Goal: Task Accomplishment & Management: Manage account settings

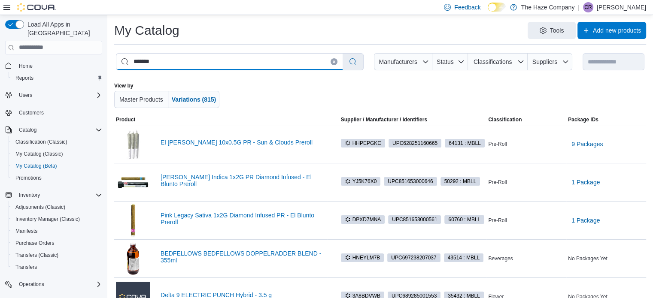
drag, startPoint x: 160, startPoint y: 65, endPoint x: 132, endPoint y: 65, distance: 27.9
click at [132, 65] on input "*******" at bounding box center [229, 62] width 226 height 16
paste input "**********"
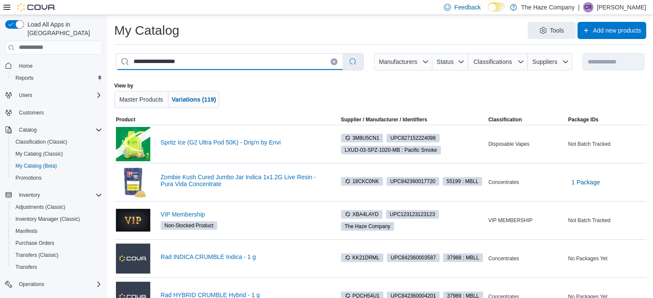
drag, startPoint x: 210, startPoint y: 60, endPoint x: 125, endPoint y: 61, distance: 85.4
click at [125, 61] on input "**********" at bounding box center [229, 62] width 226 height 16
paste input "search"
drag, startPoint x: 225, startPoint y: 62, endPoint x: 129, endPoint y: 63, distance: 95.7
click at [129, 63] on input "**********" at bounding box center [229, 62] width 226 height 16
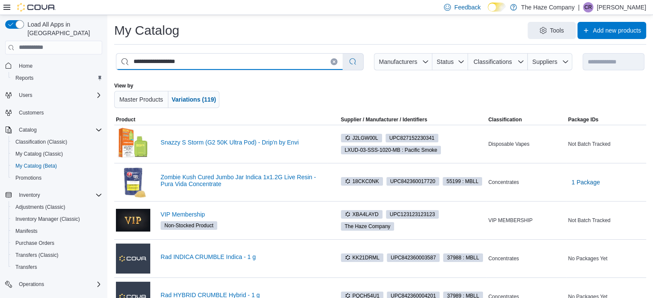
paste input "search"
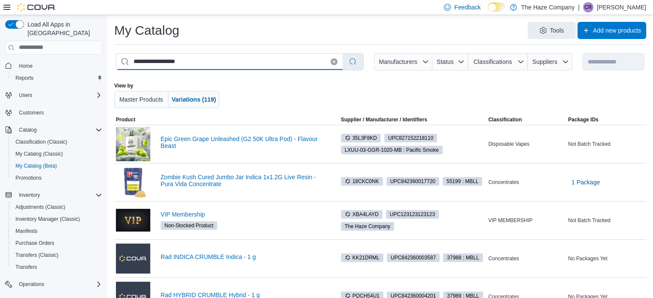
click at [127, 61] on input "**********" at bounding box center [229, 62] width 226 height 16
paste input "search"
drag, startPoint x: 220, startPoint y: 57, endPoint x: 144, endPoint y: 57, distance: 76.0
click at [144, 57] on input "**********" at bounding box center [229, 62] width 226 height 16
paste input "search"
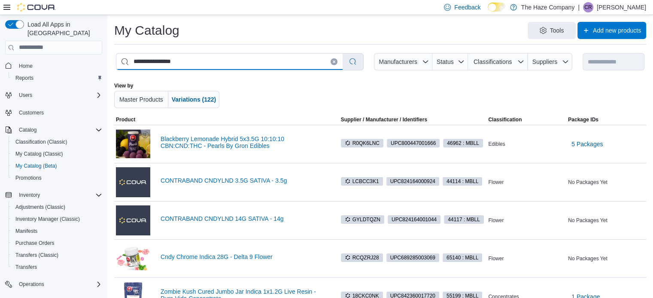
drag, startPoint x: 206, startPoint y: 62, endPoint x: 120, endPoint y: 55, distance: 86.2
click at [120, 55] on input "**********" at bounding box center [229, 62] width 226 height 16
paste input "search"
drag, startPoint x: 192, startPoint y: 61, endPoint x: 109, endPoint y: 62, distance: 83.3
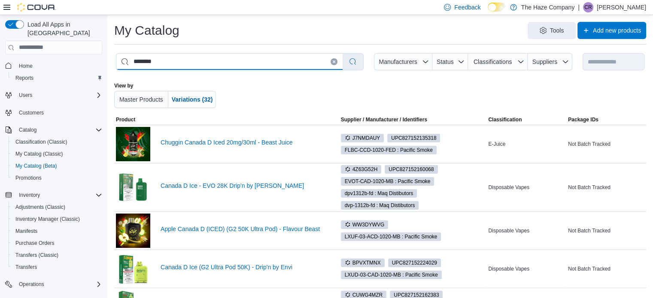
drag, startPoint x: 172, startPoint y: 67, endPoint x: 107, endPoint y: 66, distance: 65.3
paste input "********"
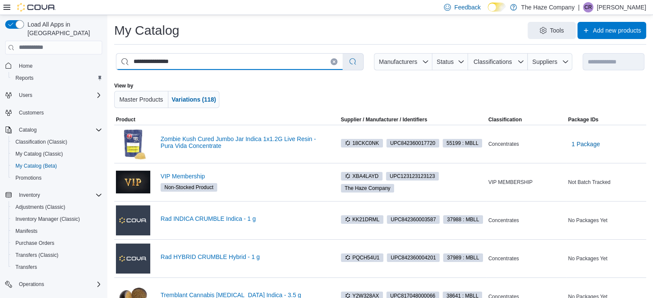
drag, startPoint x: 198, startPoint y: 63, endPoint x: 115, endPoint y: 63, distance: 83.7
click at [115, 63] on div "**********" at bounding box center [380, 62] width 532 height 21
paste input "search"
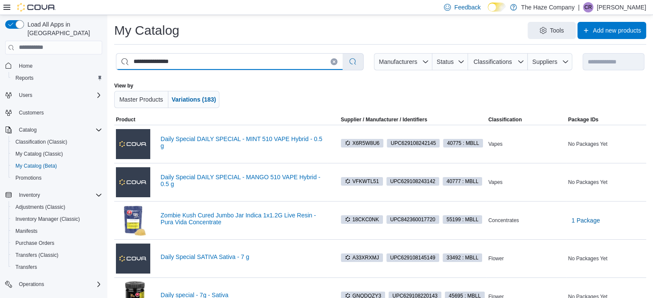
drag, startPoint x: 199, startPoint y: 61, endPoint x: 127, endPoint y: 61, distance: 72.6
click at [127, 61] on input "**********" at bounding box center [229, 62] width 226 height 16
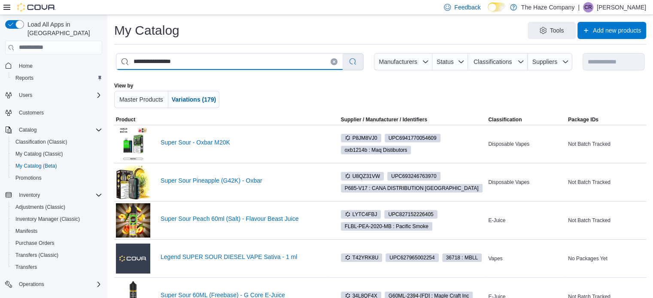
click at [167, 59] on input "**********" at bounding box center [229, 62] width 226 height 16
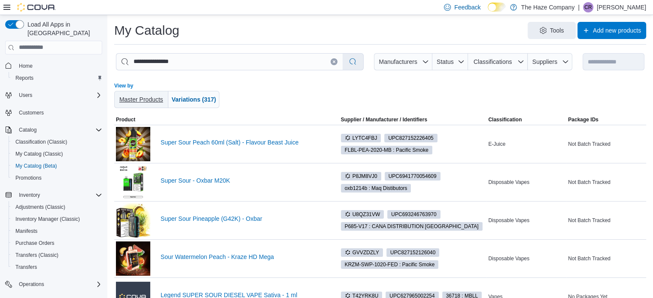
click at [134, 106] on span "Master Products" at bounding box center [141, 99] width 47 height 17
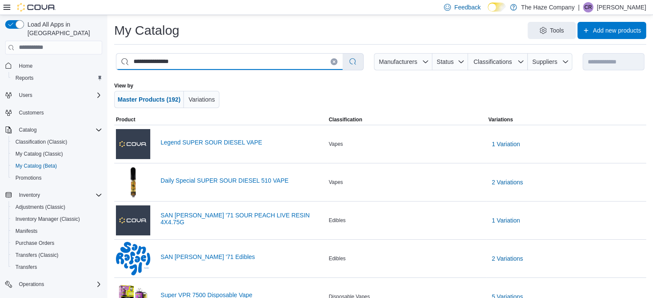
drag, startPoint x: 198, startPoint y: 63, endPoint x: 117, endPoint y: 63, distance: 81.1
click at [117, 63] on input "**********" at bounding box center [229, 62] width 226 height 16
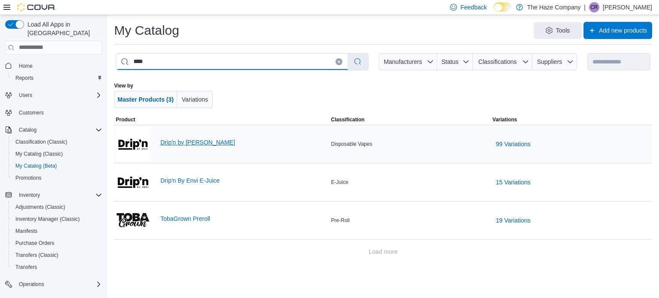
type input "****"
click at [182, 139] on link "Drip'n by Envi" at bounding box center [244, 142] width 167 height 7
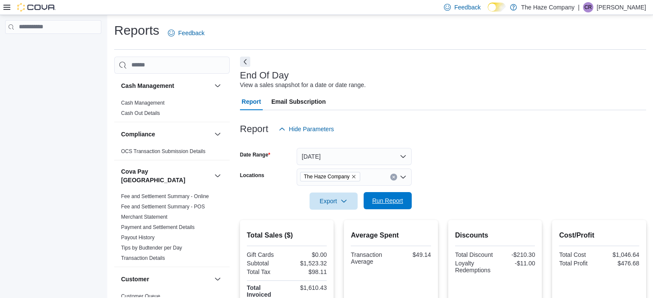
click at [378, 197] on span "Run Report" at bounding box center [387, 201] width 31 height 9
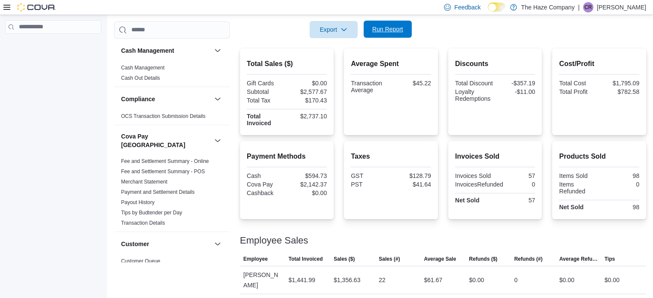
scroll to position [108, 0]
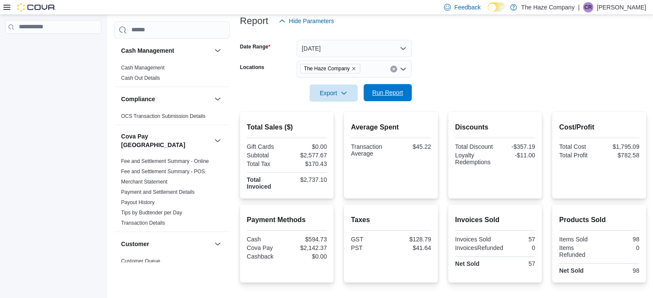
click at [383, 89] on span "Run Report" at bounding box center [387, 92] width 31 height 9
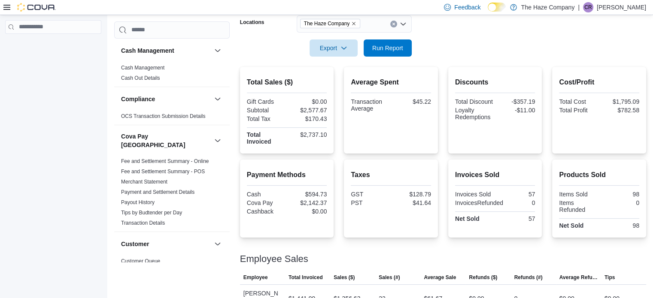
scroll to position [237, 0]
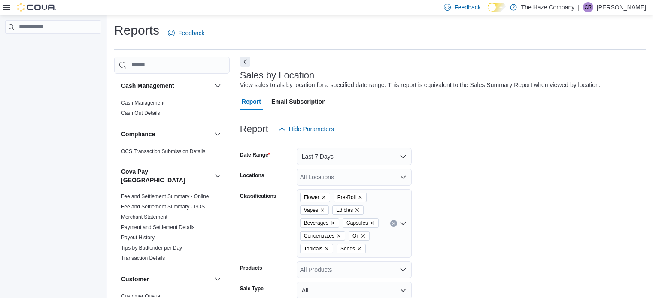
scroll to position [277, 0]
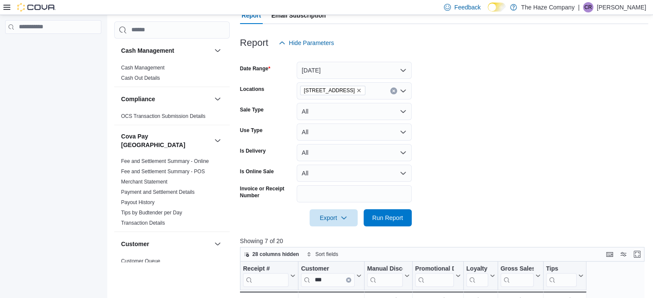
scroll to position [115, 0]
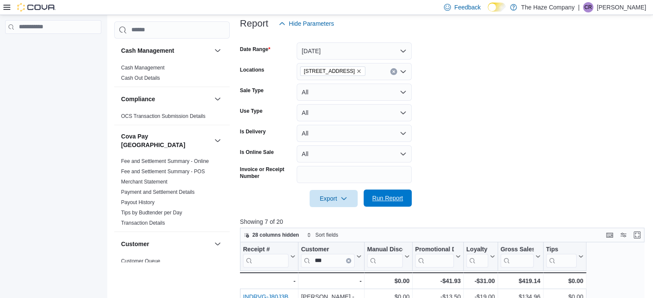
click at [393, 199] on span "Run Report" at bounding box center [387, 198] width 31 height 9
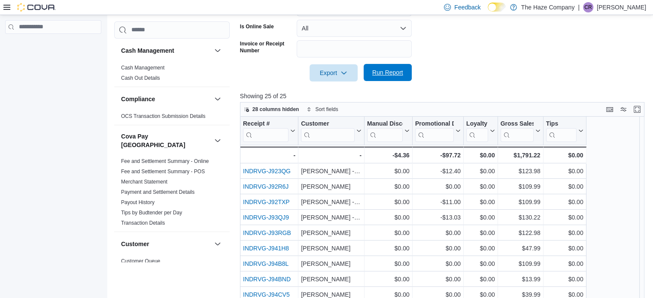
scroll to position [243, 0]
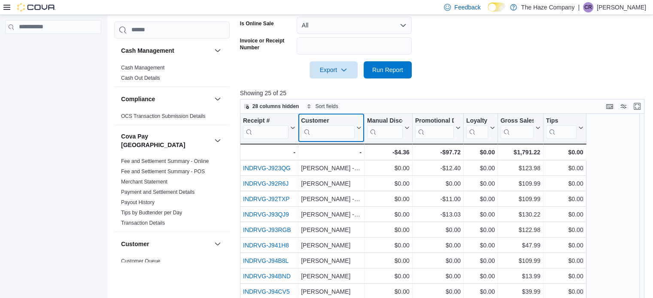
click at [325, 133] on input "search" at bounding box center [328, 132] width 54 height 14
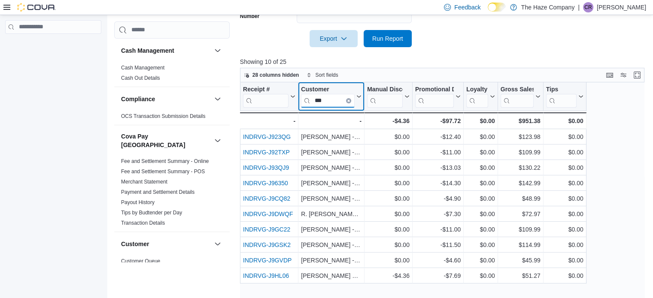
scroll to position [286, 0]
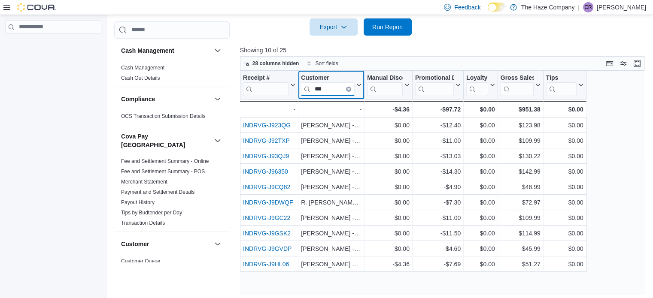
type input "***"
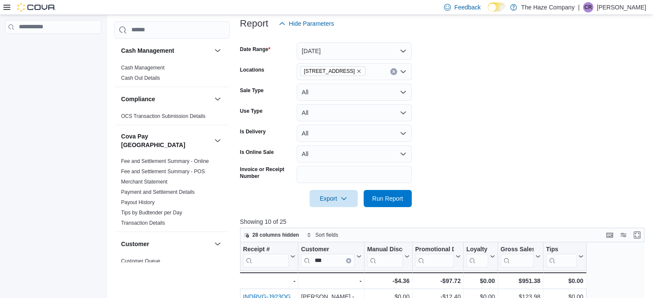
click at [361, 71] on icon "Remove 103 Broadway St. Glenboro, MB from selection in this group" at bounding box center [359, 71] width 3 height 3
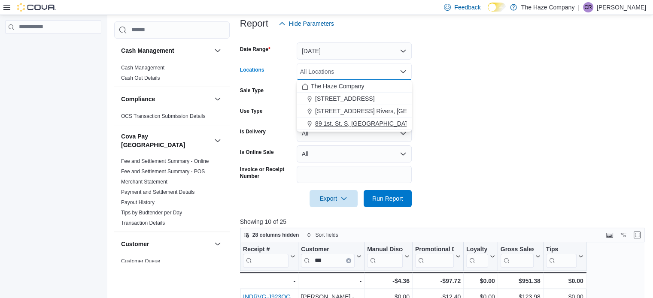
click at [340, 121] on span "89 1st. St. S, Souris, MB" at bounding box center [370, 123] width 111 height 9
click at [398, 202] on span "Run Report" at bounding box center [387, 198] width 31 height 9
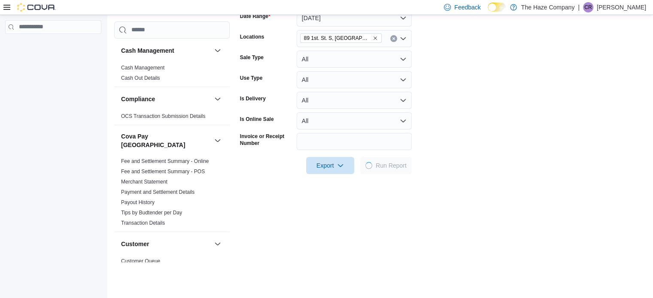
scroll to position [200, 0]
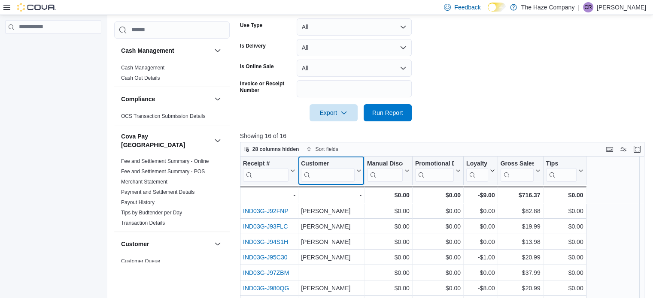
click at [325, 180] on input "search" at bounding box center [328, 175] width 54 height 14
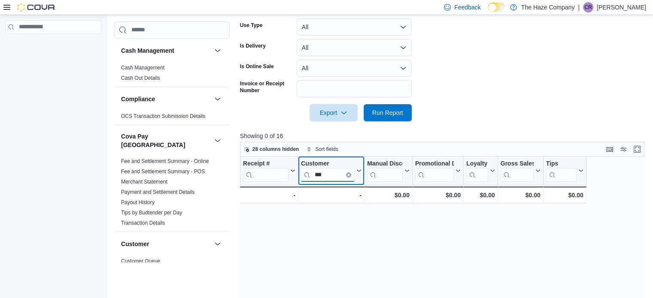
type input "***"
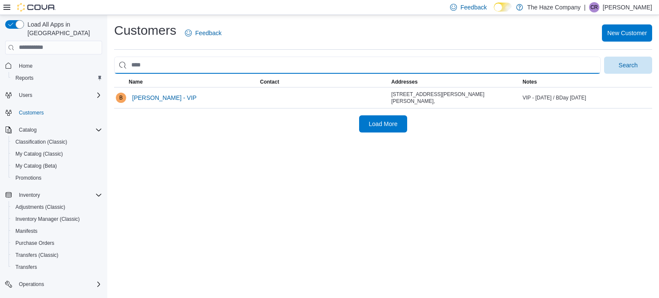
click at [177, 70] on input "search" at bounding box center [357, 65] width 487 height 17
type input "*****"
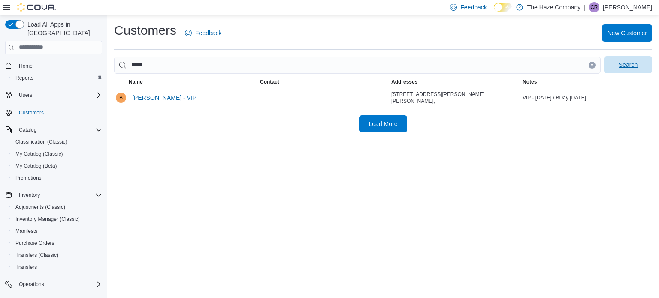
click at [614, 67] on span "Search" at bounding box center [629, 64] width 38 height 17
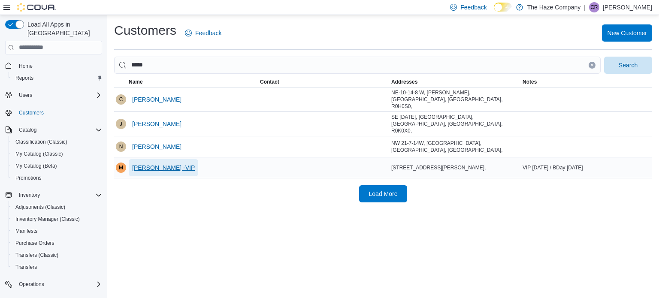
click at [187, 164] on span "Matthew Malyon -VIP" at bounding box center [163, 168] width 63 height 9
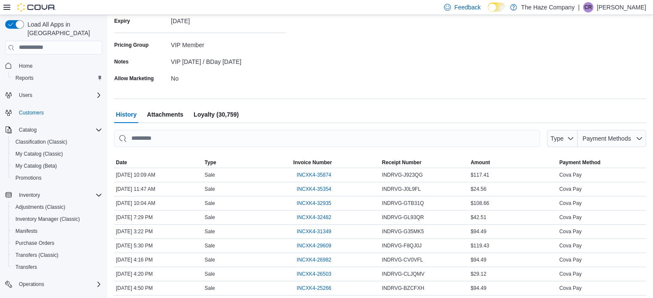
scroll to position [208, 0]
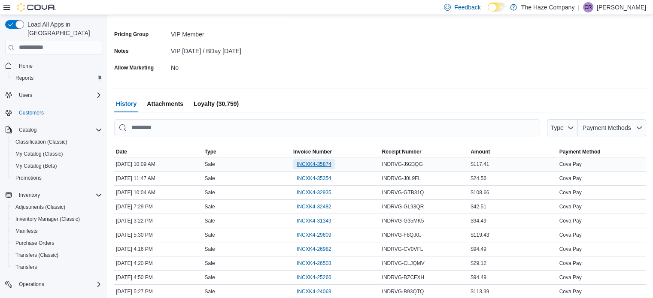
click at [325, 166] on span "INCXK4-35874" at bounding box center [314, 164] width 35 height 7
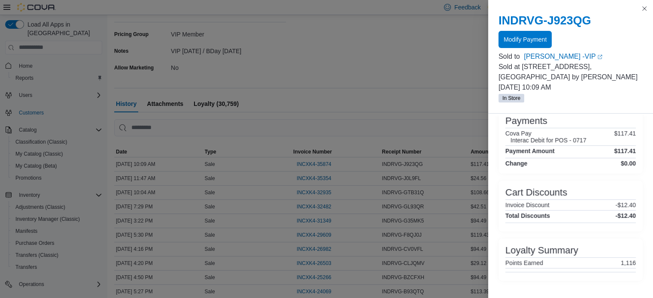
scroll to position [216, 0]
click at [645, 8] on button "Close this dialog" at bounding box center [644, 8] width 10 height 10
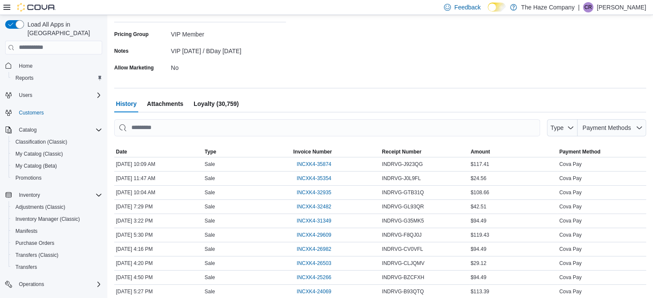
click at [232, 104] on span "Loyalty (30,759)" at bounding box center [216, 103] width 45 height 17
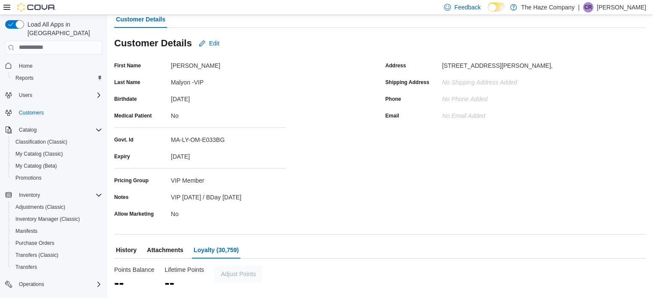
scroll to position [61, 0]
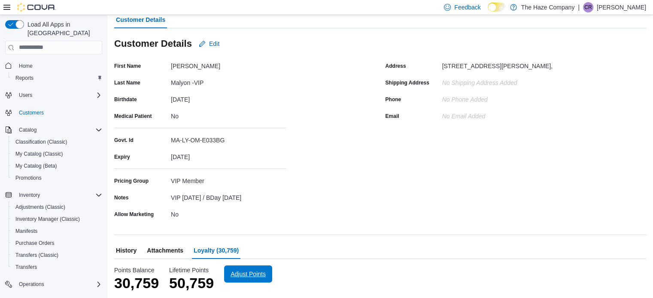
click at [243, 273] on span "Adjust Points" at bounding box center [248, 274] width 35 height 9
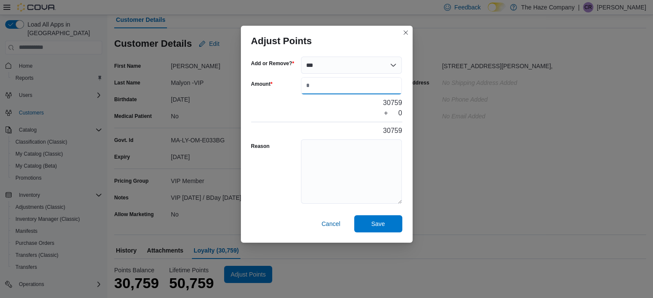
click at [318, 82] on input "Amount" at bounding box center [351, 85] width 101 height 17
type input "****"
click at [321, 154] on textarea "Reason" at bounding box center [351, 172] width 101 height 64
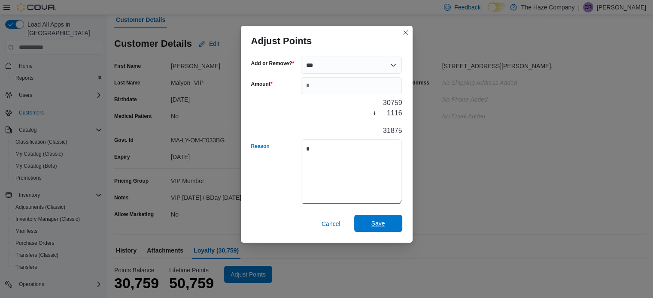
type textarea "*"
click at [378, 224] on span "Save" at bounding box center [378, 223] width 14 height 9
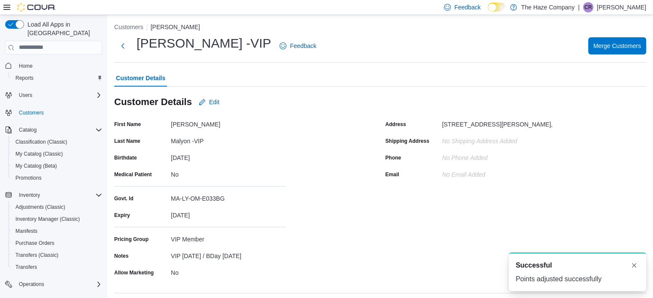
scroll to position [0, 0]
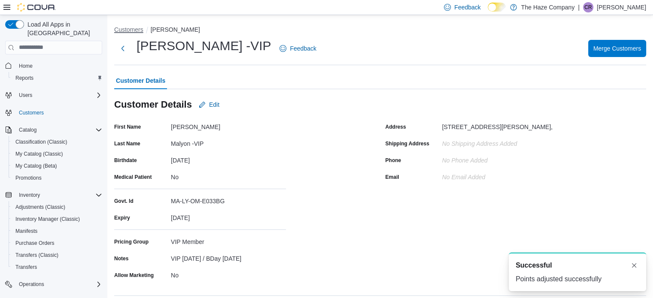
click at [135, 28] on button "Customers" at bounding box center [128, 29] width 29 height 7
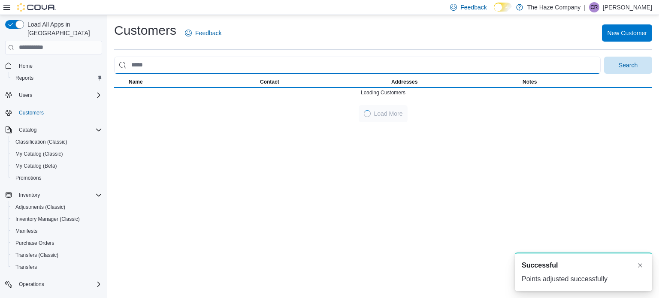
click at [169, 66] on input "search" at bounding box center [357, 65] width 487 height 17
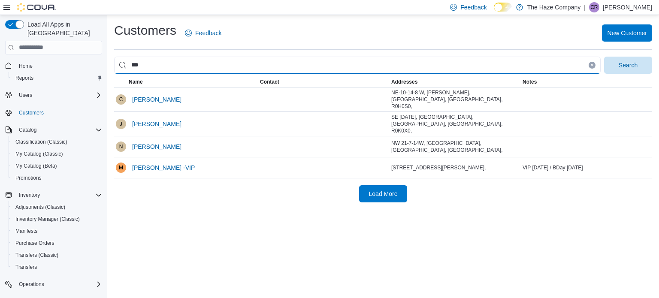
type input "*****"
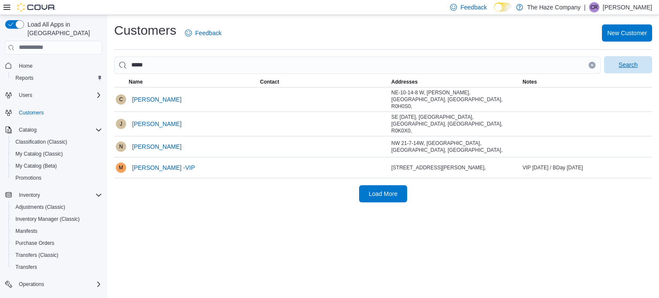
click at [612, 65] on span "Search" at bounding box center [629, 64] width 38 height 17
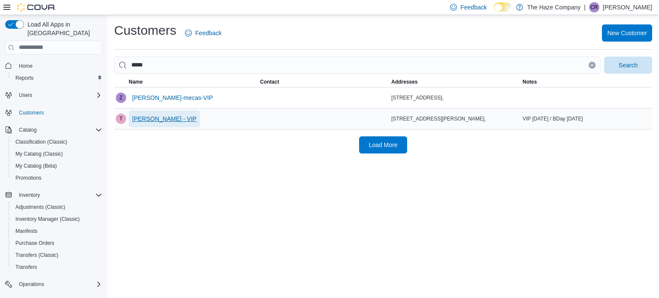
click at [163, 116] on span "Tara Mecas - VIP" at bounding box center [164, 119] width 64 height 9
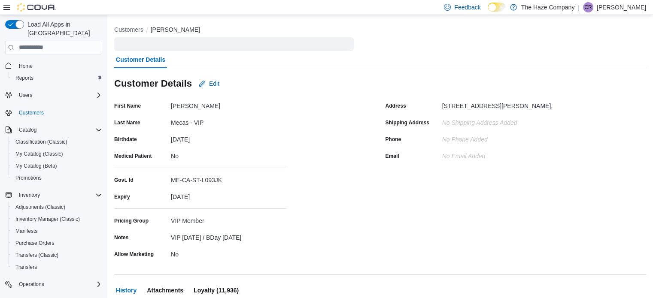
scroll to position [149, 0]
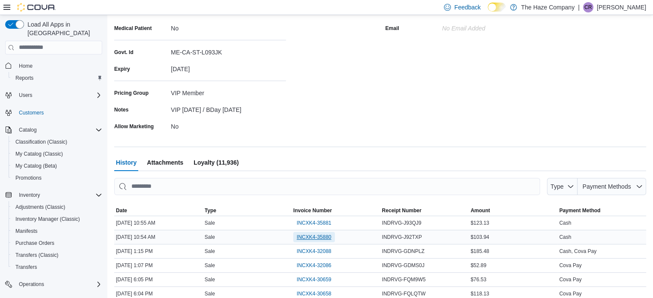
click at [316, 234] on span "INCXK4-35880" at bounding box center [314, 237] width 35 height 7
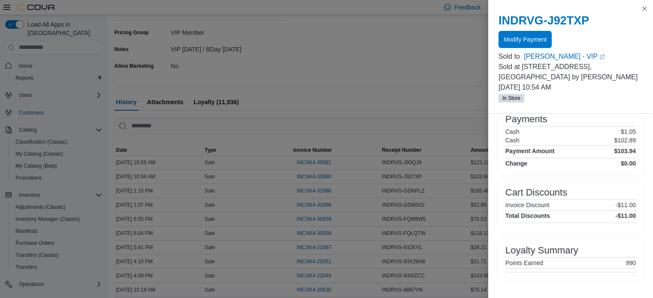
scroll to position [235, 0]
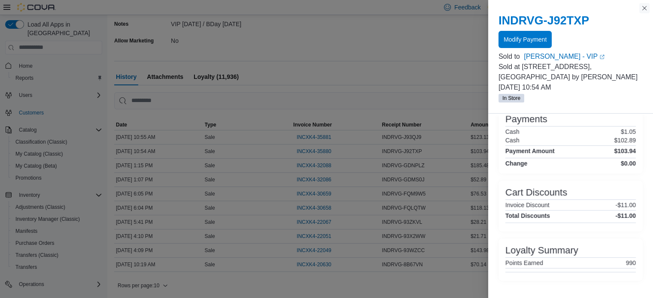
click at [641, 6] on button "Close this dialog" at bounding box center [644, 8] width 10 height 10
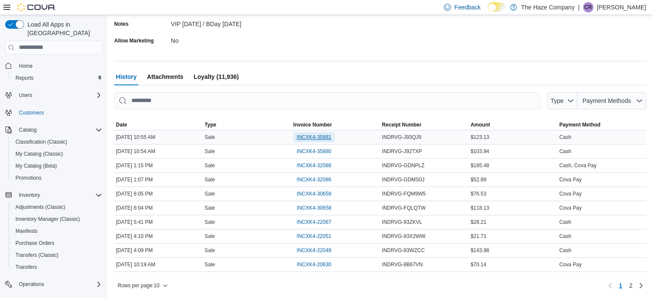
click at [314, 135] on span "INCXK4-35881" at bounding box center [314, 137] width 35 height 7
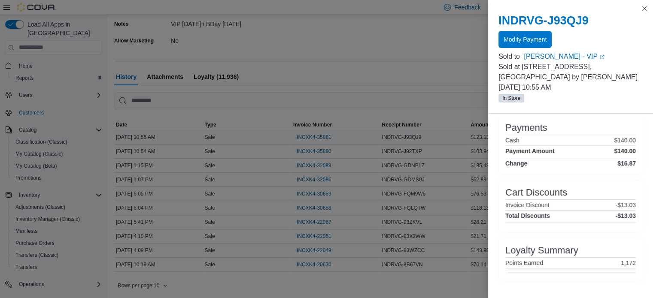
scroll to position [262, 0]
click at [642, 10] on button "Close this dialog" at bounding box center [644, 8] width 10 height 10
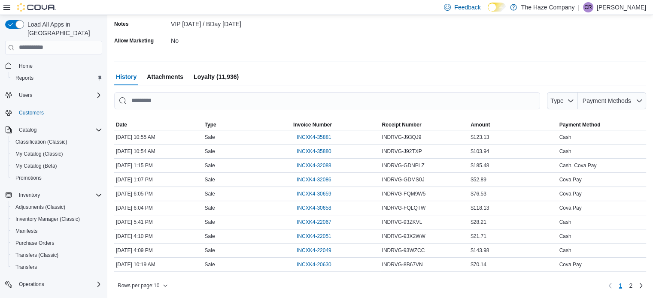
click at [232, 75] on span "Loyalty (11,936)" at bounding box center [216, 76] width 45 height 17
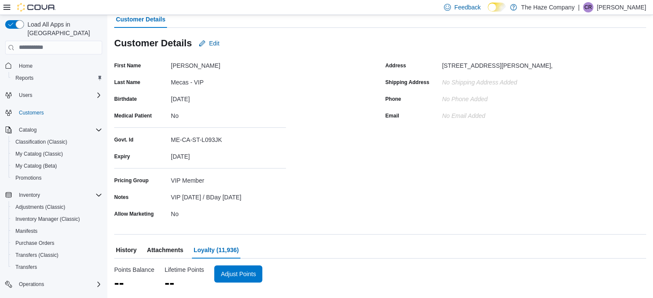
scroll to position [61, 0]
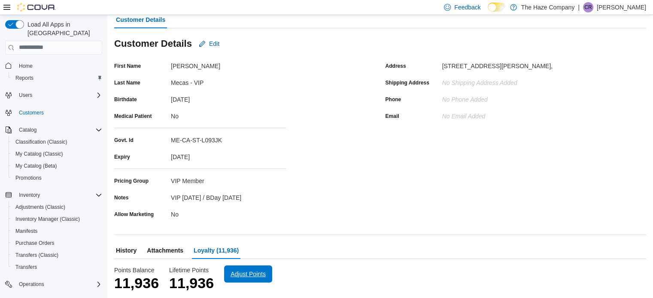
click at [251, 270] on span "Adjust Points" at bounding box center [248, 274] width 35 height 9
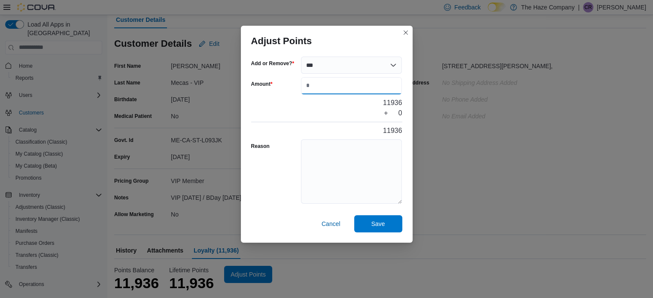
click at [335, 78] on input "Amount" at bounding box center [351, 85] width 101 height 17
type input "****"
click at [321, 155] on textarea "Reason" at bounding box center [351, 172] width 101 height 64
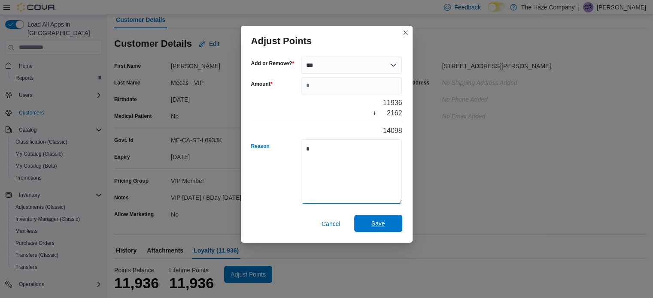
type textarea "*"
click at [384, 227] on span "Save" at bounding box center [378, 223] width 14 height 9
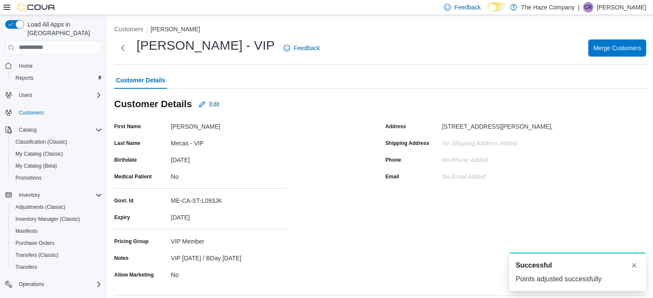
scroll to position [0, 0]
click at [137, 32] on button "Customers" at bounding box center [128, 29] width 29 height 7
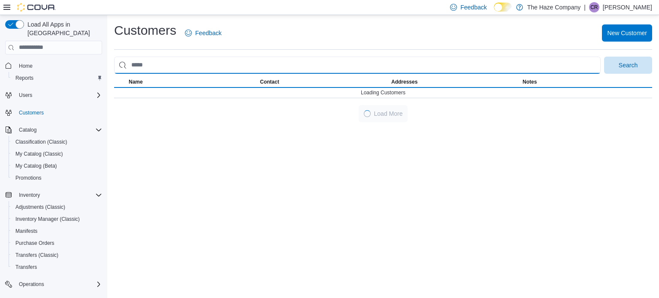
click at [200, 73] on input "search" at bounding box center [357, 65] width 487 height 17
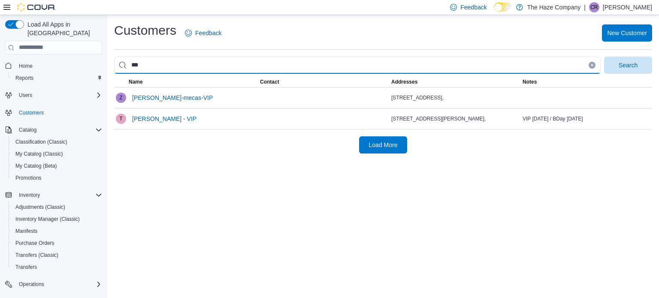
type input "*******"
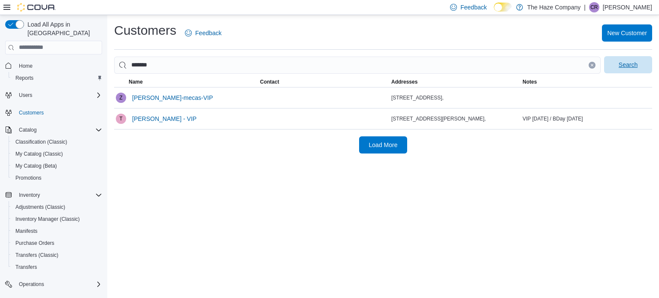
click at [617, 63] on span "Search" at bounding box center [629, 64] width 38 height 17
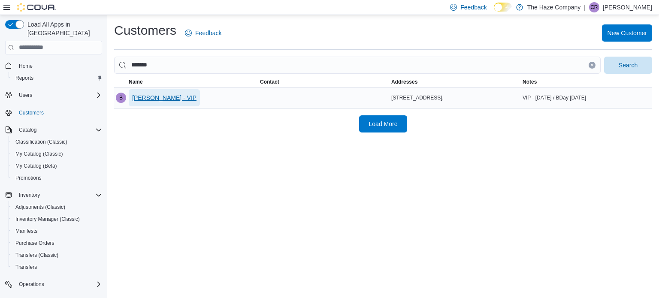
click at [161, 102] on span "Bob Nepinak - VIP" at bounding box center [164, 97] width 64 height 17
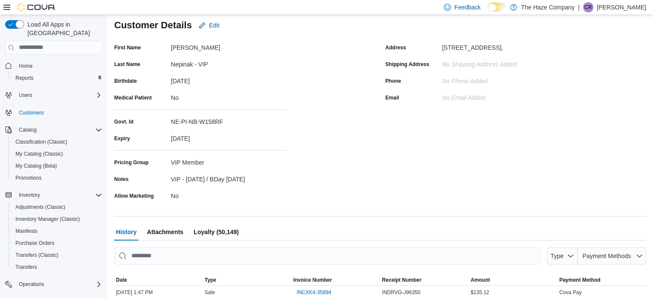
scroll to position [172, 0]
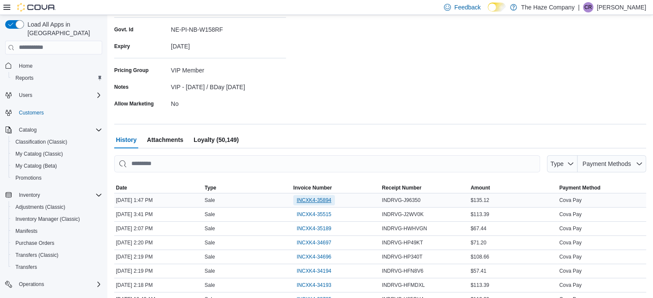
click at [311, 200] on span "INCXK4-35894" at bounding box center [314, 200] width 35 height 7
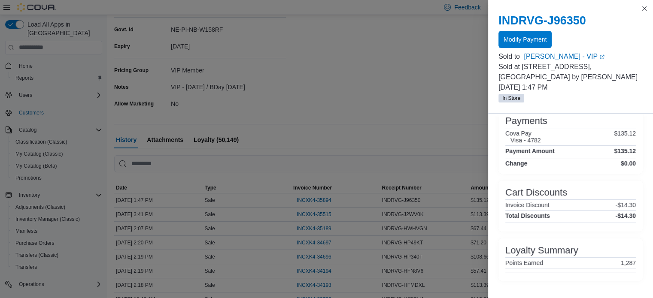
scroll to position [187, 0]
click at [644, 10] on button "Close this dialog" at bounding box center [644, 8] width 10 height 10
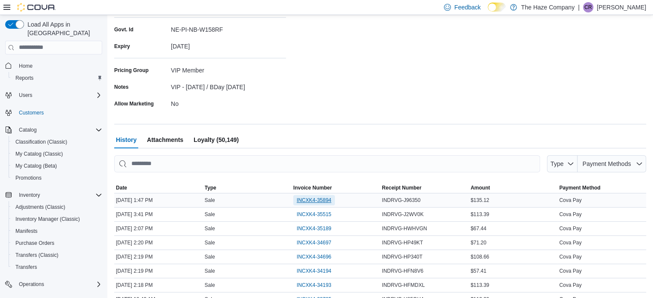
click at [316, 202] on span "INCXK4-35894" at bounding box center [314, 200] width 35 height 7
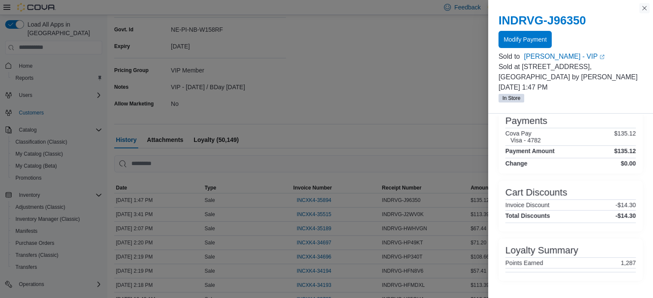
click at [642, 8] on button "Close this dialog" at bounding box center [644, 8] width 10 height 10
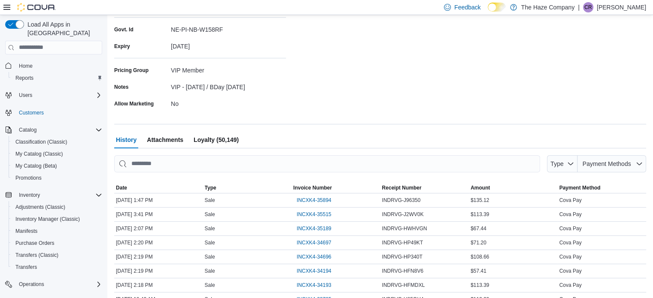
click at [213, 142] on span "Loyalty (50,149)" at bounding box center [216, 139] width 45 height 17
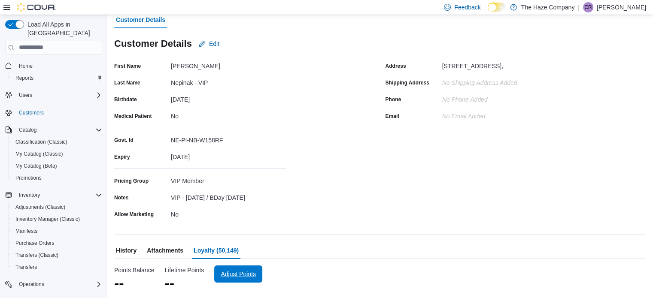
click at [251, 278] on span "Adjust Points" at bounding box center [238, 274] width 38 height 17
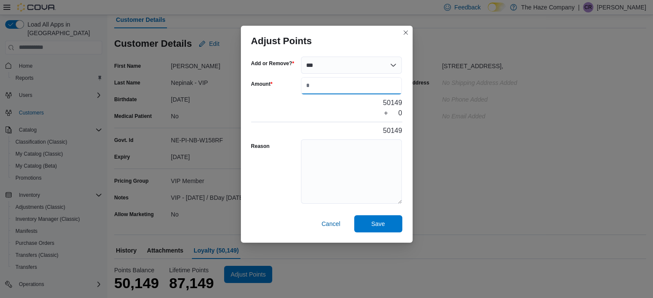
click at [331, 92] on input "Amount" at bounding box center [351, 85] width 101 height 17
type input "****"
click at [328, 169] on textarea "Reason" at bounding box center [351, 172] width 101 height 64
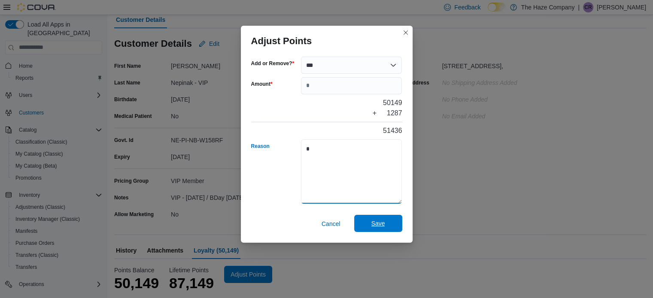
type textarea "*"
click at [367, 224] on span "Save" at bounding box center [378, 223] width 38 height 17
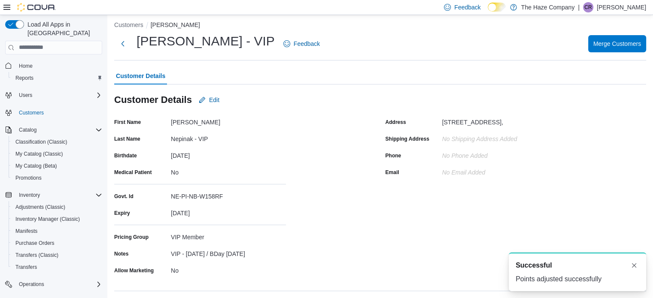
scroll to position [0, 0]
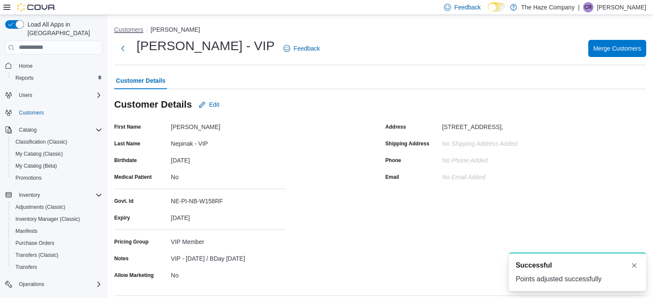
click at [130, 31] on button "Customers" at bounding box center [128, 29] width 29 height 7
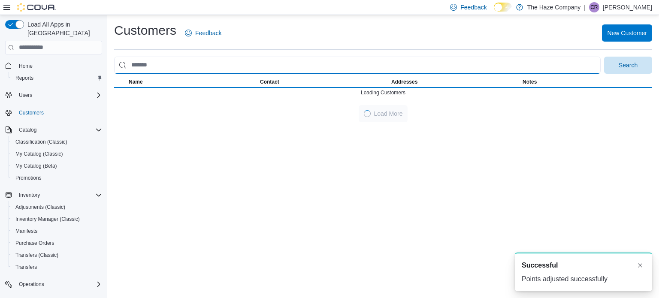
click at [180, 63] on input "search" at bounding box center [357, 65] width 487 height 17
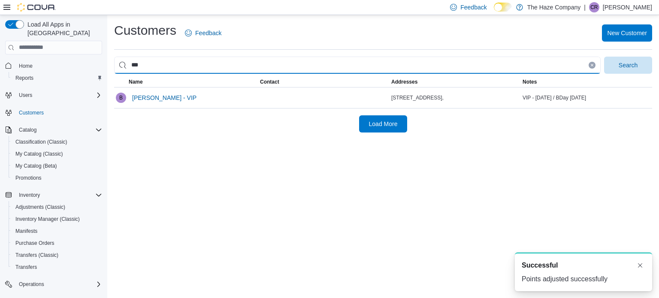
click at [604, 57] on button "Search" at bounding box center [628, 65] width 48 height 17
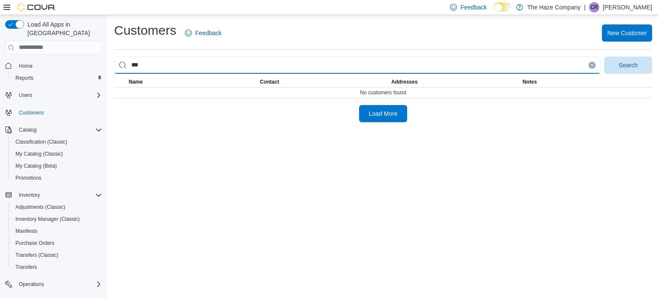
type input "*******"
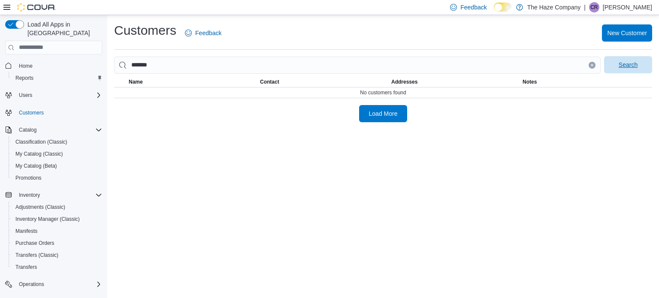
click at [621, 59] on span "Search" at bounding box center [629, 64] width 38 height 17
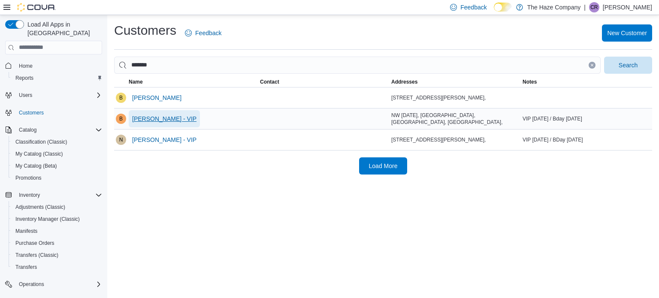
click at [182, 116] on span "Bradley Mcphail - VIP" at bounding box center [164, 119] width 64 height 9
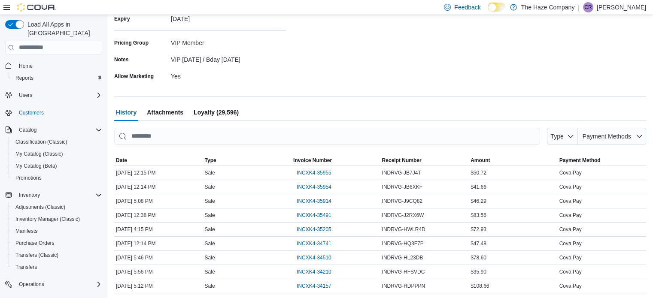
scroll to position [215, 0]
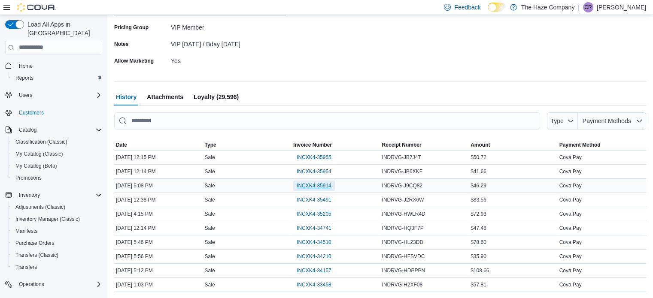
click at [325, 185] on span "INCXK4-35914" at bounding box center [314, 185] width 35 height 7
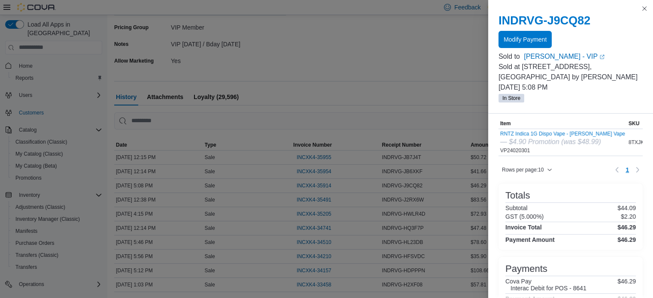
scroll to position [187, 0]
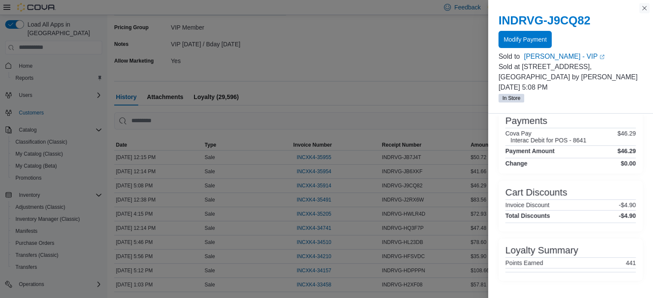
click at [641, 12] on button "Close this dialog" at bounding box center [644, 8] width 10 height 10
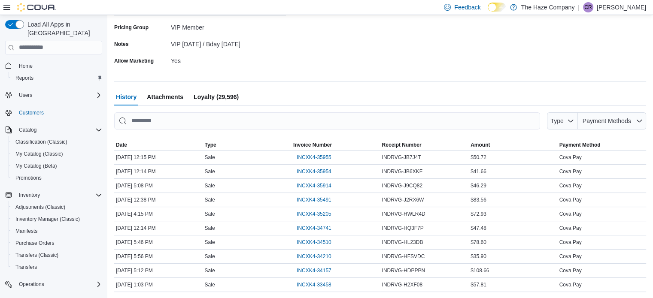
click at [228, 99] on span "Loyalty (29,596)" at bounding box center [216, 96] width 45 height 17
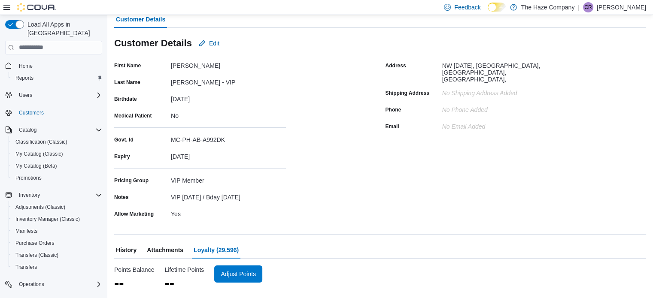
scroll to position [61, 0]
click at [244, 276] on span "Adjust Points" at bounding box center [238, 274] width 35 height 9
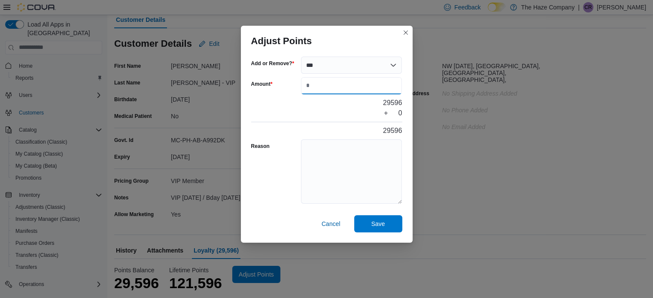
click at [324, 86] on input "Amount" at bounding box center [351, 85] width 101 height 17
type input "***"
click at [323, 140] on textarea "Reason" at bounding box center [351, 172] width 101 height 64
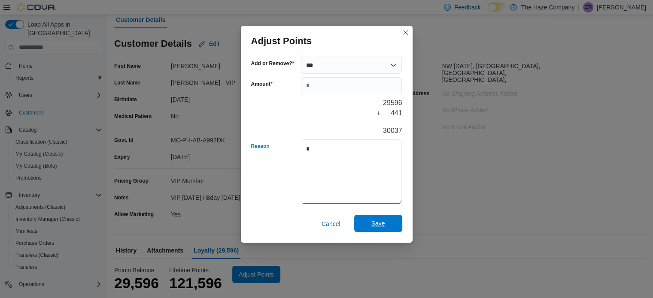
type textarea "*"
click at [364, 228] on span "Save" at bounding box center [378, 223] width 38 height 17
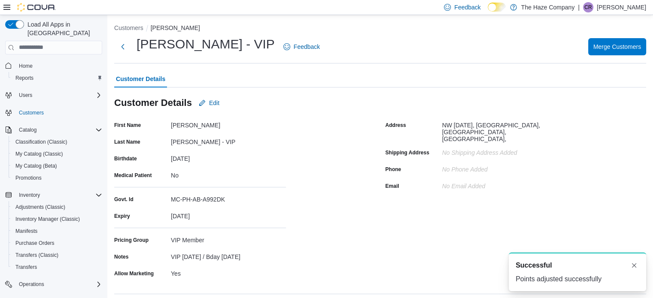
scroll to position [0, 0]
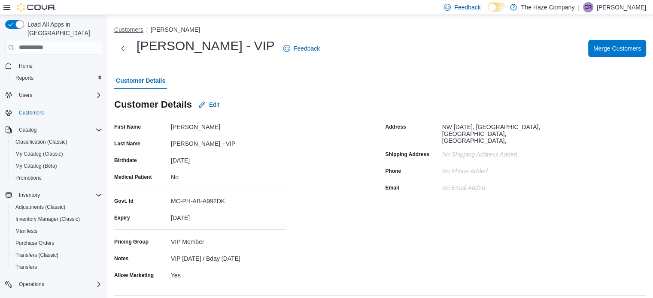
click at [125, 27] on button "Customers" at bounding box center [128, 29] width 29 height 7
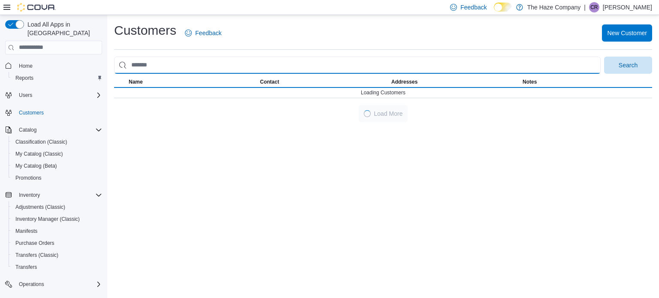
click at [177, 67] on input "search" at bounding box center [357, 65] width 487 height 17
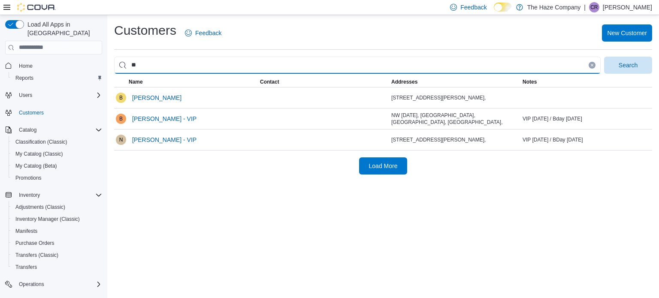
type input "*****"
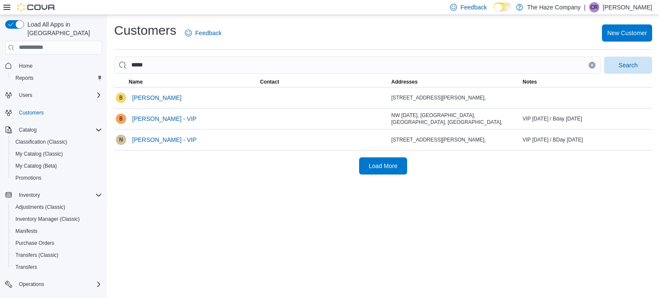
click at [653, 66] on div "Customers Feedback New Customer ***** Search This table contains 3 rows. Name C…" at bounding box center [383, 98] width 552 height 167
click at [639, 67] on span "Search" at bounding box center [629, 64] width 38 height 17
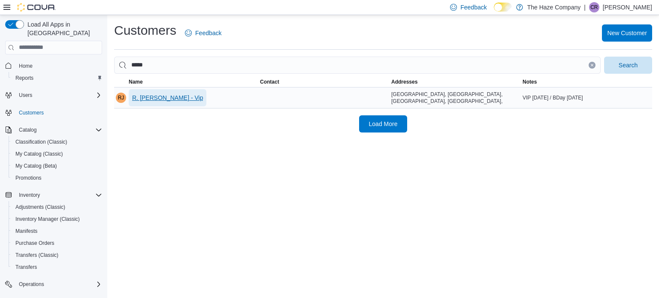
click at [179, 95] on button "R. Jeff Dalik - Vip" at bounding box center [168, 97] width 78 height 17
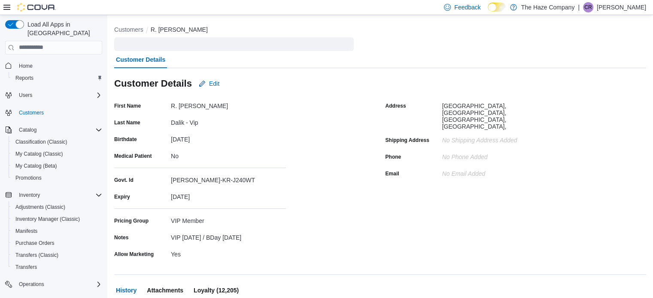
scroll to position [86, 0]
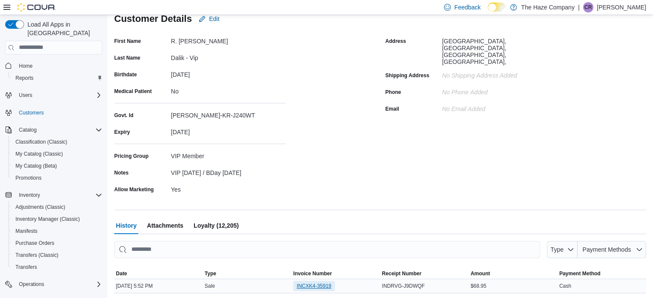
click at [303, 284] on span "INCXK4-35919" at bounding box center [314, 286] width 35 height 7
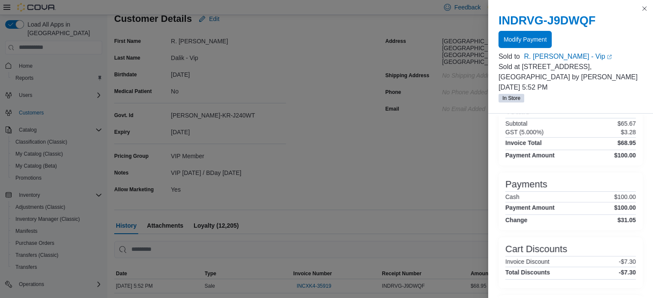
scroll to position [234, 0]
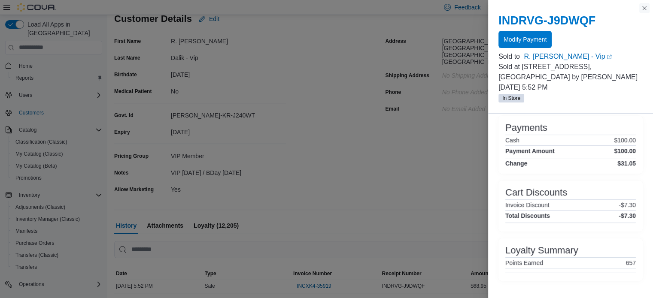
click at [644, 8] on button "Close this dialog" at bounding box center [644, 8] width 10 height 10
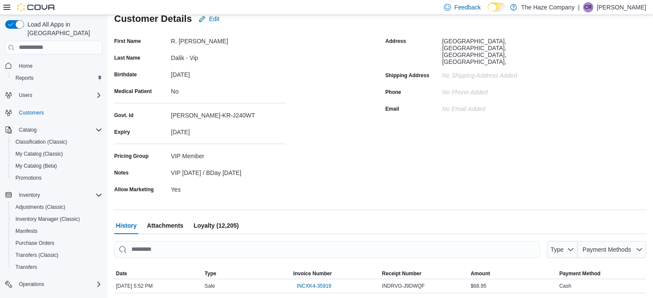
click at [213, 227] on span "Loyalty (12,205)" at bounding box center [216, 225] width 45 height 17
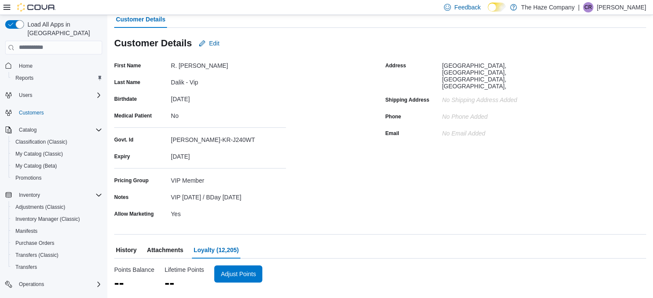
scroll to position [61, 0]
click at [238, 269] on span "Adjust Points" at bounding box center [238, 274] width 38 height 17
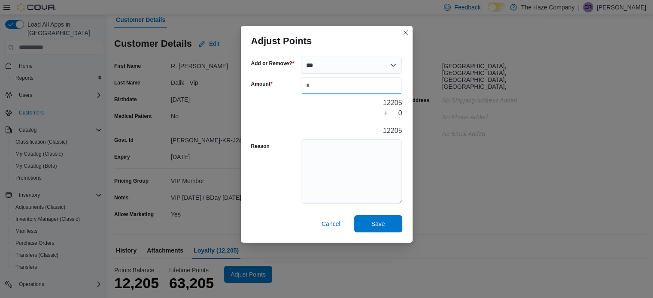
click at [351, 86] on input "Amount" at bounding box center [351, 85] width 101 height 17
type input "***"
click at [346, 170] on textarea "Reason" at bounding box center [351, 172] width 101 height 64
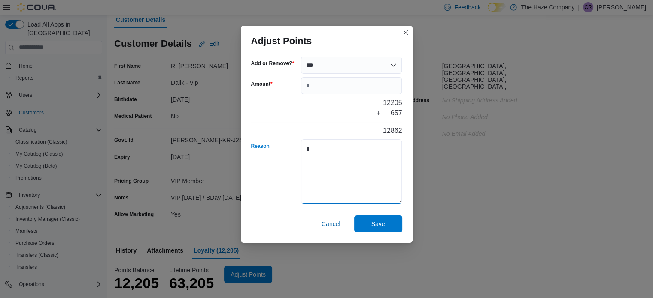
type textarea "*"
click at [359, 237] on div "Save Cancel" at bounding box center [327, 226] width 172 height 34
click at [361, 232] on span "Save" at bounding box center [378, 223] width 38 height 17
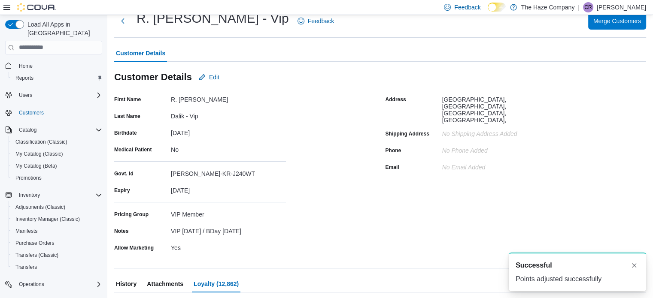
scroll to position [0, 0]
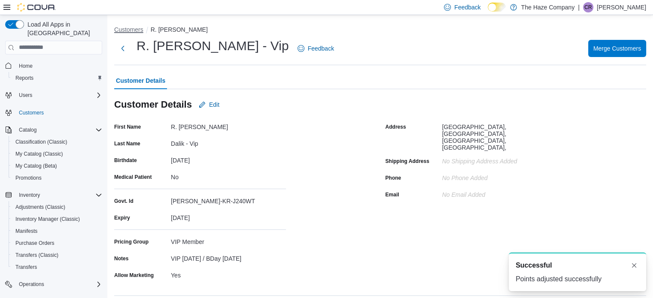
click at [130, 31] on button "Customers" at bounding box center [128, 29] width 29 height 7
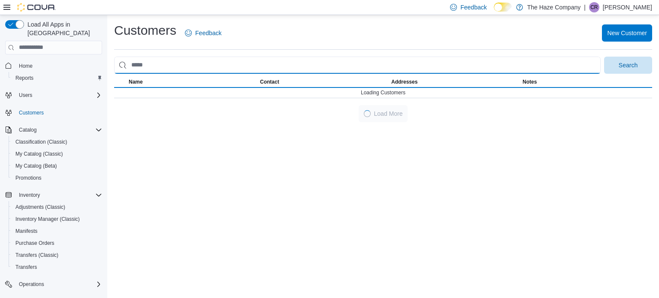
click at [163, 58] on input "search" at bounding box center [357, 65] width 487 height 17
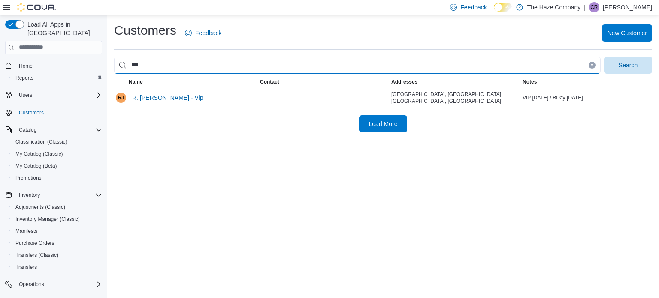
type input "*****"
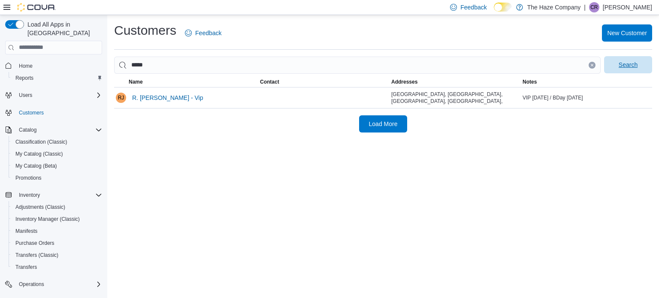
click at [632, 66] on span "Search" at bounding box center [628, 65] width 19 height 9
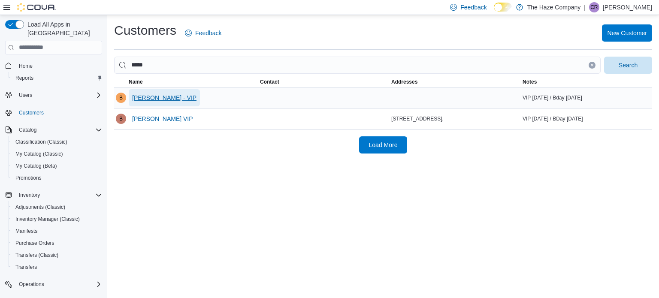
click at [166, 100] on span "Brenden Riege - VIP" at bounding box center [164, 98] width 64 height 9
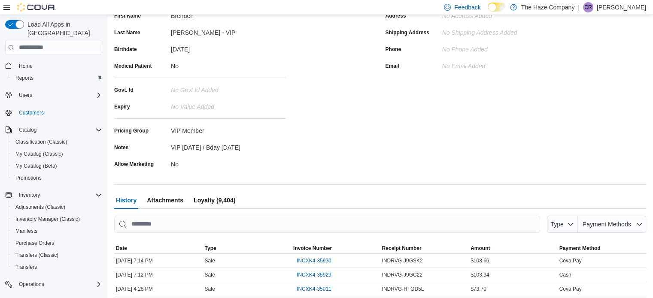
scroll to position [230, 0]
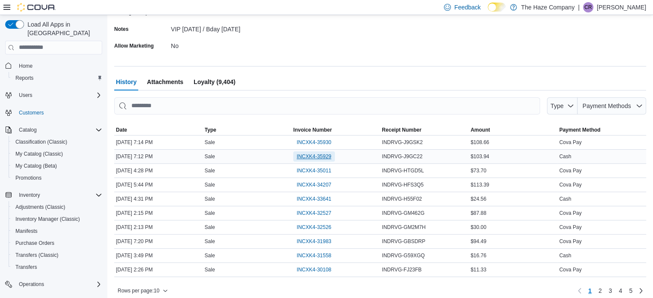
click at [318, 156] on span "INCXK4-35929" at bounding box center [314, 156] width 35 height 7
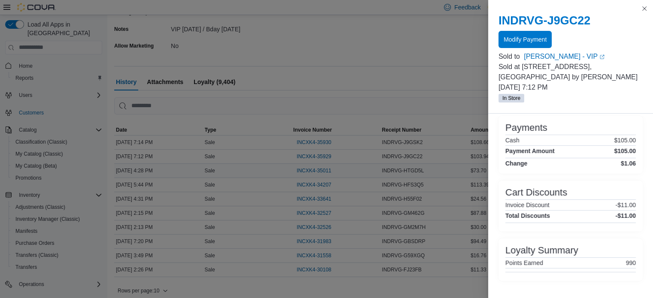
scroll to position [180, 0]
drag, startPoint x: 647, startPoint y: 6, endPoint x: 631, endPoint y: 7, distance: 15.9
click at [647, 6] on button "Close this dialog" at bounding box center [644, 8] width 10 height 10
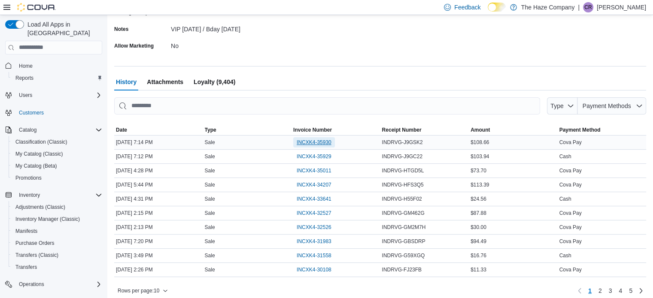
click at [328, 146] on span "INCXK4-35930" at bounding box center [314, 142] width 35 height 10
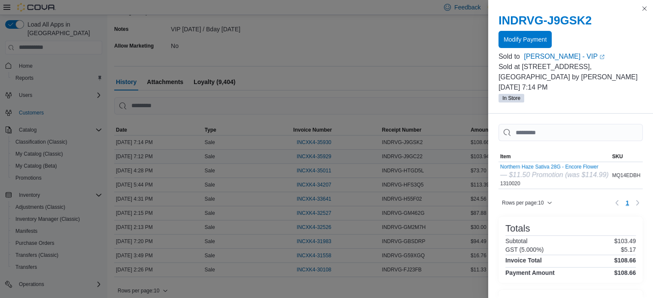
scroll to position [187, 0]
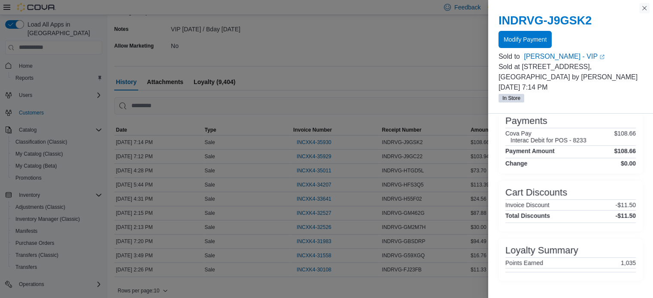
click at [641, 10] on button "Close this dialog" at bounding box center [644, 8] width 10 height 10
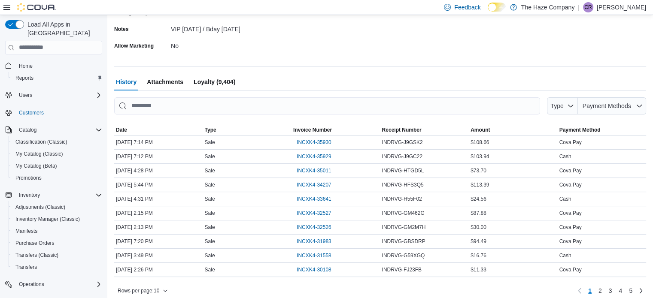
click at [206, 81] on span "Loyalty (9,404)" at bounding box center [215, 81] width 42 height 17
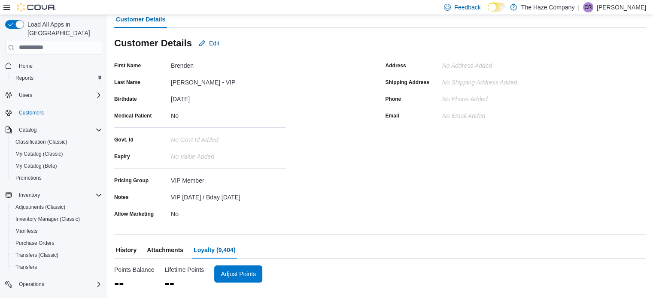
scroll to position [61, 0]
click at [247, 271] on span "Adjust Points" at bounding box center [243, 274] width 35 height 9
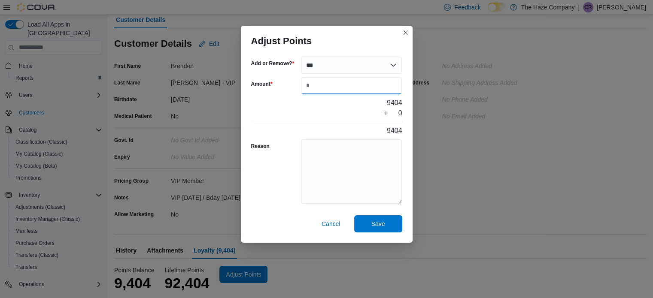
click at [338, 84] on input "Amount" at bounding box center [351, 85] width 101 height 17
type input "****"
click at [329, 137] on div at bounding box center [326, 137] width 151 height 3
click at [328, 152] on textarea "Reason" at bounding box center [351, 172] width 101 height 64
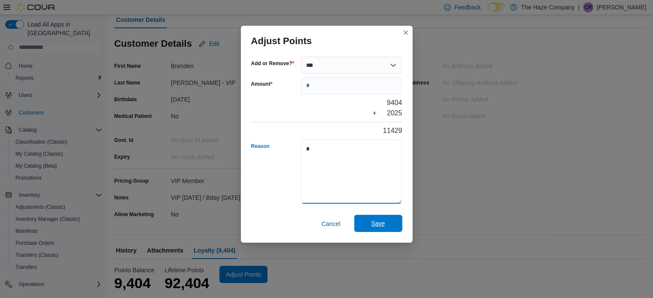
type textarea "*"
click at [379, 228] on span "Save" at bounding box center [378, 223] width 38 height 17
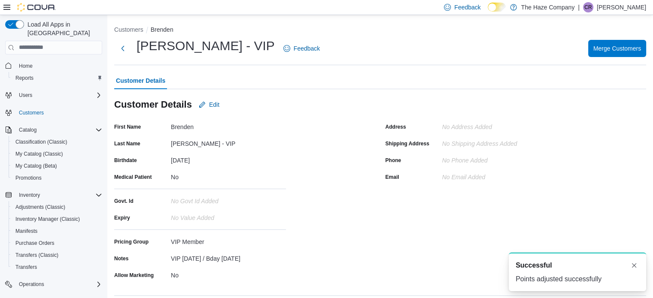
scroll to position [0, 0]
click at [130, 30] on button "Customers" at bounding box center [128, 29] width 29 height 7
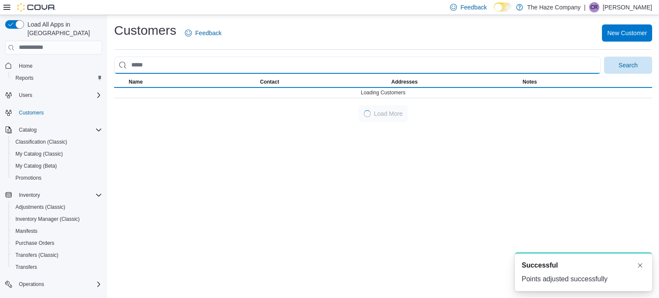
click at [144, 71] on input "search" at bounding box center [357, 65] width 487 height 17
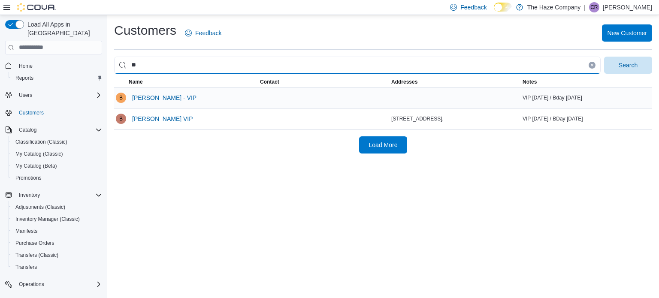
type input "*****"
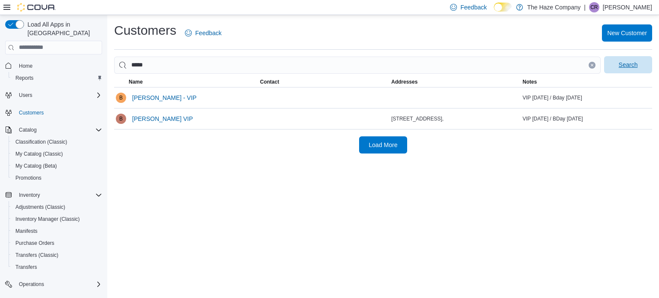
click at [623, 68] on span "Search" at bounding box center [628, 65] width 19 height 9
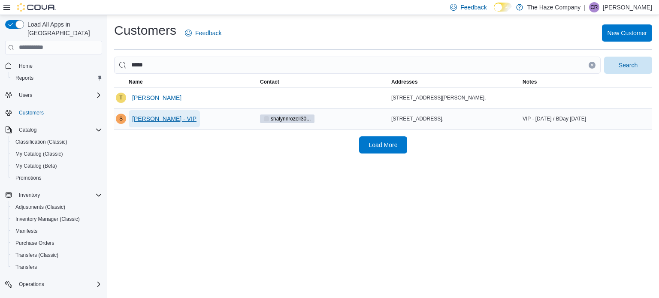
click at [176, 118] on span "Shalynn Rozell - VIP" at bounding box center [164, 119] width 64 height 9
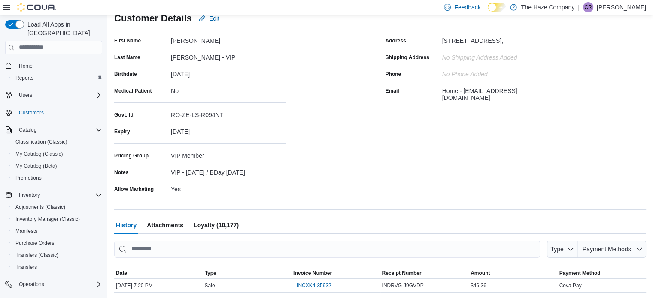
scroll to position [210, 0]
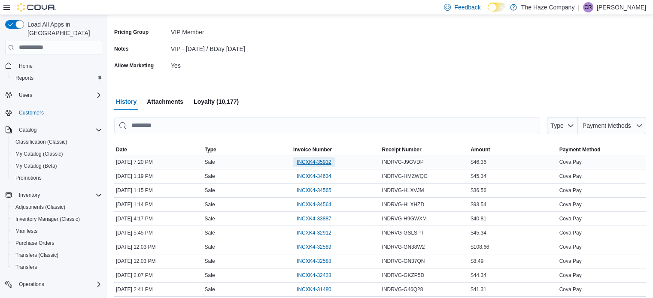
click at [323, 160] on span "INCXK4-35932" at bounding box center [314, 162] width 35 height 7
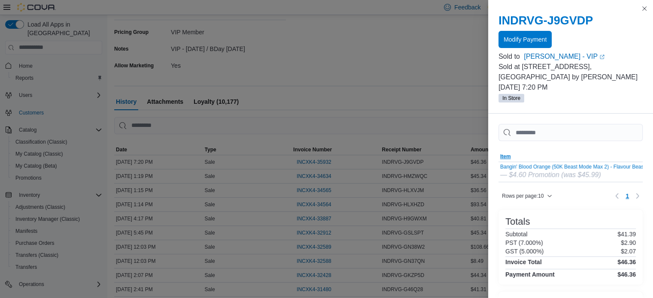
scroll to position [189, 0]
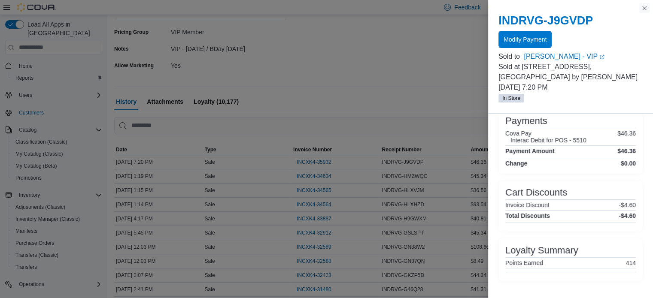
click at [640, 6] on button "Close this dialog" at bounding box center [644, 8] width 10 height 10
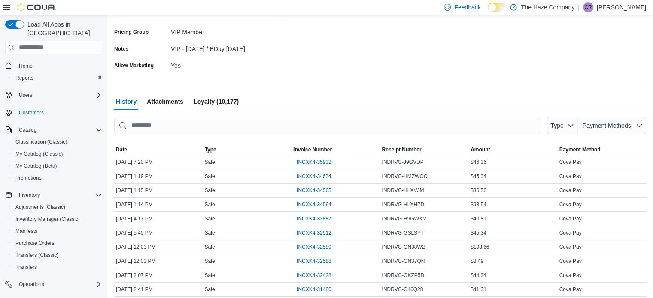
click at [224, 104] on span "Loyalty (10,177)" at bounding box center [216, 101] width 45 height 17
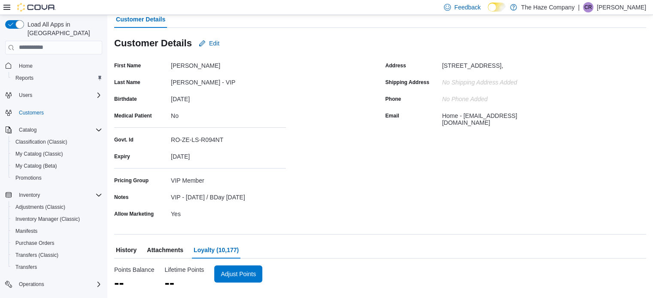
scroll to position [61, 0]
click at [244, 274] on span "Adjust Points" at bounding box center [238, 274] width 35 height 9
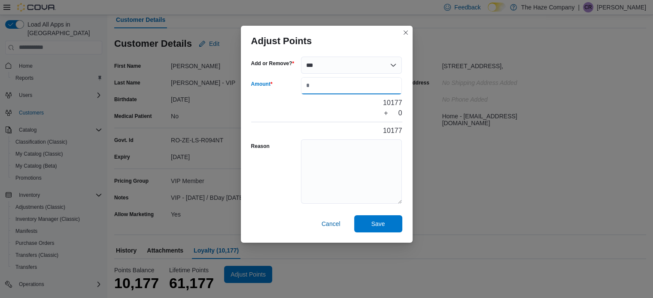
click at [329, 91] on input "Amount" at bounding box center [351, 85] width 101 height 17
type input "***"
click at [327, 154] on textarea "Reason" at bounding box center [351, 172] width 101 height 64
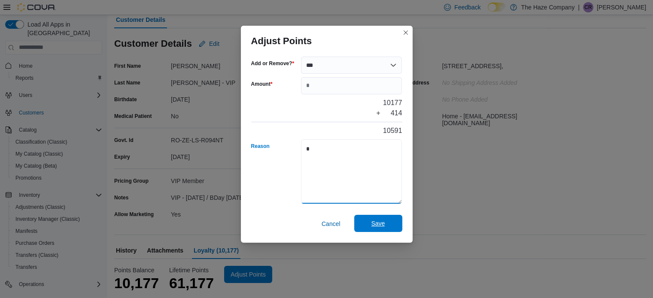
type textarea "*"
click at [376, 222] on span "Save" at bounding box center [378, 223] width 14 height 9
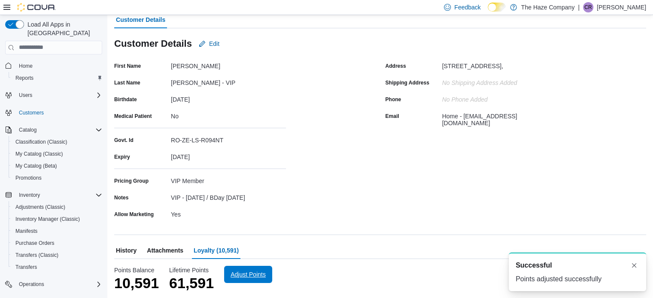
scroll to position [0, 0]
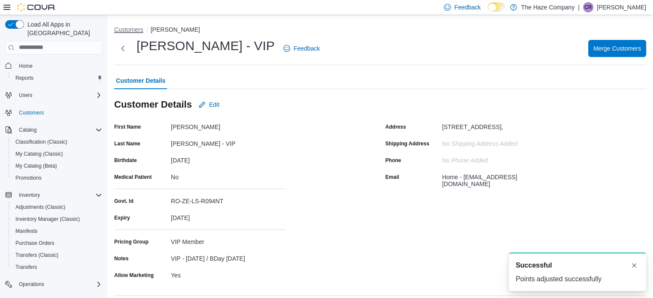
click at [123, 31] on button "Customers" at bounding box center [128, 29] width 29 height 7
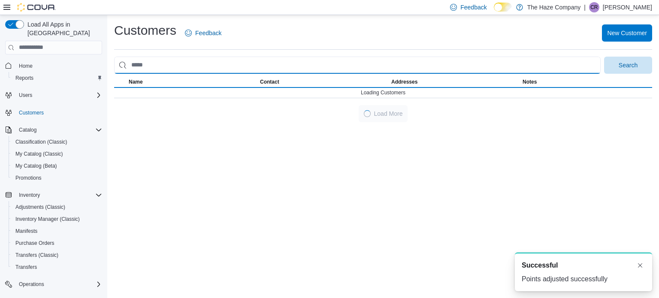
click at [139, 61] on input "search" at bounding box center [357, 65] width 487 height 17
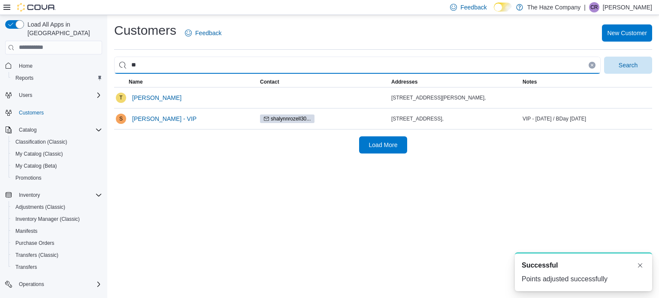
type input "*****"
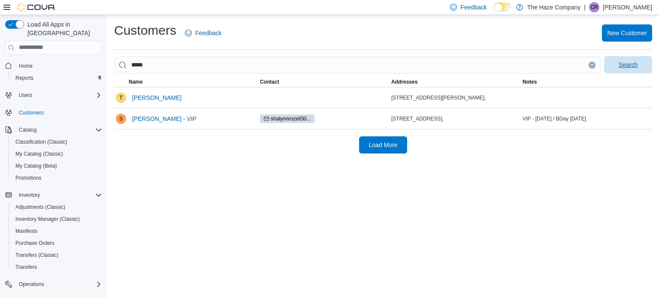
click at [620, 73] on span "Search" at bounding box center [629, 64] width 38 height 17
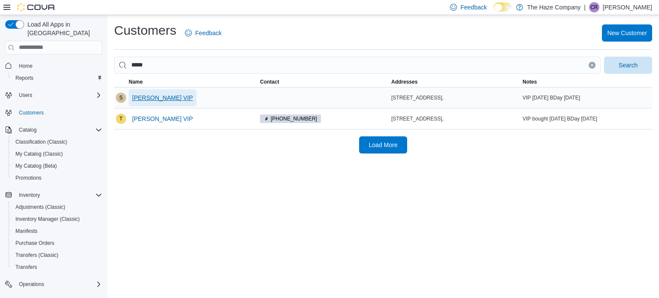
click at [165, 93] on span "Sandra Peddle VIP" at bounding box center [162, 97] width 61 height 17
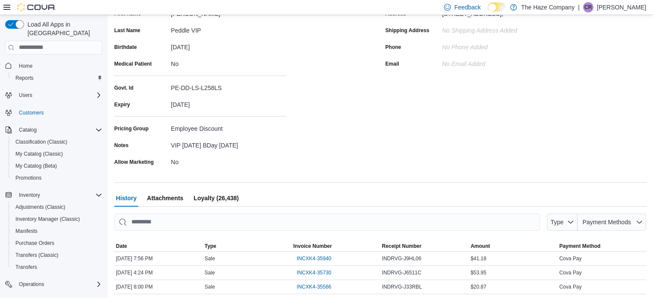
scroll to position [192, 0]
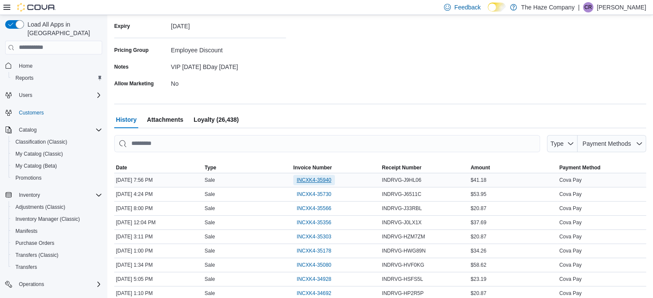
click at [331, 177] on span "INCXK4-35940" at bounding box center [314, 180] width 35 height 7
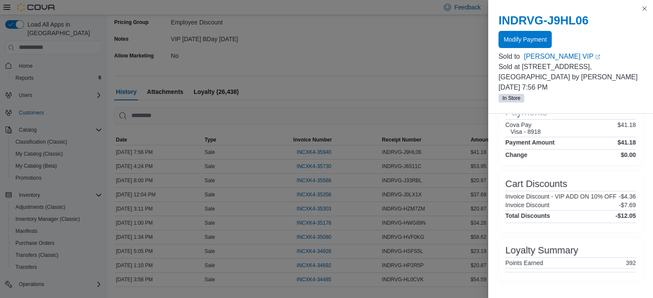
scroll to position [235, 0]
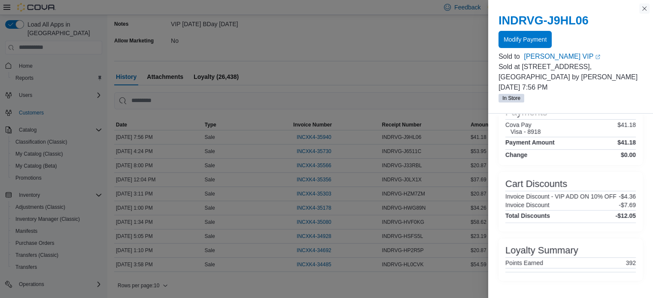
click at [639, 7] on button "Close this dialog" at bounding box center [644, 8] width 10 height 10
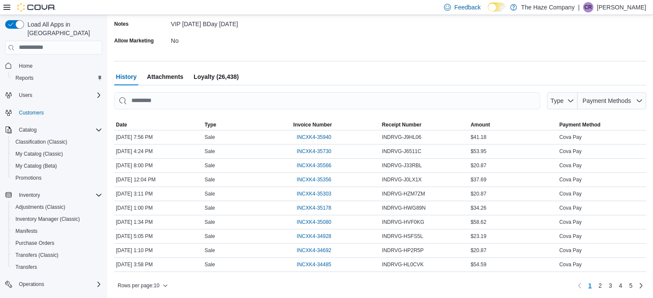
click at [222, 82] on span "Loyalty (26,438)" at bounding box center [216, 76] width 45 height 17
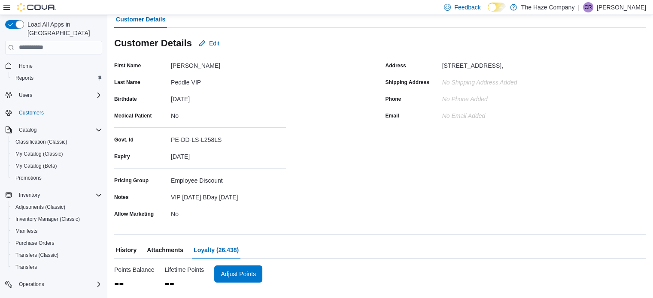
scroll to position [61, 0]
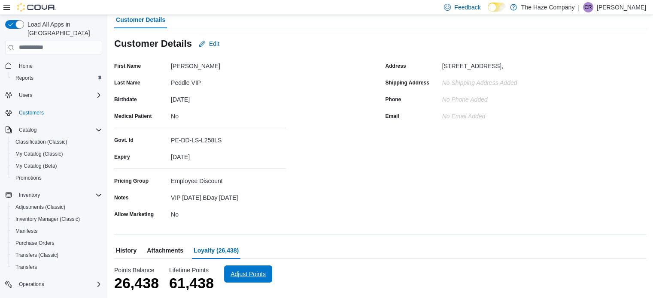
click at [260, 270] on span "Adjust Points" at bounding box center [248, 274] width 38 height 17
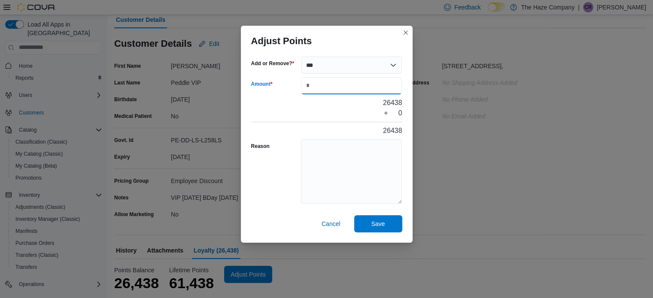
click at [329, 93] on input "Amount" at bounding box center [351, 85] width 101 height 17
type input "***"
click at [325, 157] on textarea "Reason" at bounding box center [351, 172] width 101 height 64
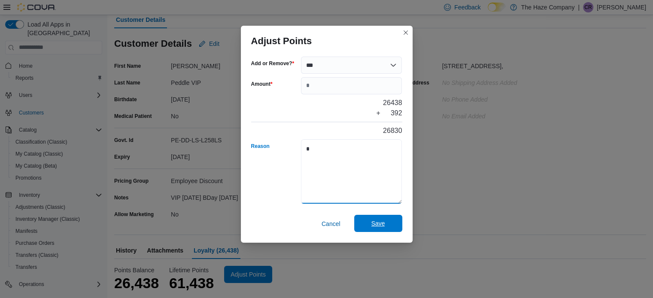
type textarea "*"
click at [365, 218] on span "Save" at bounding box center [378, 223] width 38 height 17
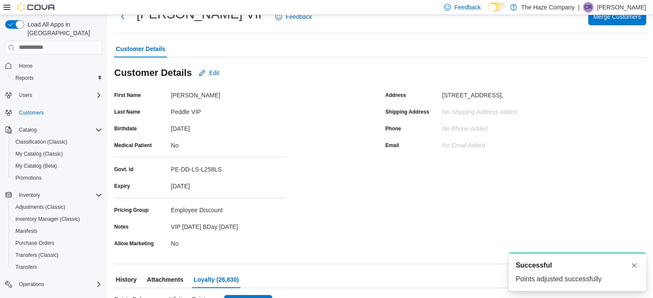
scroll to position [0, 0]
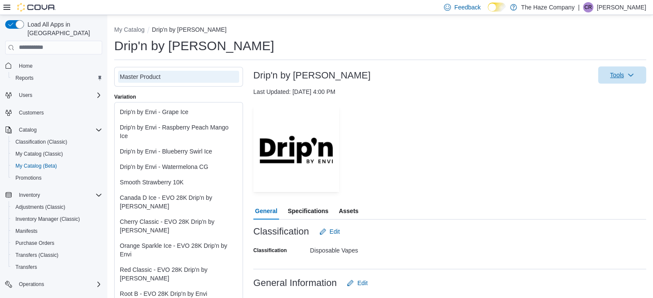
click at [624, 76] on span "Tools" at bounding box center [617, 75] width 14 height 9
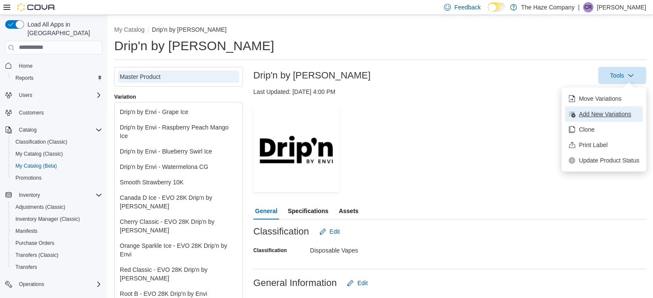
click at [604, 118] on span "Add New Variations" at bounding box center [609, 114] width 61 height 9
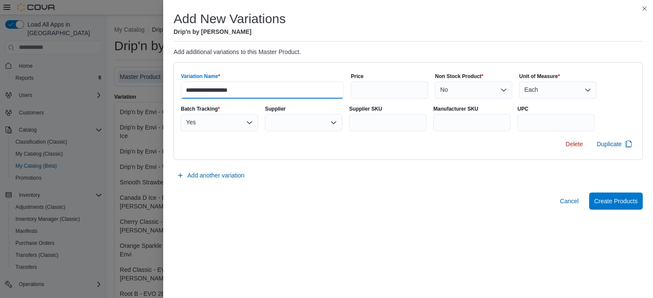
drag, startPoint x: 246, startPoint y: 90, endPoint x: 219, endPoint y: 90, distance: 27.5
click at [219, 90] on input "**********" at bounding box center [262, 90] width 163 height 17
click at [181, 90] on input "**********" at bounding box center [262, 90] width 163 height 17
paste input "**********"
type input "**********"
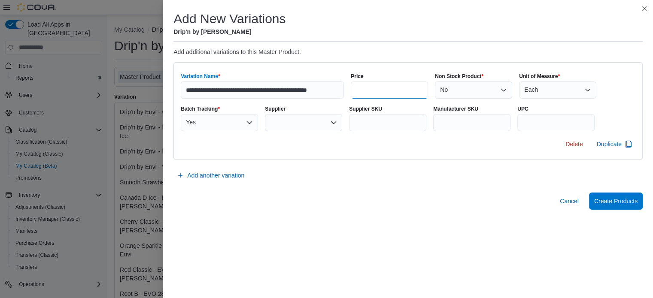
click at [357, 91] on input "Price" at bounding box center [389, 90] width 77 height 17
type input "*****"
click at [246, 129] on div "Yes" at bounding box center [219, 122] width 77 height 17
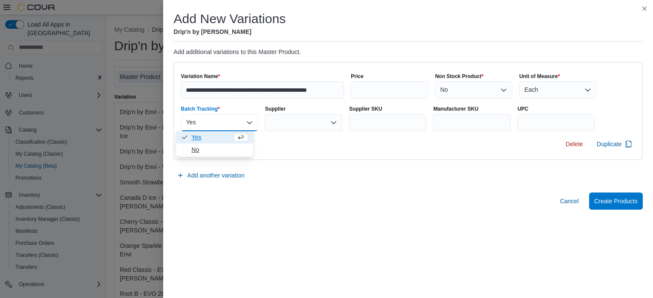
click at [225, 150] on span "No" at bounding box center [219, 150] width 57 height 9
click at [293, 116] on div at bounding box center [303, 122] width 77 height 17
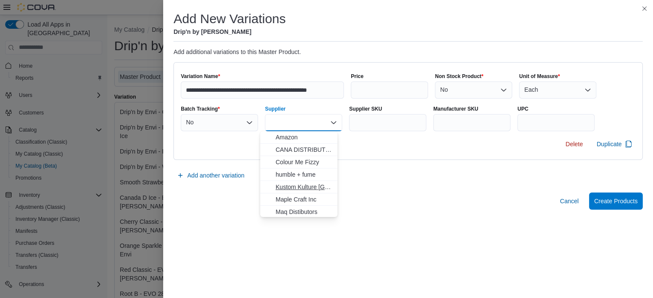
scroll to position [43, 0]
click at [299, 191] on span "Pacific Smoke" at bounding box center [304, 194] width 57 height 9
click at [383, 125] on input "Supplier SKU" at bounding box center [387, 122] width 77 height 17
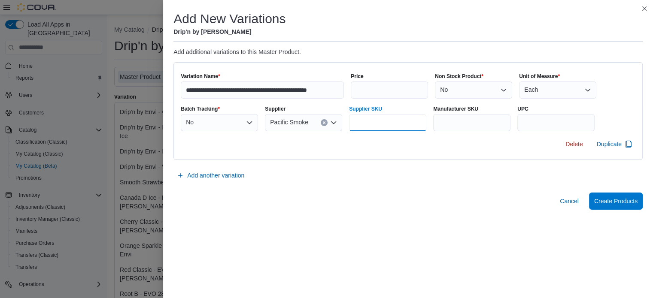
paste input "**********"
type input "**********"
click at [638, 206] on button "Create Products" at bounding box center [616, 200] width 54 height 17
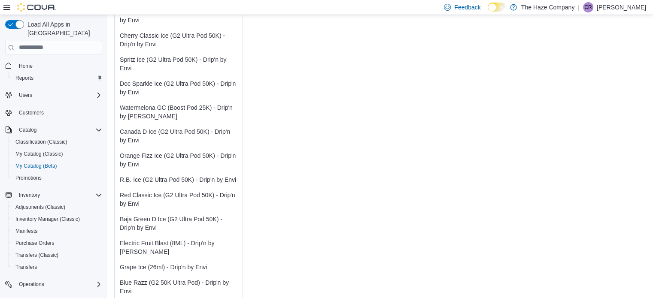
scroll to position [1910, 0]
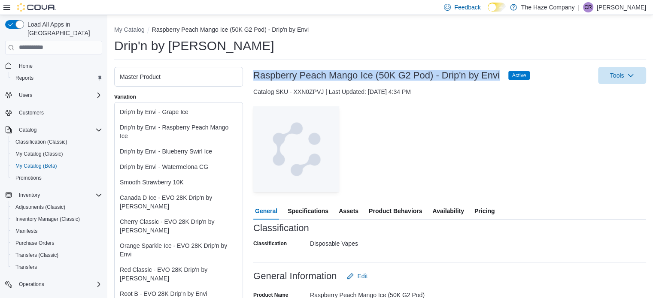
drag, startPoint x: 252, startPoint y: 75, endPoint x: 498, endPoint y: 76, distance: 246.4
copy h3 "Raspberry Peach Mango Ice (50K G2 Pod) - Drip'n by Envi"
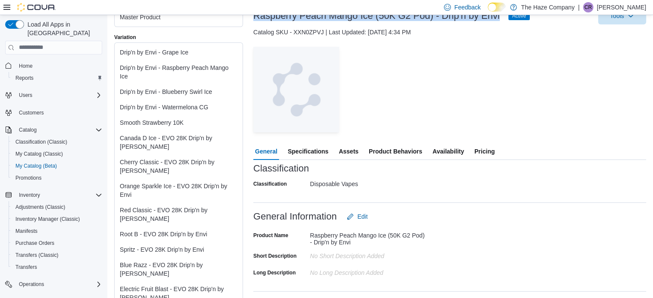
scroll to position [86, 0]
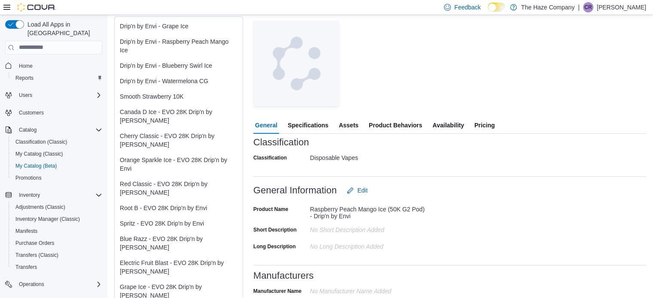
click at [354, 125] on span "Assets" at bounding box center [349, 125] width 20 height 17
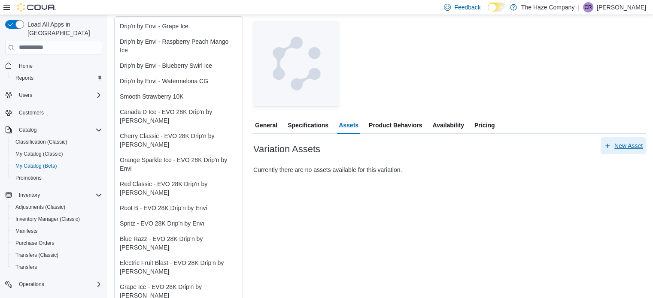
click at [634, 151] on span "New Asset" at bounding box center [623, 145] width 39 height 17
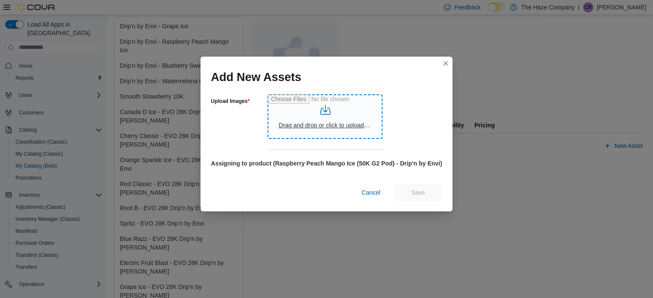
click at [337, 125] on input "Upload Images" at bounding box center [324, 116] width 115 height 45
type input "**********"
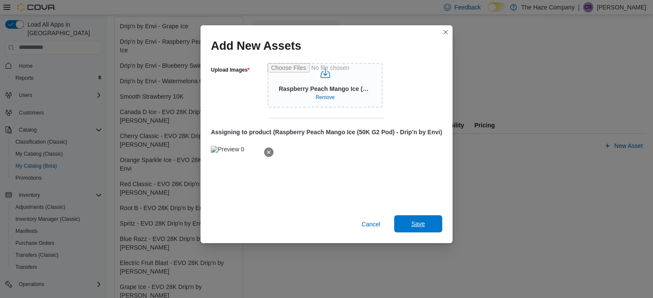
click at [421, 225] on span "Save" at bounding box center [418, 224] width 14 height 9
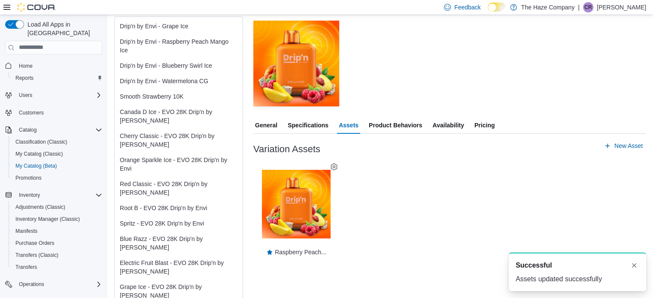
click at [484, 127] on span "Pricing" at bounding box center [484, 125] width 20 height 17
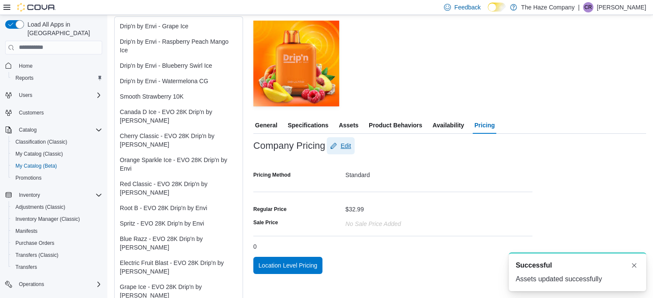
click at [350, 144] on span "Edit" at bounding box center [345, 146] width 10 height 9
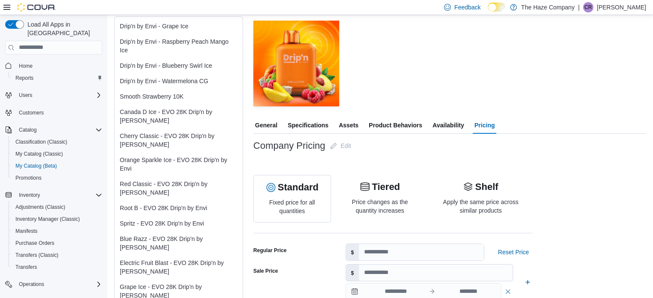
scroll to position [172, 0]
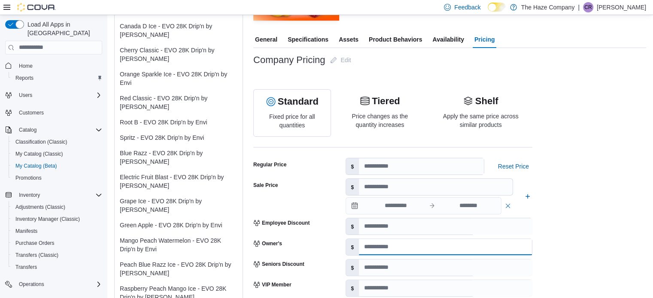
click at [376, 246] on input "number" at bounding box center [445, 247] width 173 height 16
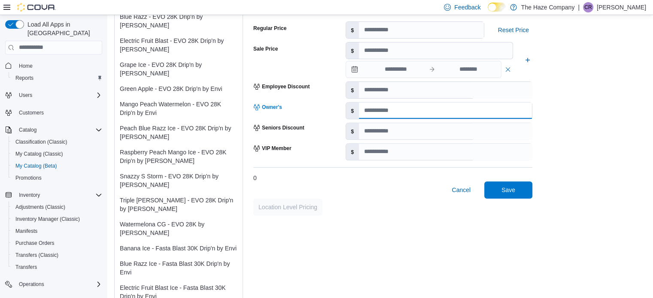
scroll to position [343, 0]
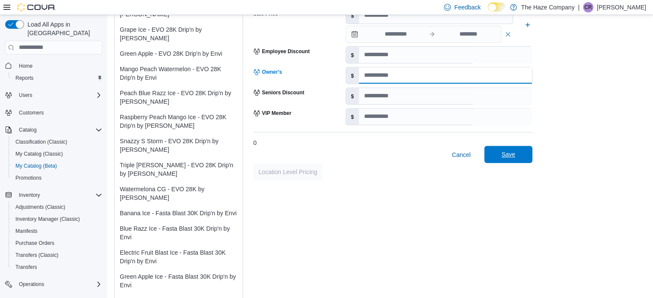
type input "*****"
click at [516, 155] on span "Save" at bounding box center [508, 154] width 38 height 17
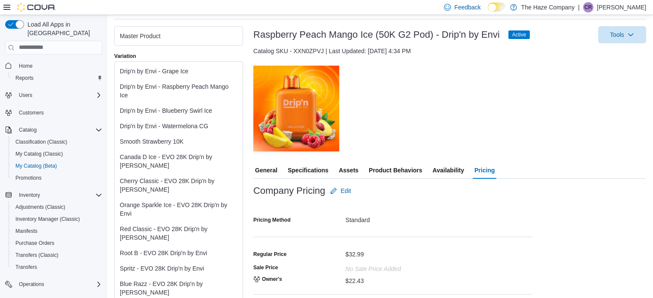
scroll to position [0, 0]
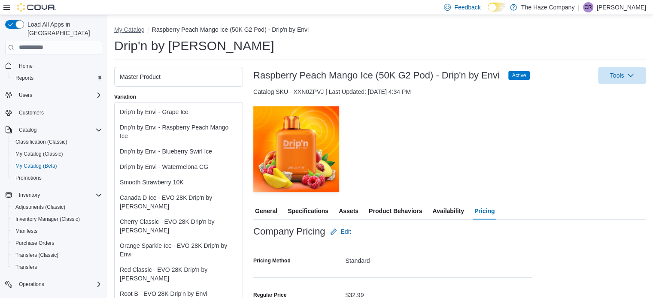
click at [135, 32] on button "My Catalog" at bounding box center [129, 29] width 30 height 7
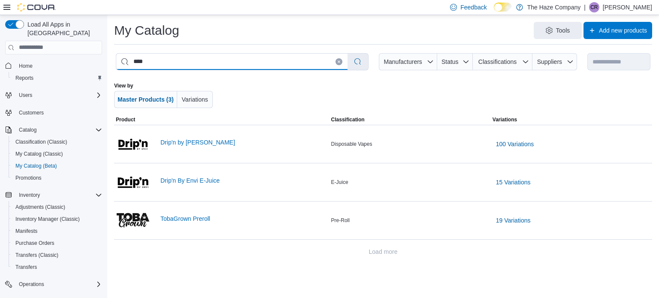
drag, startPoint x: 171, startPoint y: 62, endPoint x: 127, endPoint y: 62, distance: 44.7
click at [127, 62] on input "****" at bounding box center [231, 62] width 231 height 16
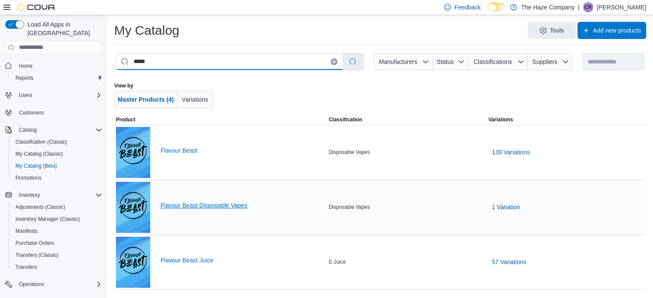
type input "*****"
click at [225, 207] on link "Flavour Beast Disposable Vapes" at bounding box center [243, 205] width 165 height 7
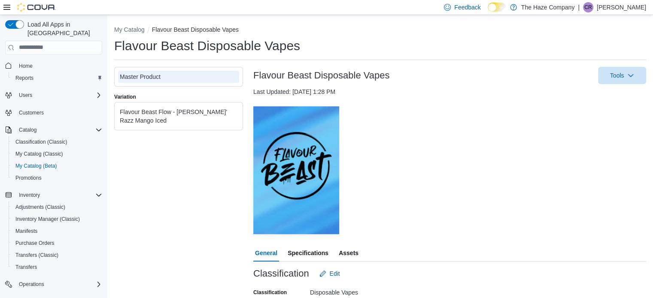
click at [198, 116] on div "Flavour Beast Flow - Ragin' Razz Mango Iced" at bounding box center [179, 116] width 118 height 17
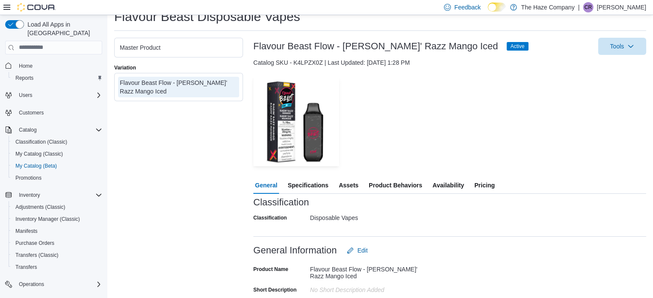
scroll to position [86, 0]
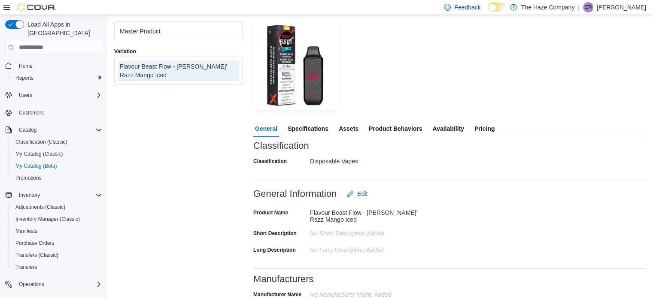
click at [453, 129] on span "Availability" at bounding box center [447, 128] width 31 height 17
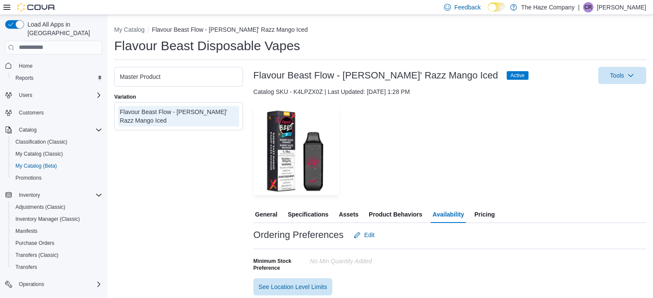
click at [179, 76] on div "Master Product" at bounding box center [179, 77] width 118 height 9
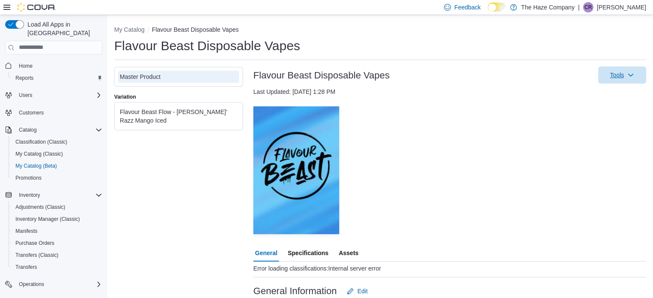
click at [624, 78] on span "Tools" at bounding box center [617, 75] width 14 height 9
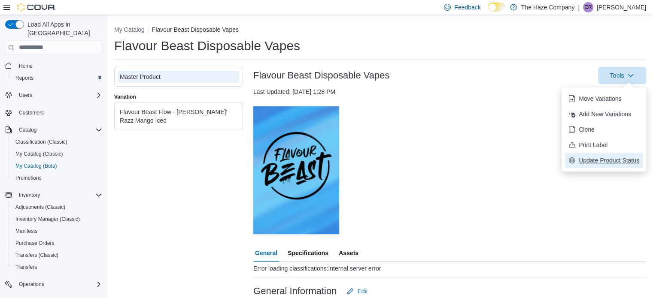
click at [605, 163] on span "Update Product Status" at bounding box center [609, 160] width 61 height 9
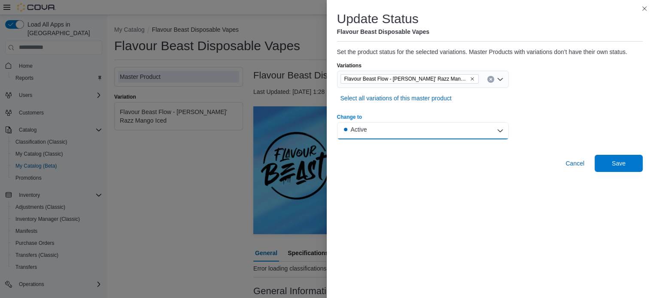
click at [474, 127] on button "Active" at bounding box center [423, 130] width 172 height 17
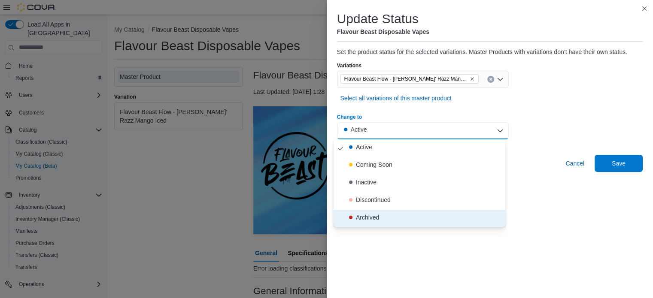
click at [381, 216] on span "Archived" at bounding box center [424, 218] width 155 height 11
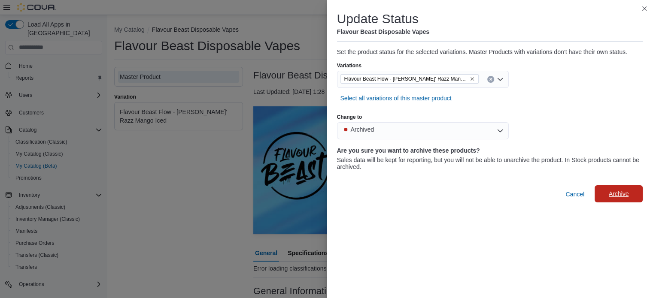
click at [620, 195] on span "Archive" at bounding box center [619, 194] width 20 height 9
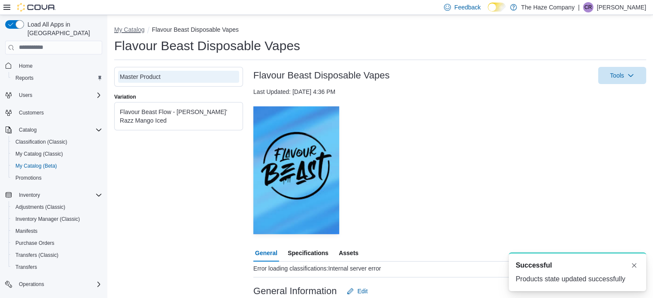
click at [124, 30] on button "My Catalog" at bounding box center [129, 29] width 30 height 7
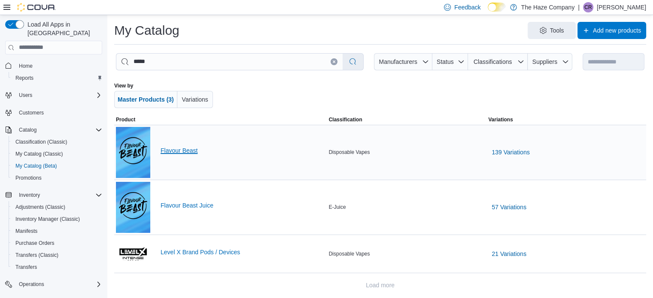
click at [187, 152] on link "Flavour Beast" at bounding box center [243, 150] width 165 height 7
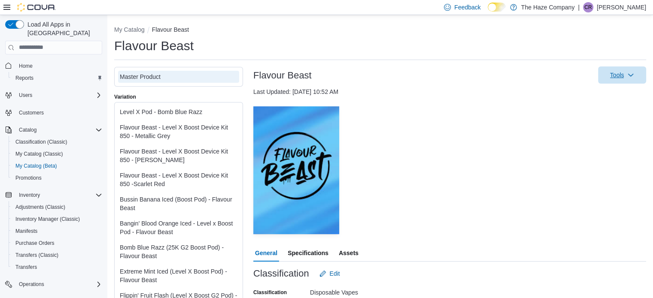
click at [630, 81] on span "Tools" at bounding box center [622, 75] width 38 height 17
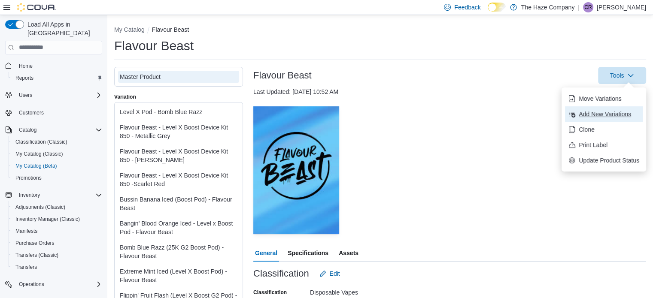
click at [610, 120] on button "Add New Variations" at bounding box center [604, 113] width 78 height 15
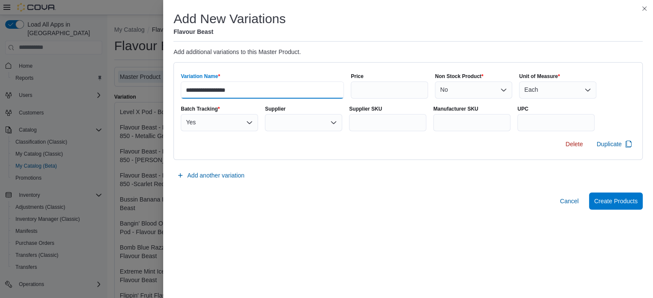
drag, startPoint x: 232, startPoint y: 92, endPoint x: 218, endPoint y: 92, distance: 14.2
click at [218, 92] on input "**********" at bounding box center [262, 90] width 163 height 17
click at [181, 89] on input "**********" at bounding box center [262, 90] width 163 height 17
paste input "**********"
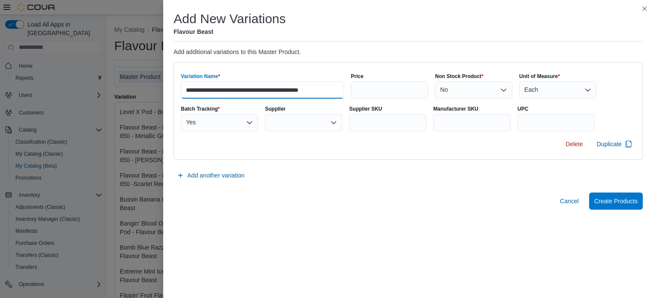
type input "**********"
click at [363, 85] on input "Price" at bounding box center [389, 90] width 77 height 17
type input "*****"
click at [240, 126] on div "Yes" at bounding box center [219, 122] width 77 height 17
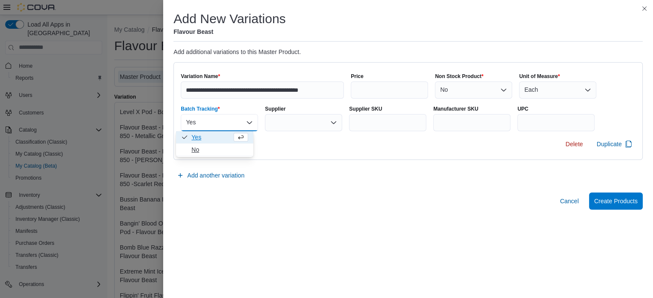
click at [221, 150] on span "No" at bounding box center [219, 150] width 57 height 9
click at [300, 127] on div at bounding box center [303, 122] width 77 height 17
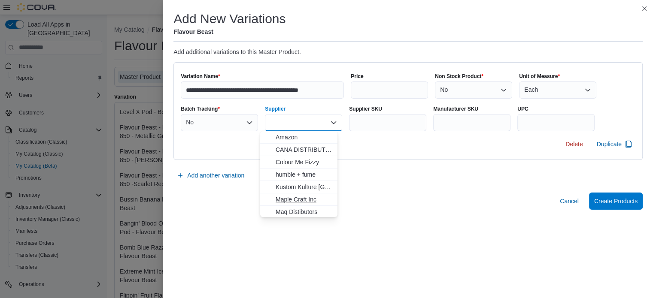
scroll to position [43, 0]
click at [301, 192] on span "Pacific Smoke" at bounding box center [304, 194] width 57 height 9
click at [354, 124] on input "Supplier SKU" at bounding box center [387, 122] width 77 height 17
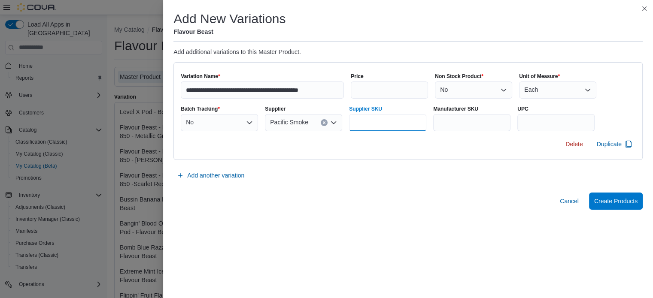
paste input "**********"
type input "**********"
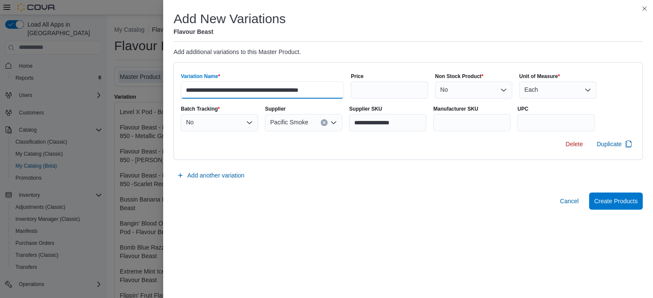
drag, startPoint x: 325, startPoint y: 88, endPoint x: 227, endPoint y: 86, distance: 98.3
click at [227, 86] on input "**********" at bounding box center [262, 90] width 163 height 17
click at [210, 169] on span "Add another variation" at bounding box center [210, 175] width 67 height 17
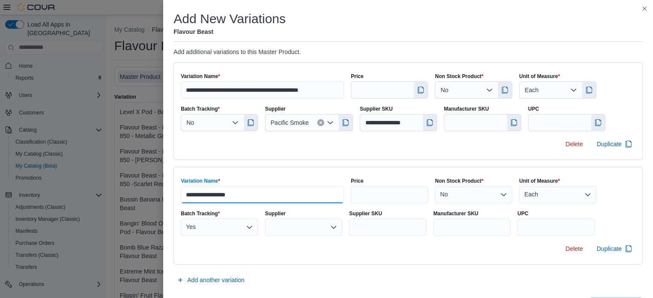
drag, startPoint x: 239, startPoint y: 195, endPoint x: 173, endPoint y: 195, distance: 65.3
click at [173, 195] on div "**********" at bounding box center [407, 216] width 469 height 98
paste input "**********"
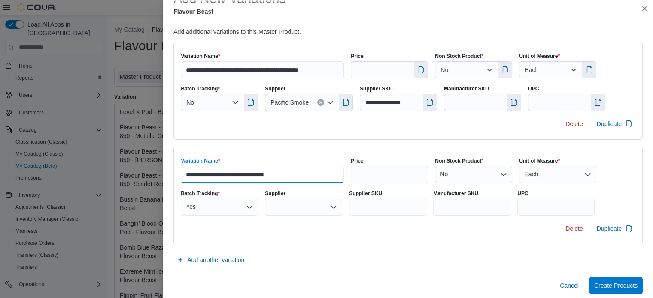
scroll to position [26, 0]
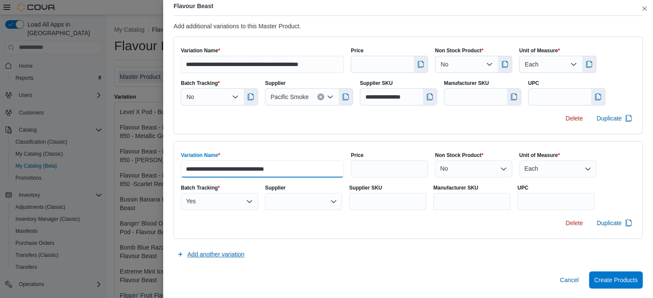
type input "**********"
click at [208, 255] on span "Add another variation" at bounding box center [215, 254] width 57 height 9
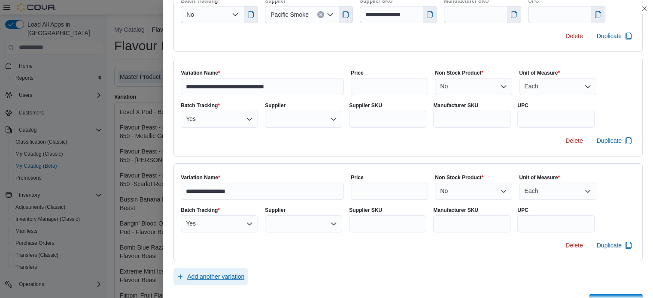
scroll to position [112, 0]
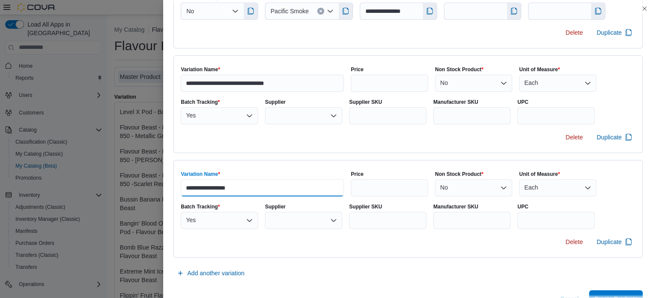
drag, startPoint x: 239, startPoint y: 191, endPoint x: 176, endPoint y: 191, distance: 62.3
click at [181, 191] on input "**********" at bounding box center [262, 187] width 163 height 17
paste input "**********"
type input "**********"
click at [223, 221] on div "Yes" at bounding box center [219, 220] width 77 height 17
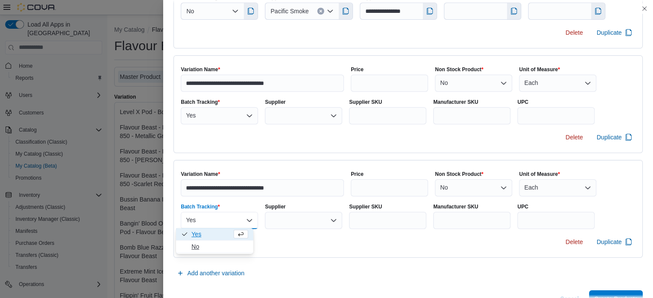
click at [213, 245] on span "No" at bounding box center [219, 247] width 57 height 9
click at [214, 112] on div "Yes" at bounding box center [219, 115] width 77 height 17
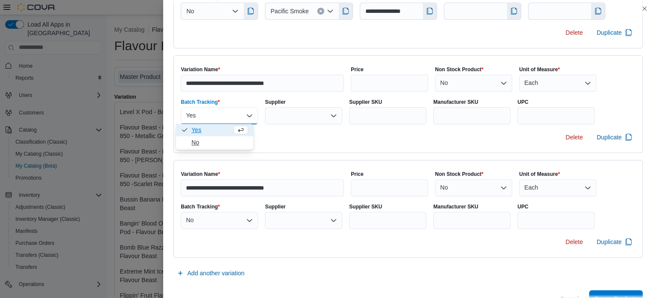
click at [214, 138] on span "No" at bounding box center [219, 142] width 57 height 9
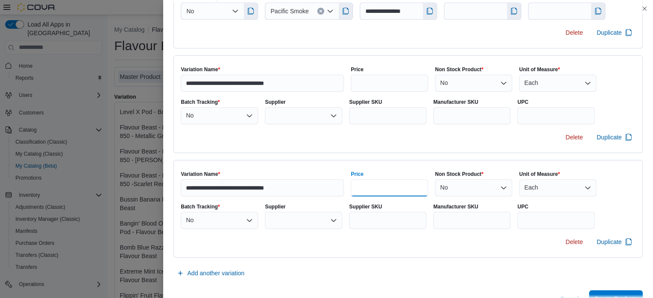
click at [388, 188] on input "Price" at bounding box center [389, 187] width 77 height 17
type input "*****"
click at [387, 79] on input "Price" at bounding box center [389, 83] width 77 height 17
type input "*****"
click at [276, 113] on div at bounding box center [303, 115] width 77 height 17
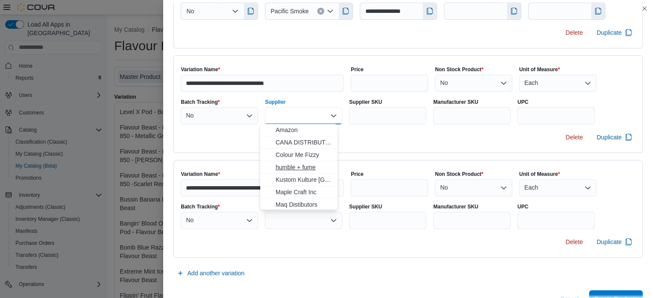
scroll to position [43, 0]
click at [292, 188] on span "Pacific Smoke" at bounding box center [304, 186] width 57 height 9
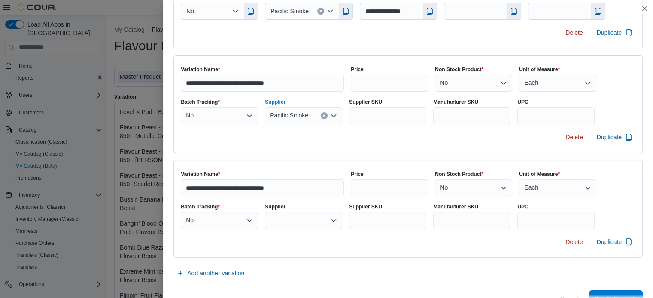
click at [301, 216] on div at bounding box center [303, 220] width 77 height 17
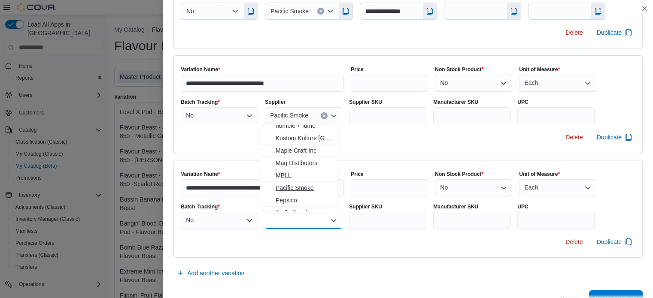
click at [306, 187] on span "Pacific Smoke" at bounding box center [304, 188] width 57 height 9
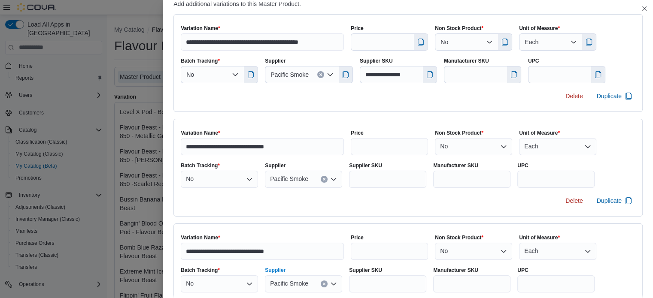
scroll to position [26, 0]
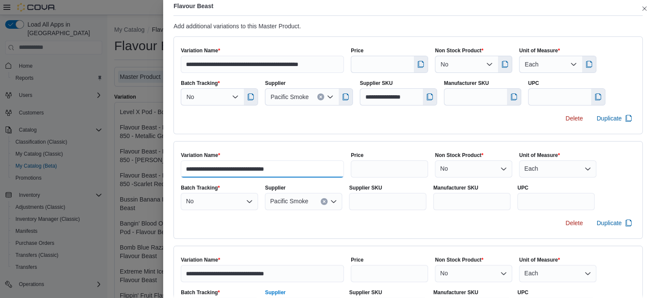
click at [181, 169] on input "**********" at bounding box center [262, 169] width 163 height 17
paste input "*********"
type input "**********"
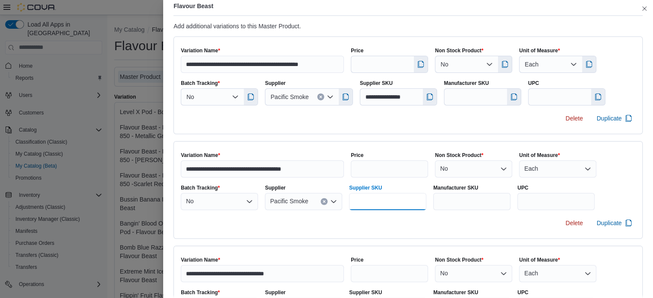
click at [370, 197] on input "Supplier SKU" at bounding box center [387, 201] width 77 height 17
paste input "**********"
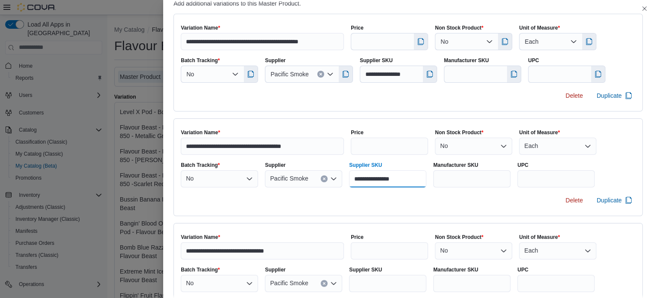
scroll to position [69, 0]
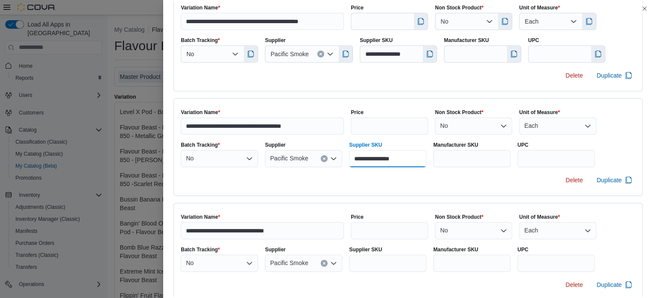
type input "**********"
click at [374, 258] on input "Supplier SKU" at bounding box center [387, 263] width 77 height 17
paste input "**********"
type input "**********"
click at [181, 226] on input "**********" at bounding box center [262, 230] width 163 height 17
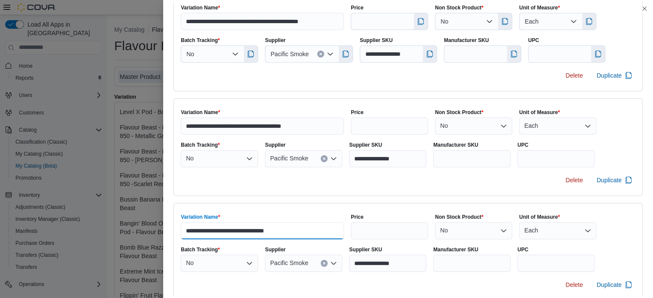
paste input "**********"
type input "**********"
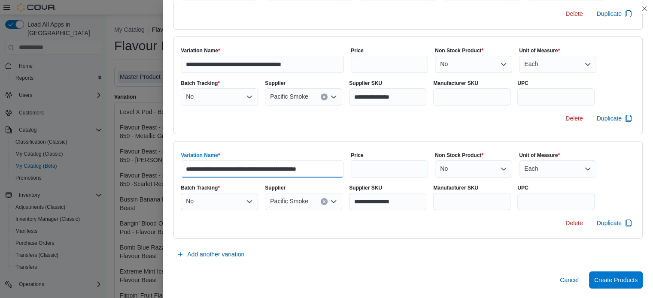
scroll to position [131, 0]
click at [610, 285] on span "Create Products" at bounding box center [615, 279] width 43 height 17
click at [609, 278] on span "Create Products" at bounding box center [615, 280] width 43 height 9
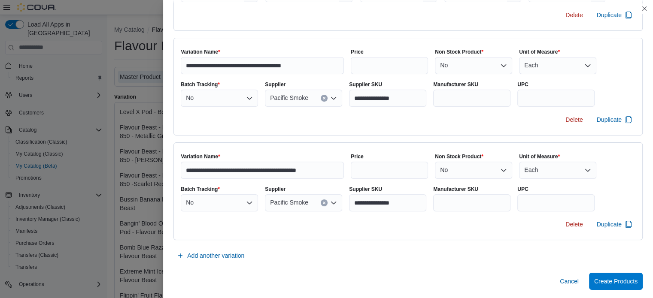
scroll to position [131, 0]
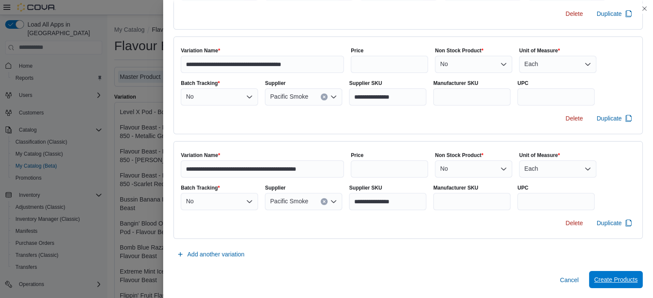
click at [602, 285] on span "Create Products" at bounding box center [615, 279] width 43 height 17
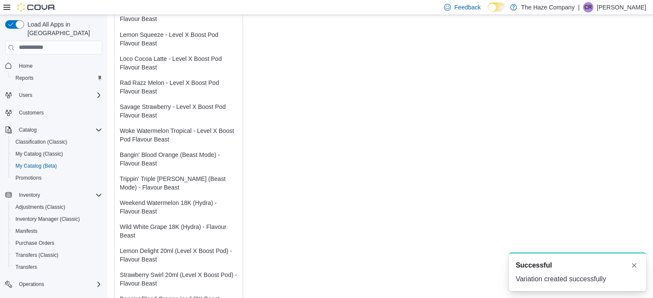
scroll to position [3266, 0]
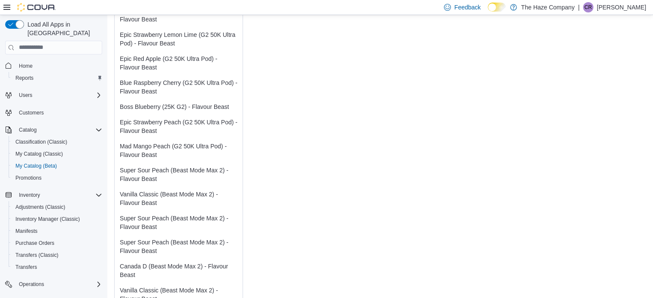
click at [163, 286] on div "Vanilla Classic (Beast Mode Max 2) - Flavour Beast" at bounding box center [179, 294] width 118 height 17
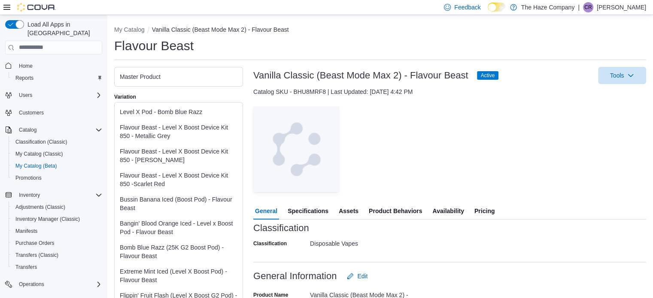
click at [484, 75] on span "Active" at bounding box center [488, 76] width 14 height 8
click at [491, 73] on span "Active" at bounding box center [488, 76] width 14 height 8
click at [623, 70] on span "Tools" at bounding box center [622, 75] width 38 height 17
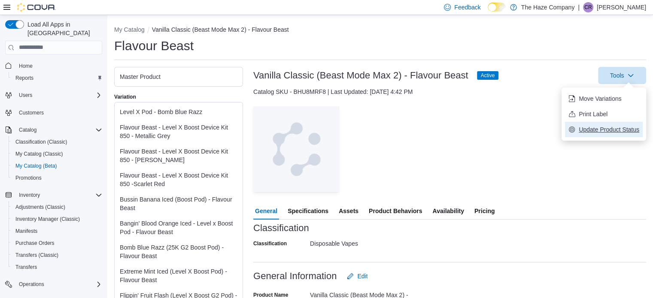
click at [610, 124] on button "Update Product Status" at bounding box center [604, 129] width 78 height 15
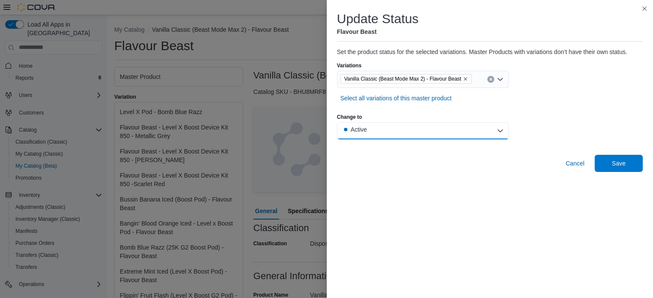
click at [497, 130] on button "Active" at bounding box center [423, 130] width 172 height 17
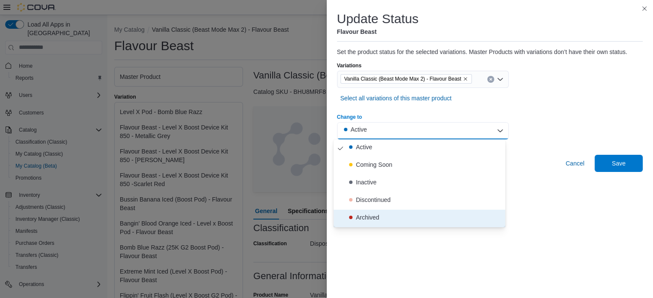
click at [380, 219] on span "Archived" at bounding box center [424, 218] width 155 height 11
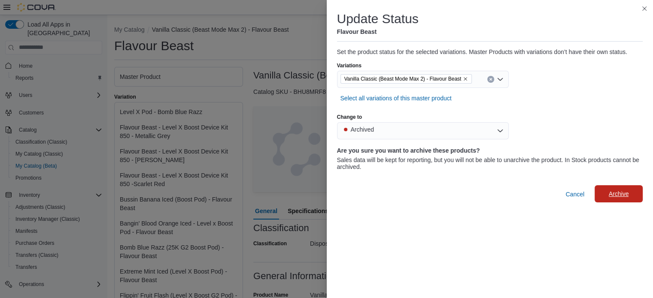
click at [621, 194] on span "Archive" at bounding box center [619, 194] width 20 height 9
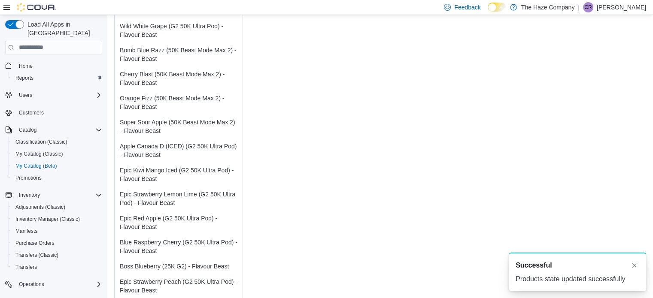
scroll to position [3266, 0]
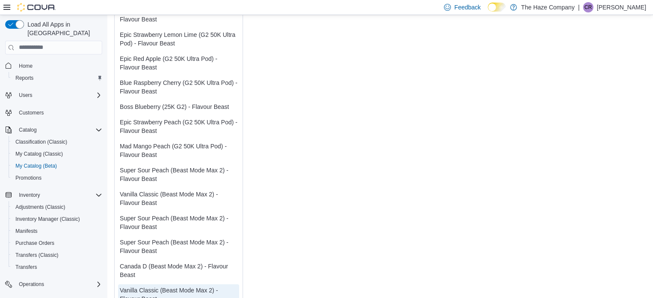
click at [185, 262] on div "Canada D (Beast Mode Max 2) - Flavour Beast" at bounding box center [179, 270] width 118 height 17
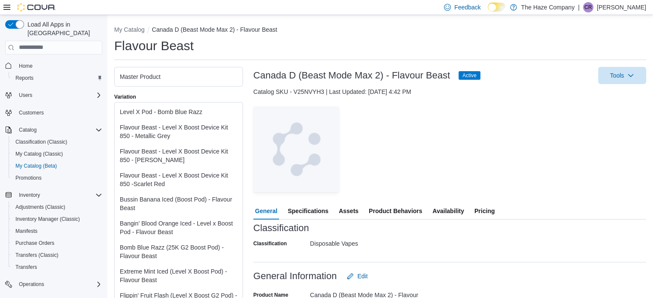
click at [471, 72] on span "Active" at bounding box center [469, 76] width 14 height 8
click at [609, 76] on button "Tools" at bounding box center [622, 75] width 48 height 17
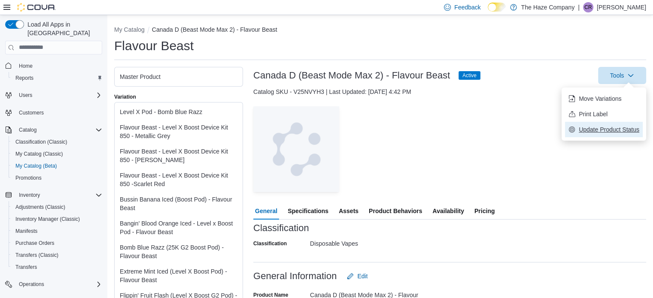
click at [589, 133] on span "Update Product Status" at bounding box center [609, 129] width 61 height 9
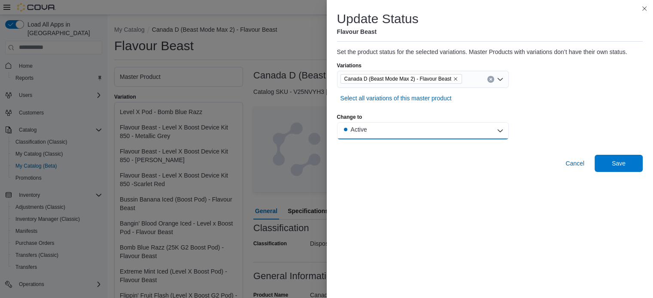
click at [419, 129] on button "Active" at bounding box center [423, 130] width 172 height 17
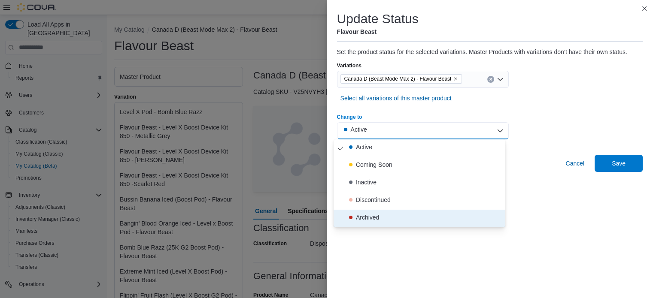
click at [386, 214] on span "Archived" at bounding box center [424, 218] width 155 height 11
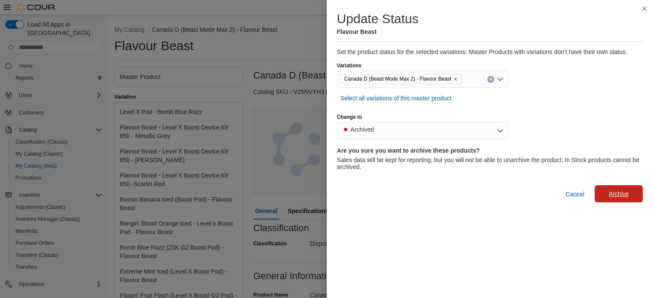
click at [619, 194] on span "Archive" at bounding box center [619, 194] width 20 height 9
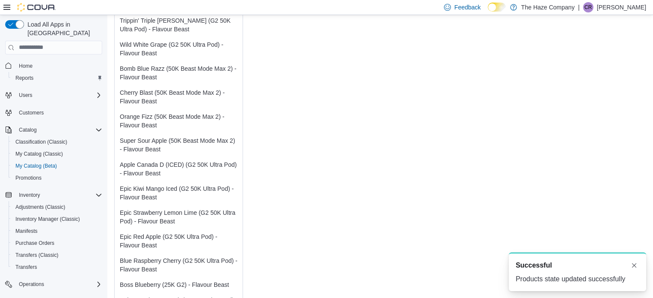
scroll to position [3242, 0]
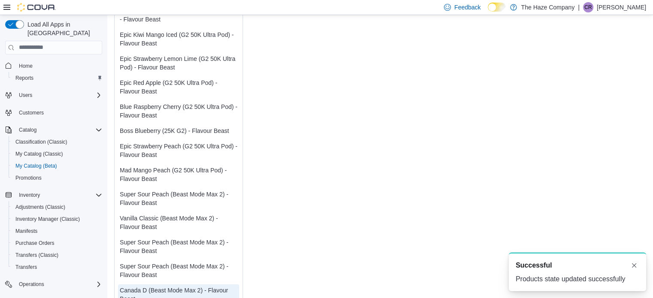
click at [174, 262] on div "Super Sour Peach (Beast Mode Max 2) - Flavour Beast" at bounding box center [179, 270] width 118 height 17
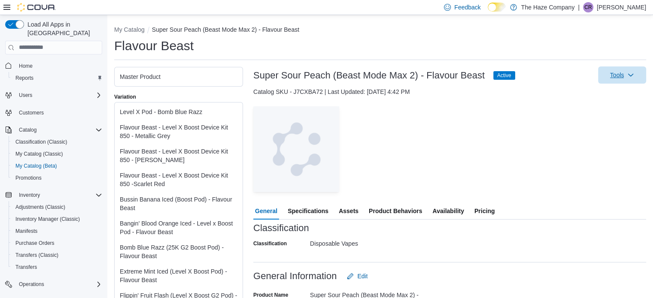
click at [624, 78] on span "Tools" at bounding box center [617, 75] width 14 height 9
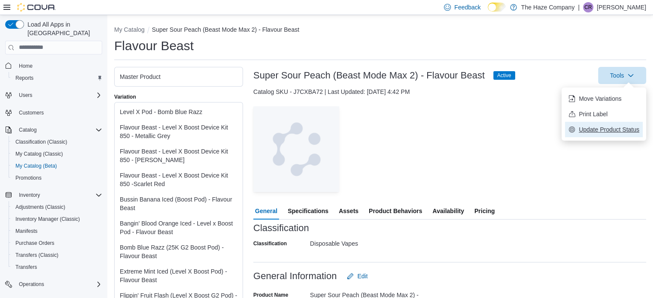
click at [609, 133] on span "Update Product Status" at bounding box center [609, 129] width 61 height 9
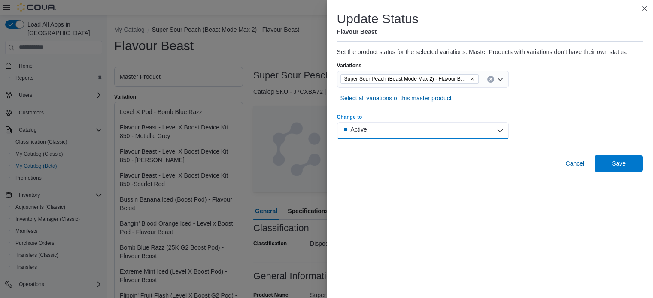
click at [391, 130] on button "Active" at bounding box center [423, 130] width 172 height 17
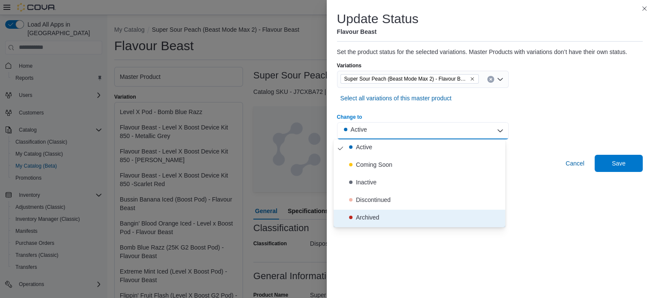
click at [379, 216] on div "Archived" at bounding box center [367, 217] width 23 height 9
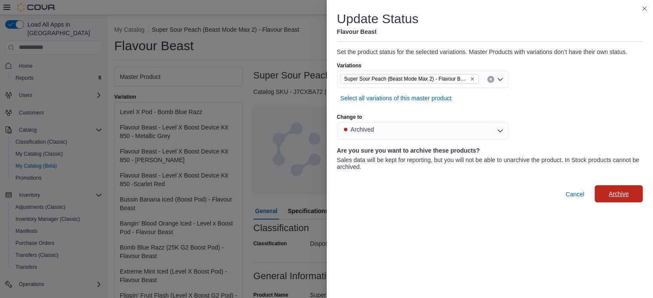
click at [610, 192] on span "Archive" at bounding box center [619, 194] width 20 height 9
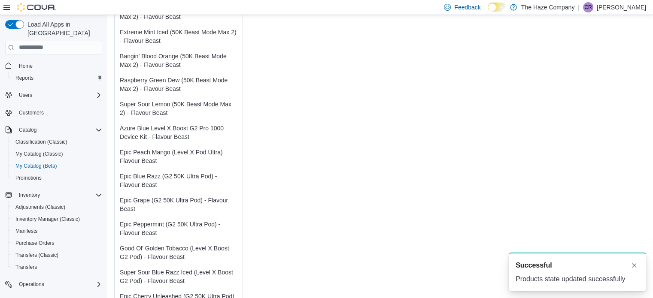
scroll to position [3218, 0]
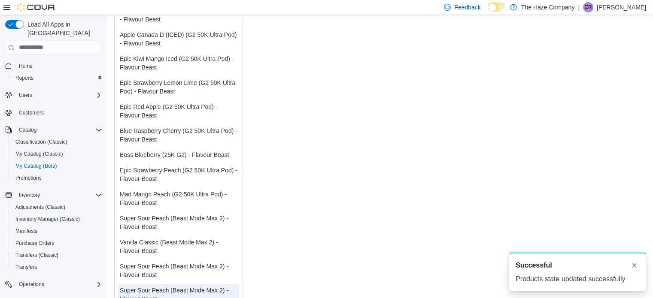
click at [185, 262] on div "Super Sour Peach (Beast Mode Max 2) - Flavour Beast" at bounding box center [179, 270] width 118 height 17
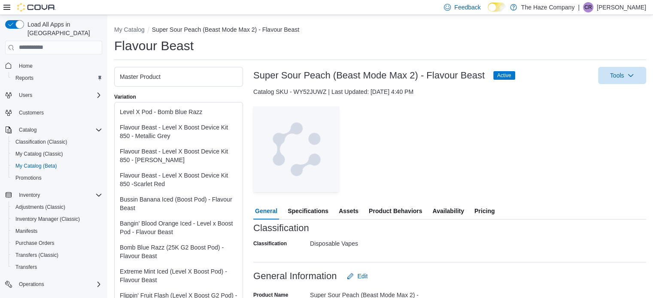
click at [349, 210] on span "Assets" at bounding box center [349, 211] width 20 height 17
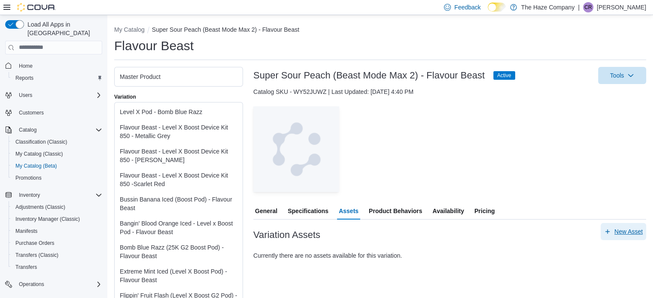
click at [643, 230] on span "New Asset" at bounding box center [628, 232] width 28 height 9
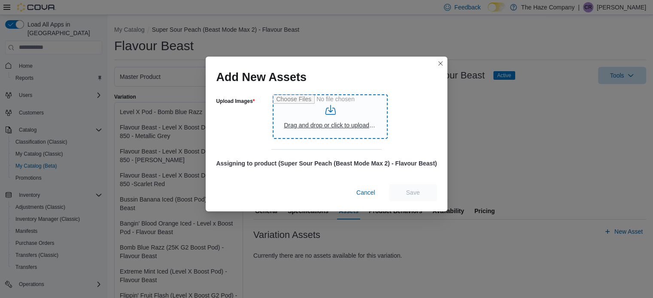
click at [344, 106] on input "Upload Images" at bounding box center [330, 116] width 115 height 45
type input "**********"
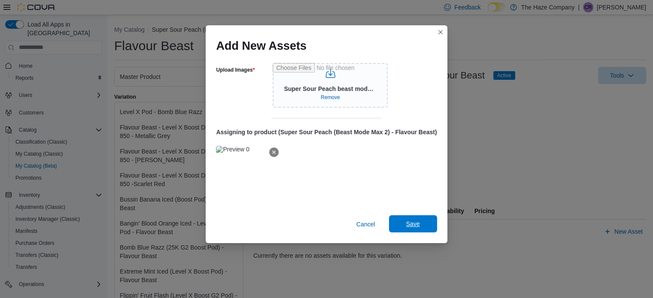
click at [431, 229] on span "Save" at bounding box center [413, 224] width 38 height 17
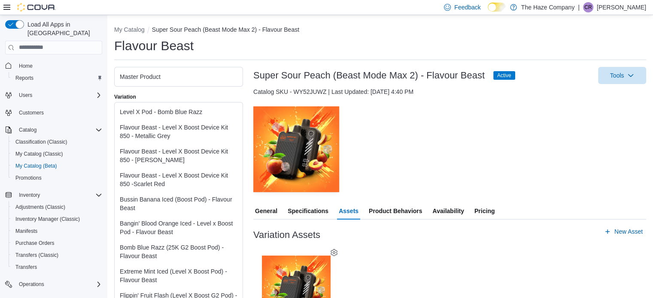
click at [488, 214] on span "Pricing" at bounding box center [484, 211] width 20 height 17
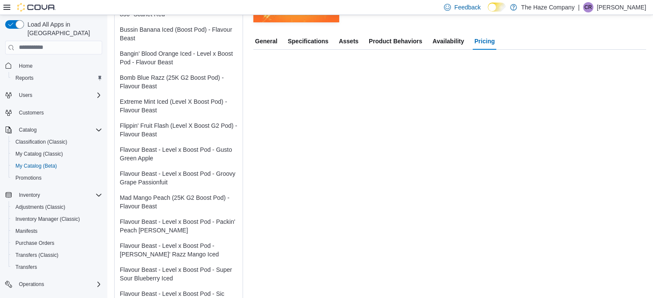
scroll to position [172, 0]
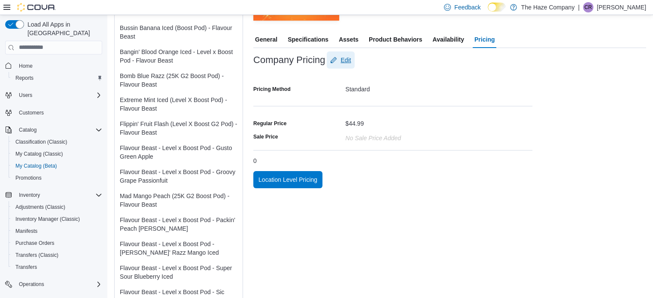
click at [352, 59] on button "Edit" at bounding box center [340, 60] width 27 height 17
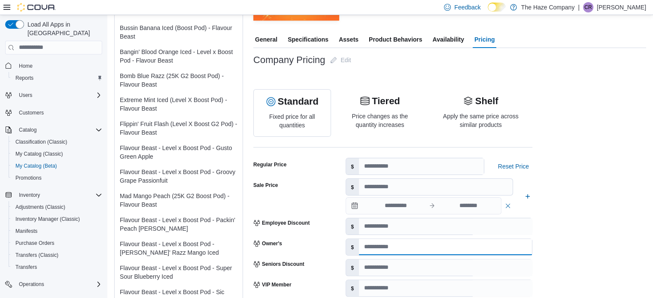
click at [391, 252] on input "number" at bounding box center [445, 247] width 173 height 16
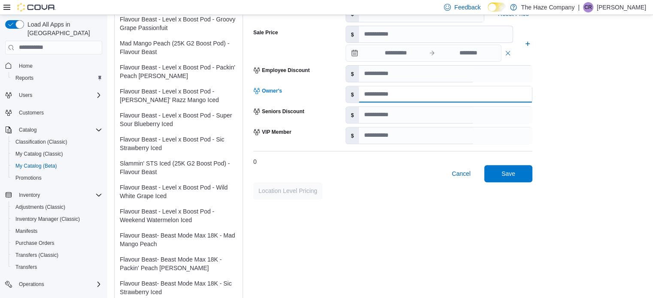
scroll to position [343, 0]
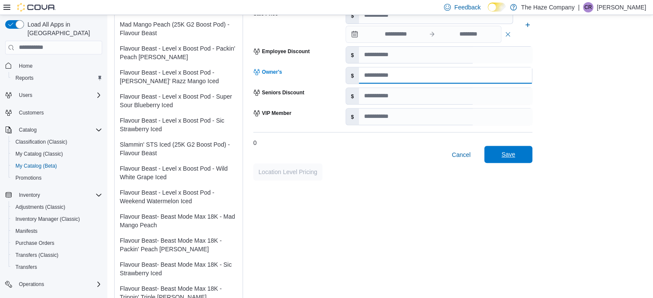
type input "*****"
click at [522, 161] on span "Save" at bounding box center [508, 154] width 38 height 17
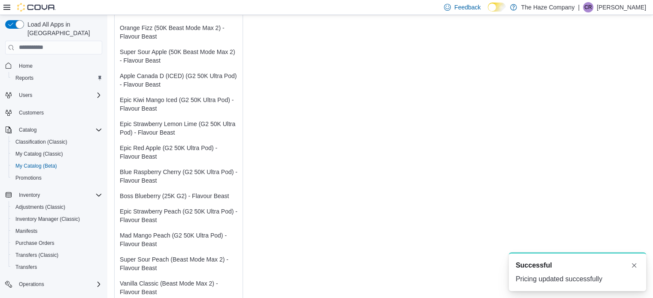
scroll to position [3194, 0]
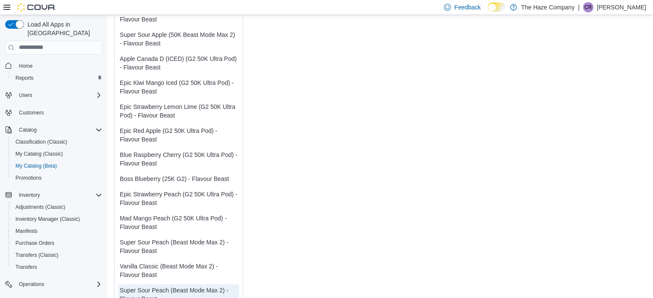
click at [171, 262] on div "Vanilla Classic (Beast Mode Max 2) - Flavour Beast" at bounding box center [179, 270] width 118 height 17
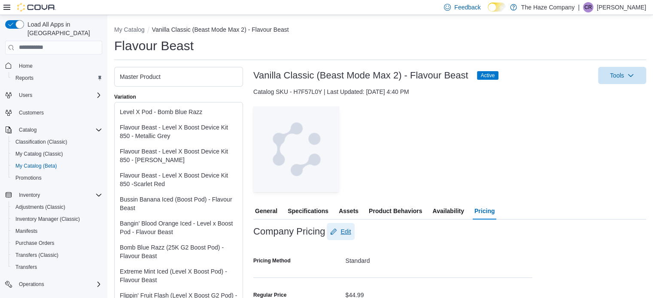
click at [350, 233] on span "Edit" at bounding box center [345, 232] width 10 height 9
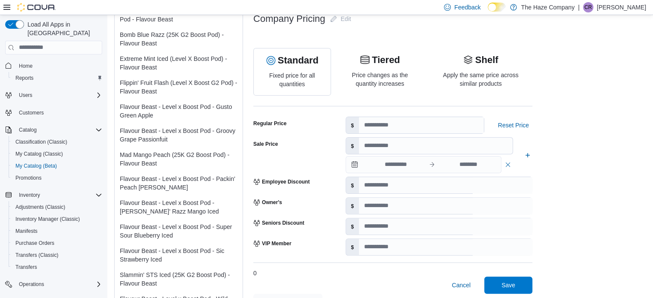
scroll to position [215, 0]
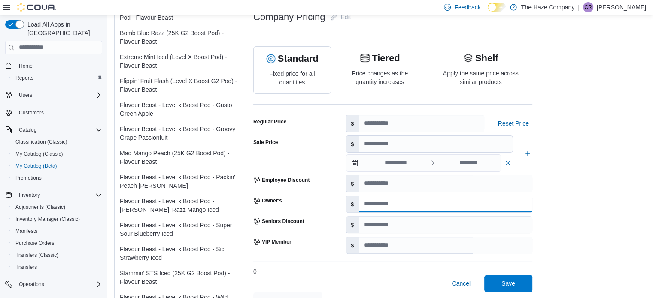
click at [393, 199] on input "number" at bounding box center [445, 204] width 173 height 16
type input "*****"
click at [509, 279] on span "Save" at bounding box center [508, 283] width 38 height 17
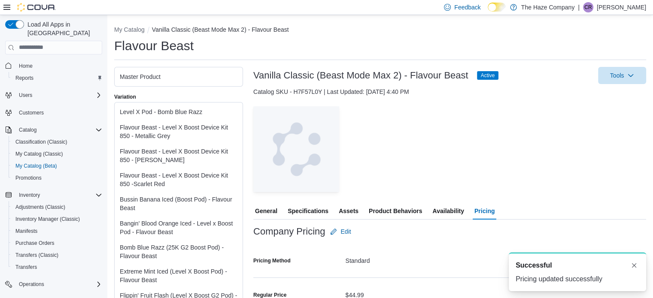
scroll to position [0, 0]
click at [349, 207] on span "Assets" at bounding box center [349, 211] width 20 height 17
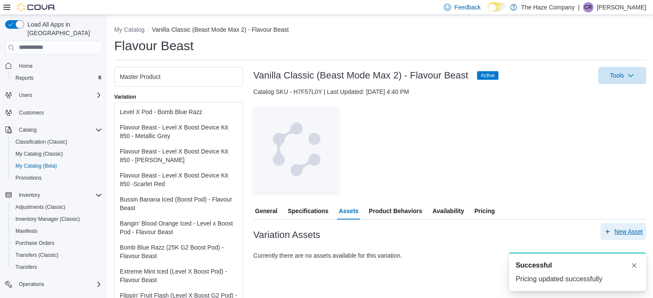
click at [632, 230] on span "New Asset" at bounding box center [628, 232] width 28 height 9
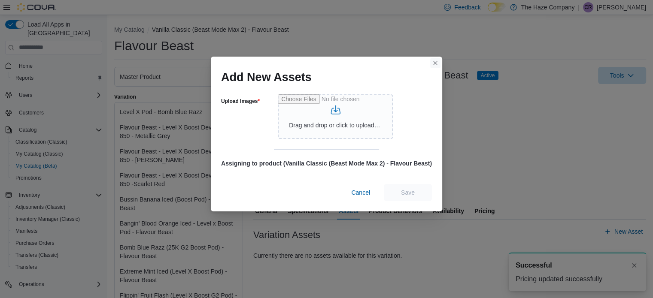
click at [432, 61] on button "Closes this modal window" at bounding box center [435, 63] width 10 height 10
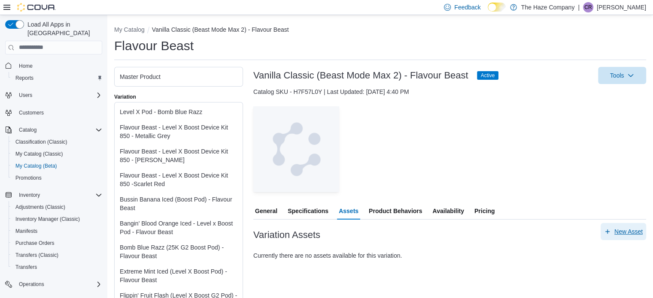
click at [626, 235] on span "New Asset" at bounding box center [628, 232] width 28 height 9
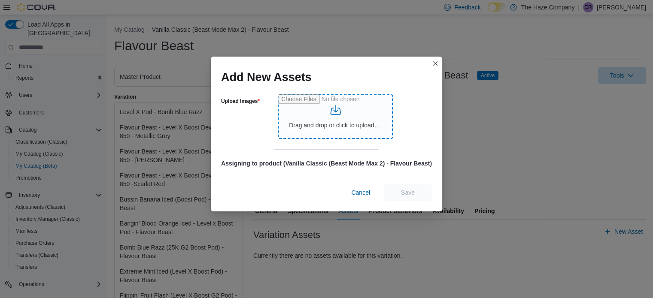
click at [310, 120] on input "Upload Images" at bounding box center [335, 116] width 115 height 45
type input "**********"
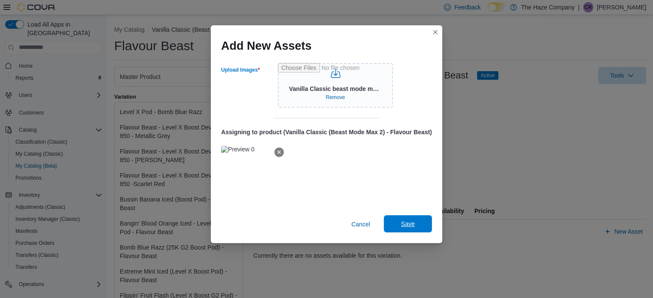
click at [417, 225] on span "Save" at bounding box center [408, 224] width 38 height 17
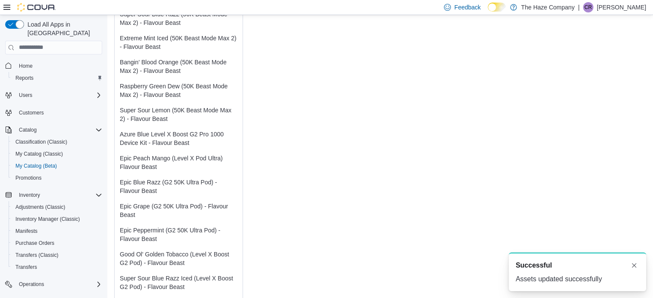
scroll to position [3194, 0]
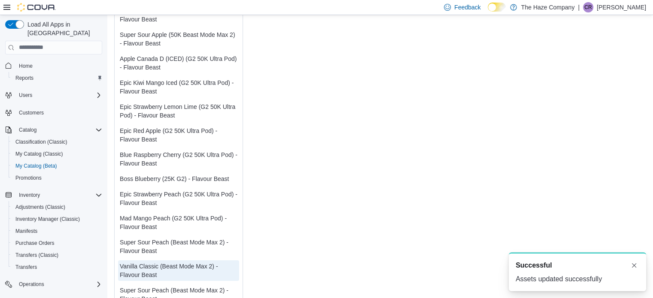
click at [137, 238] on div "Super Sour Peach (Beast Mode Max 2) - Flavour Beast" at bounding box center [179, 246] width 118 height 17
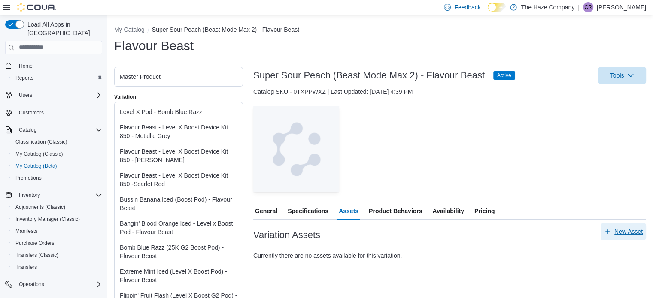
click at [642, 233] on span "New Asset" at bounding box center [628, 232] width 28 height 9
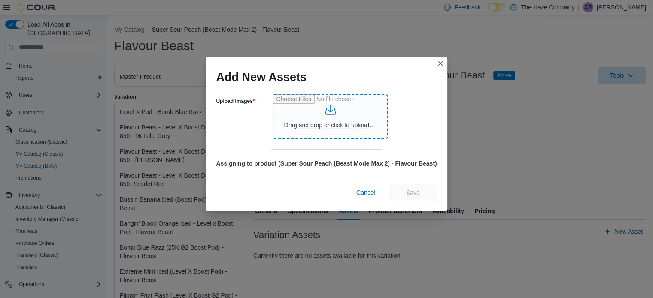
click at [333, 109] on input "Upload Images" at bounding box center [330, 116] width 115 height 45
type input "**********"
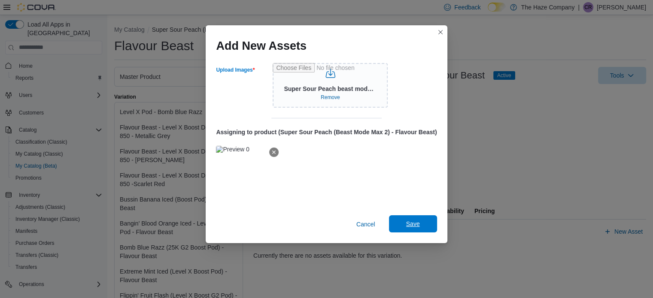
click at [406, 226] on span "Save" at bounding box center [413, 224] width 38 height 17
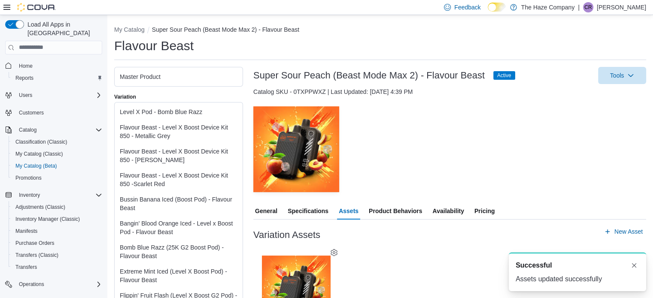
click at [491, 211] on span "Pricing" at bounding box center [484, 211] width 20 height 17
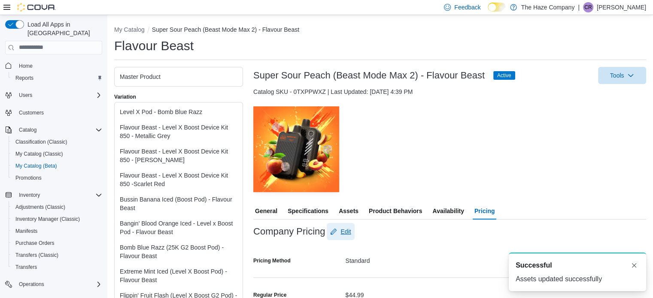
click at [347, 230] on span "Edit" at bounding box center [345, 232] width 10 height 9
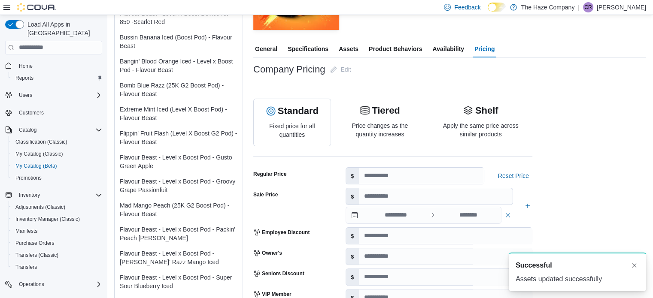
scroll to position [215, 0]
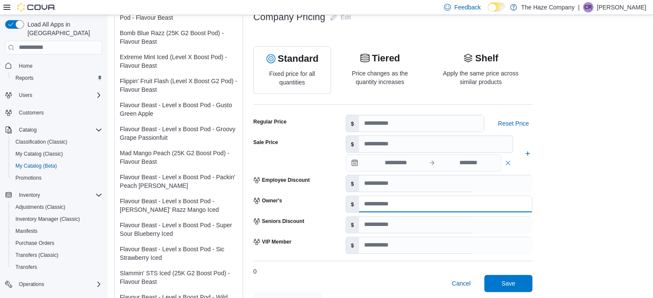
click at [389, 204] on input "number" at bounding box center [445, 204] width 173 height 16
type input "*****"
click at [492, 276] on span "Save" at bounding box center [508, 283] width 38 height 17
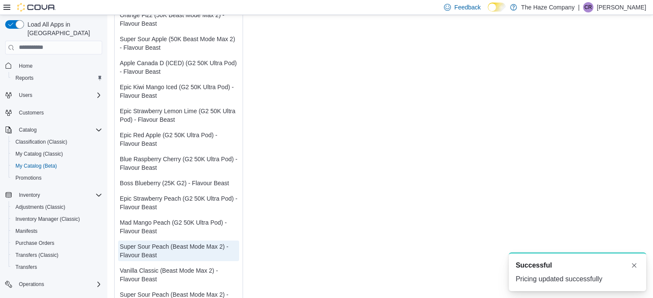
scroll to position [3194, 0]
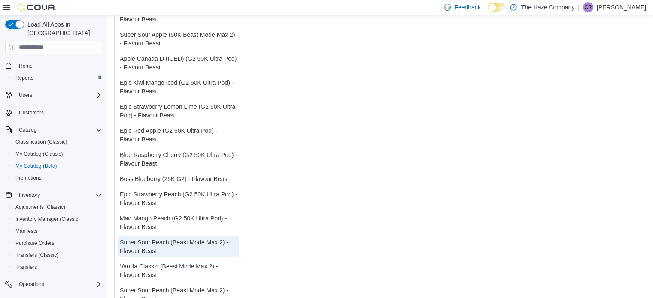
click at [191, 286] on div "Super Sour Peach (Beast Mode Max 2) - Flavour Beast" at bounding box center [179, 294] width 118 height 17
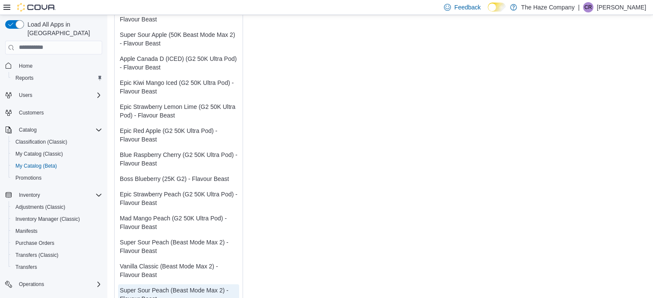
click at [169, 238] on div "Super Sour Peach (Beast Mode Max 2) - Flavour Beast" at bounding box center [179, 246] width 118 height 17
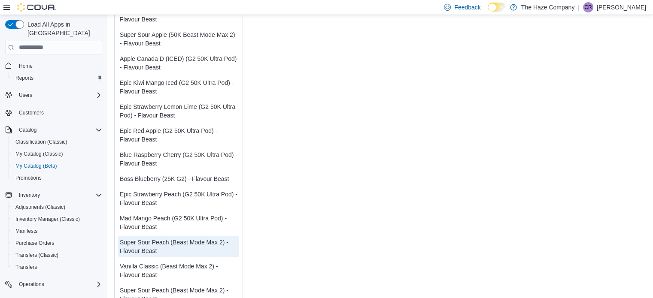
drag, startPoint x: 173, startPoint y: 277, endPoint x: 395, endPoint y: 272, distance: 222.0
click at [174, 286] on div "Super Sour Peach (Beast Mode Max 2) - Flavour Beast" at bounding box center [179, 294] width 118 height 17
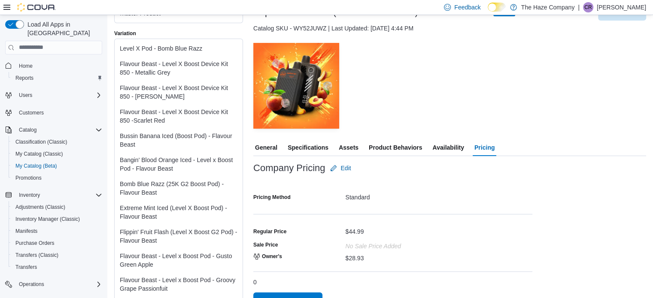
scroll to position [29, 0]
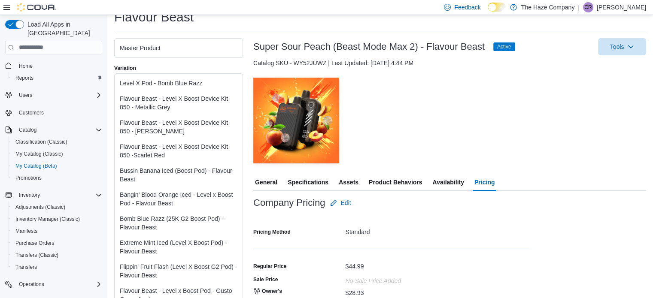
click at [352, 182] on span "Assets" at bounding box center [349, 182] width 20 height 17
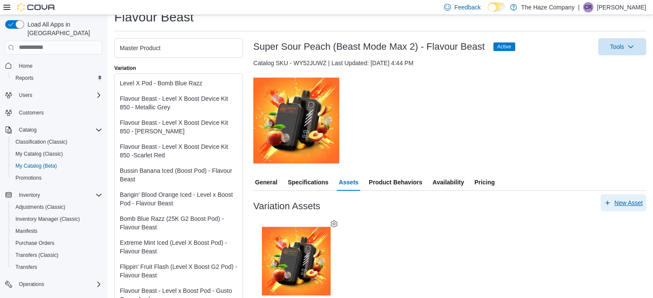
click at [642, 204] on span "New Asset" at bounding box center [628, 203] width 28 height 9
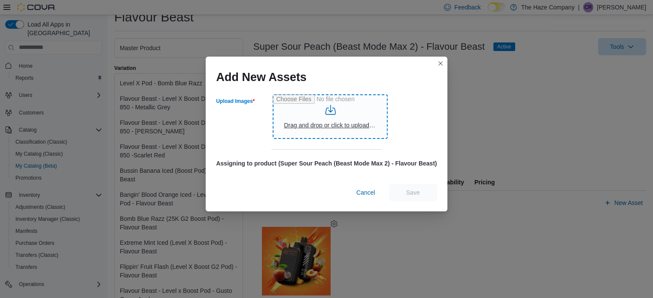
click at [337, 106] on input "Upload Images" at bounding box center [330, 116] width 115 height 45
type input "**********"
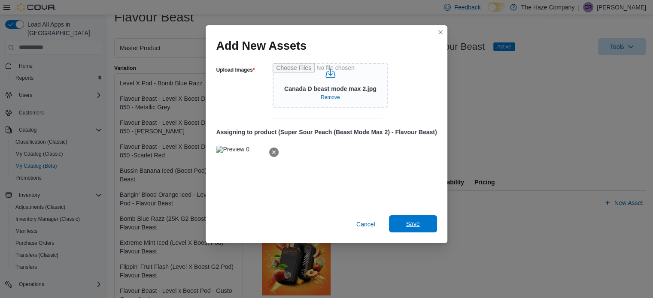
click at [417, 220] on span "Save" at bounding box center [413, 224] width 38 height 17
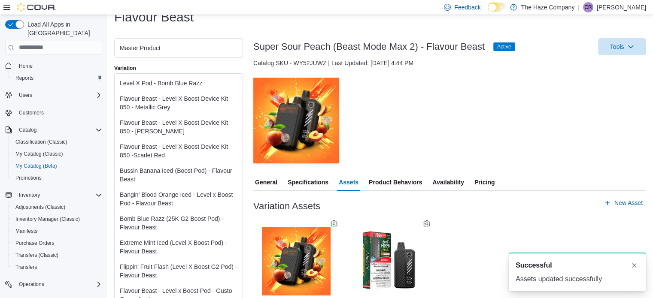
click at [275, 180] on span "General" at bounding box center [266, 182] width 22 height 17
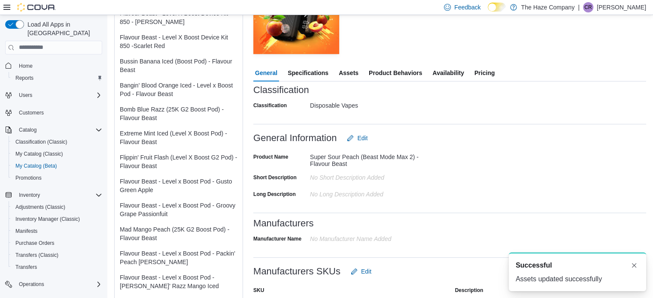
scroll to position [158, 0]
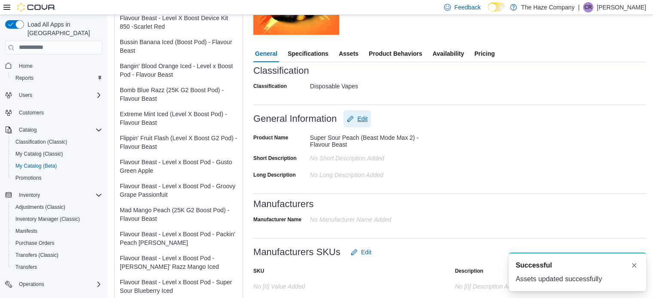
click at [365, 119] on span "Edit" at bounding box center [362, 119] width 10 height 9
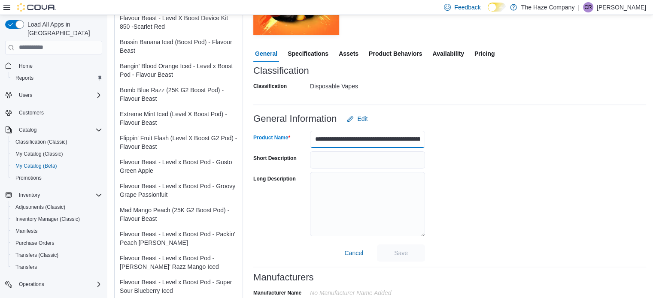
drag, startPoint x: 361, startPoint y: 141, endPoint x: 311, endPoint y: 138, distance: 50.3
click at [311, 138] on input "**********" at bounding box center [367, 139] width 115 height 17
type input "**********"
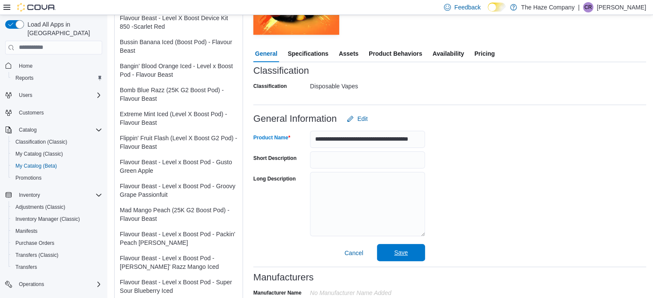
click at [399, 254] on span "Save" at bounding box center [401, 253] width 14 height 9
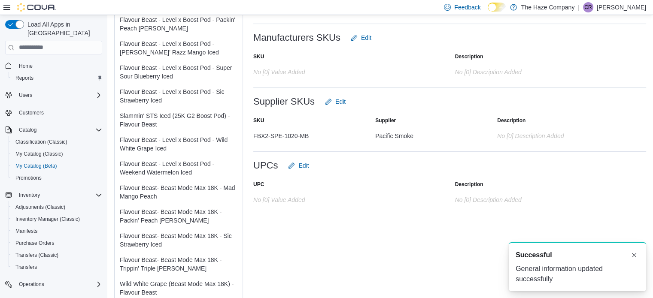
scroll to position [0, 0]
click at [347, 101] on button "Edit" at bounding box center [335, 101] width 27 height 17
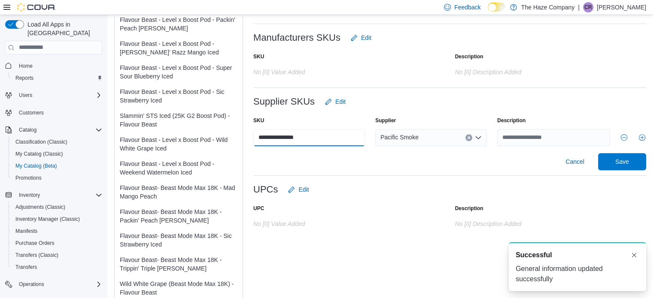
drag, startPoint x: 324, startPoint y: 137, endPoint x: 241, endPoint y: 137, distance: 82.9
paste input "text"
type input "**********"
click at [626, 164] on span "Save" at bounding box center [622, 161] width 14 height 9
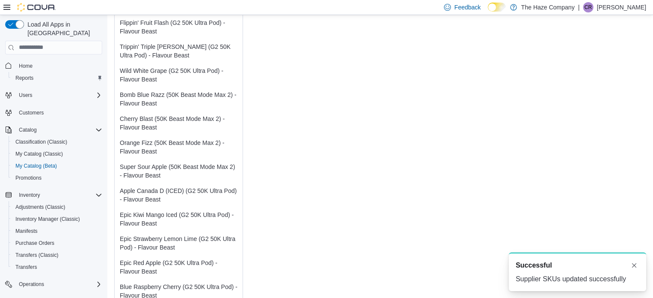
scroll to position [3194, 0]
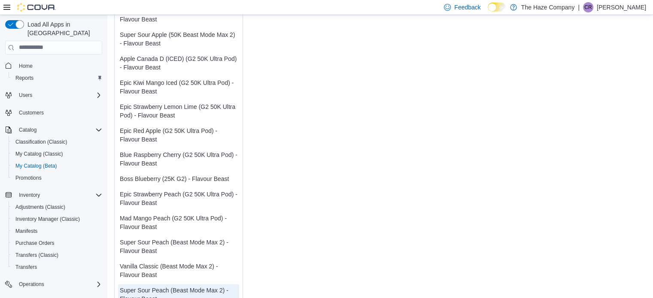
click at [189, 238] on div "Super Sour Peach (Beast Mode Max 2) - Flavour Beast" at bounding box center [179, 246] width 118 height 17
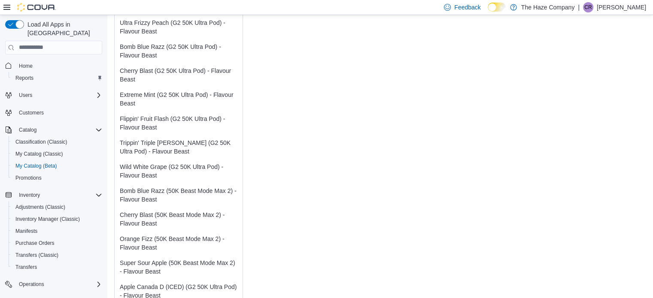
scroll to position [3194, 0]
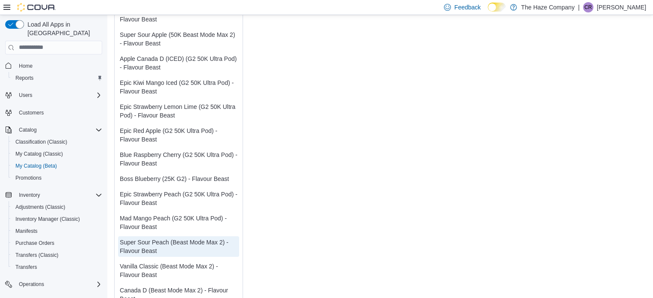
click at [149, 262] on div "Vanilla Classic (Beast Mode Max 2) - Flavour Beast" at bounding box center [179, 270] width 118 height 17
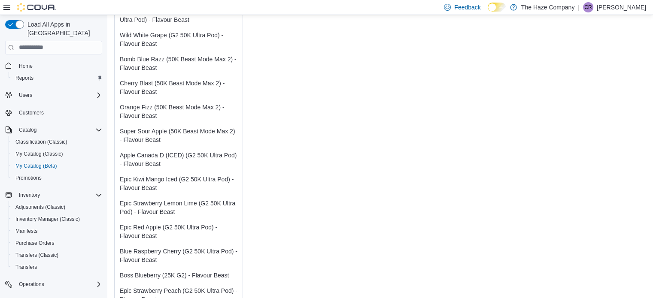
scroll to position [3194, 0]
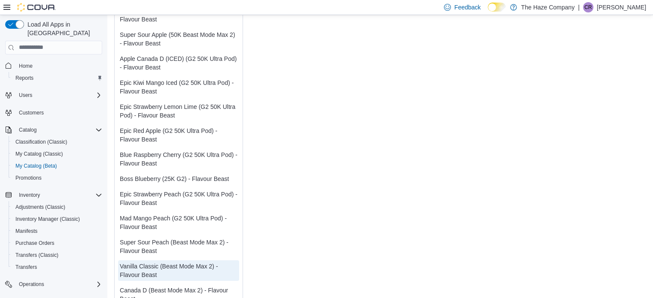
click at [149, 286] on div "Canada D (Beast Mode Max 2) - Flavour Beast" at bounding box center [179, 294] width 118 height 17
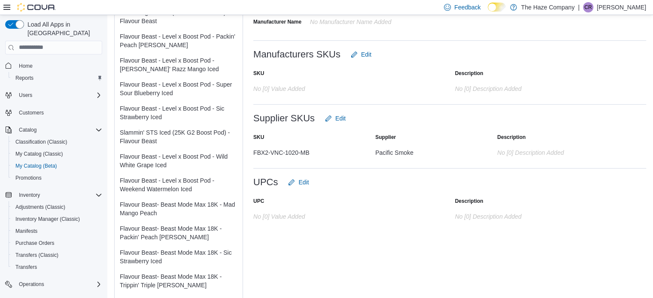
scroll to position [382, 0]
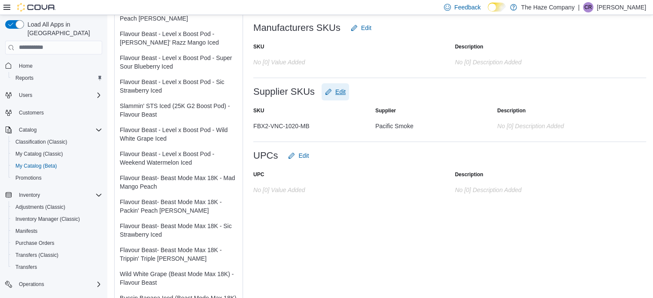
click at [341, 95] on span "Edit" at bounding box center [340, 92] width 10 height 9
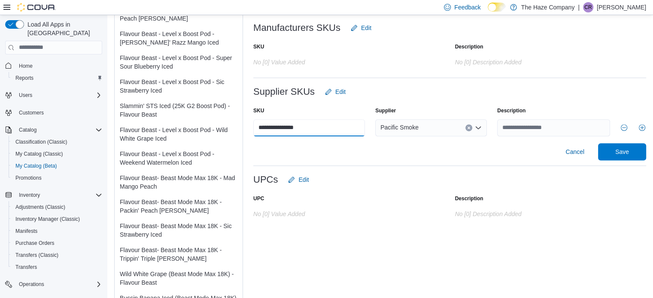
drag, startPoint x: 330, startPoint y: 128, endPoint x: 250, endPoint y: 128, distance: 79.4
paste input "text"
type input "**********"
click at [638, 156] on span "Save" at bounding box center [622, 151] width 38 height 17
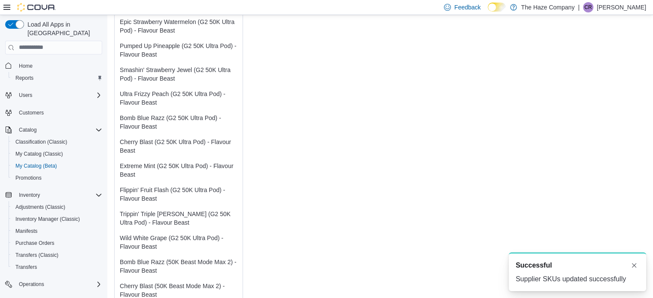
scroll to position [3194, 0]
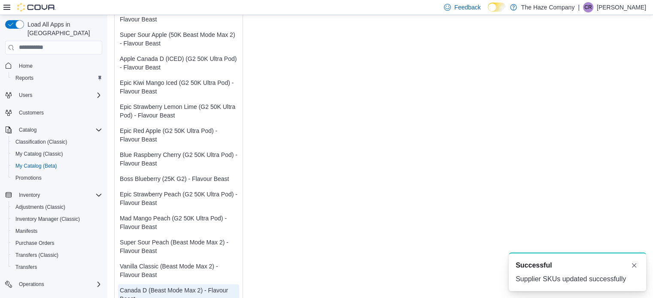
click at [169, 262] on div "Vanilla Classic (Beast Mode Max 2) - Flavour Beast" at bounding box center [179, 270] width 118 height 17
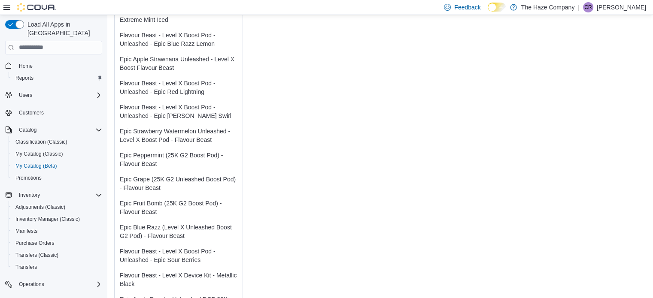
scroll to position [377, 0]
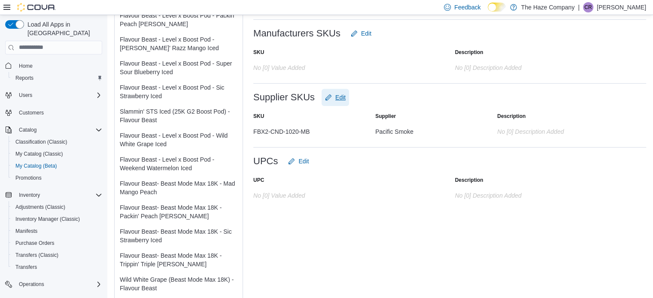
click at [337, 96] on span "Edit" at bounding box center [340, 97] width 10 height 9
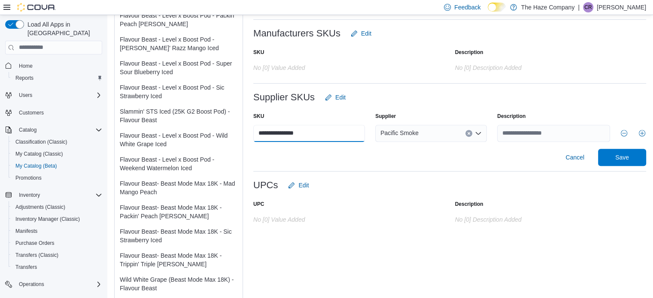
drag, startPoint x: 320, startPoint y: 134, endPoint x: 252, endPoint y: 134, distance: 68.3
paste input "text"
type input "**********"
click at [635, 162] on span "Save" at bounding box center [622, 157] width 38 height 17
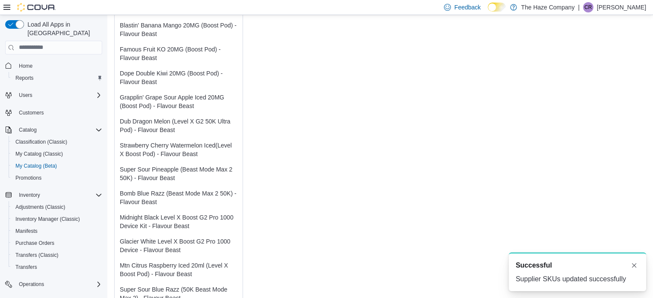
scroll to position [3194, 0]
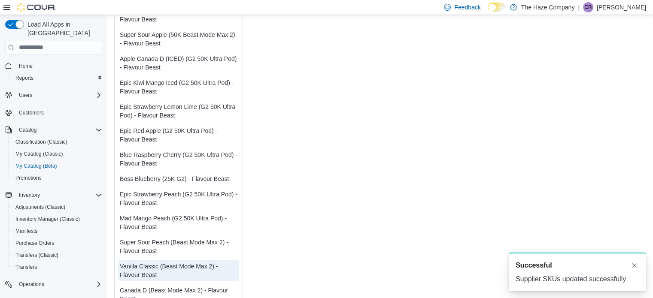
click at [183, 238] on div "Super Sour Peach (Beast Mode Max 2) - Flavour Beast" at bounding box center [179, 246] width 118 height 17
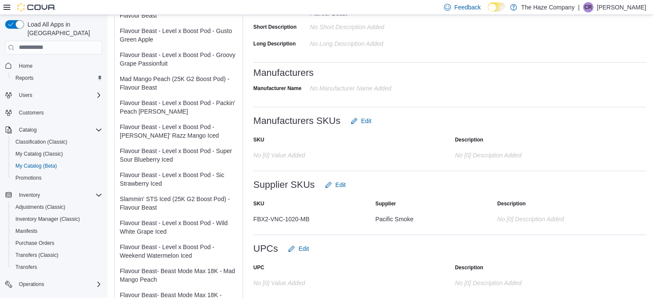
scroll to position [241, 0]
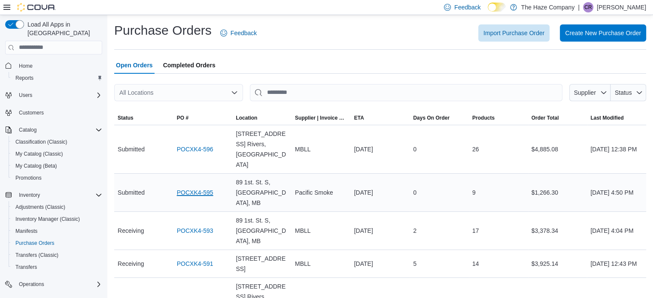
click at [204, 188] on link "POCXK4-595" at bounding box center [195, 193] width 36 height 10
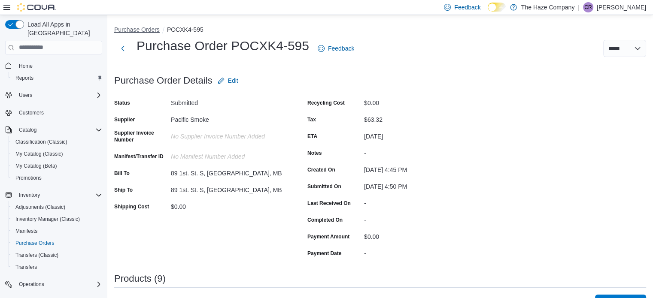
click at [140, 29] on button "Purchase Orders" at bounding box center [137, 29] width 46 height 7
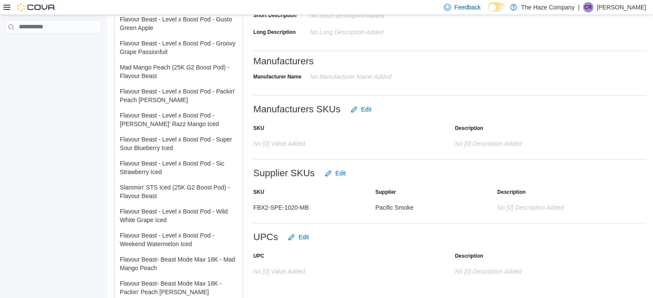
scroll to position [386, 0]
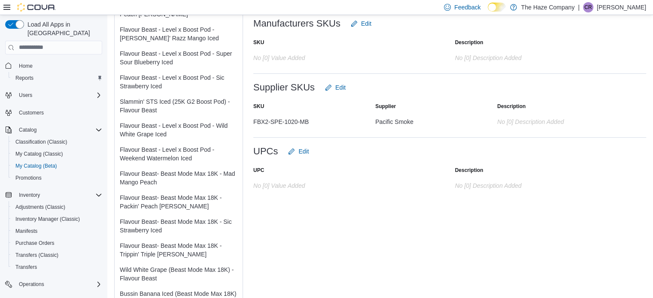
click at [189, 128] on div "Flavour Beast - Level x Boost Pod - Wild White Grape Iced" at bounding box center [179, 130] width 118 height 17
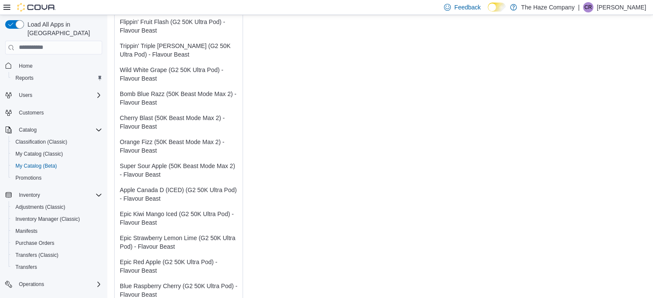
scroll to position [3194, 0]
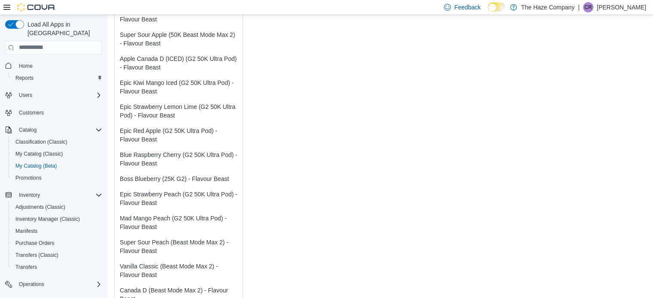
click at [124, 286] on div "Canada D (Beast Mode Max 2) - Flavour Beast" at bounding box center [179, 294] width 118 height 17
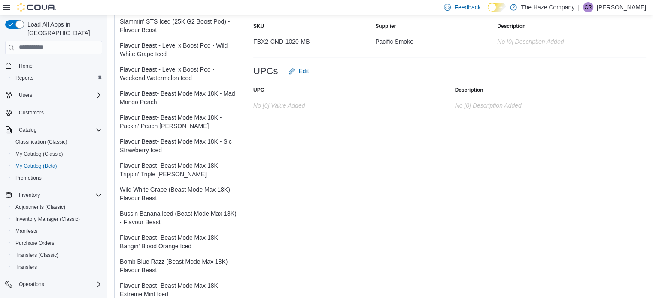
scroll to position [472, 0]
